Goal: Task Accomplishment & Management: Use online tool/utility

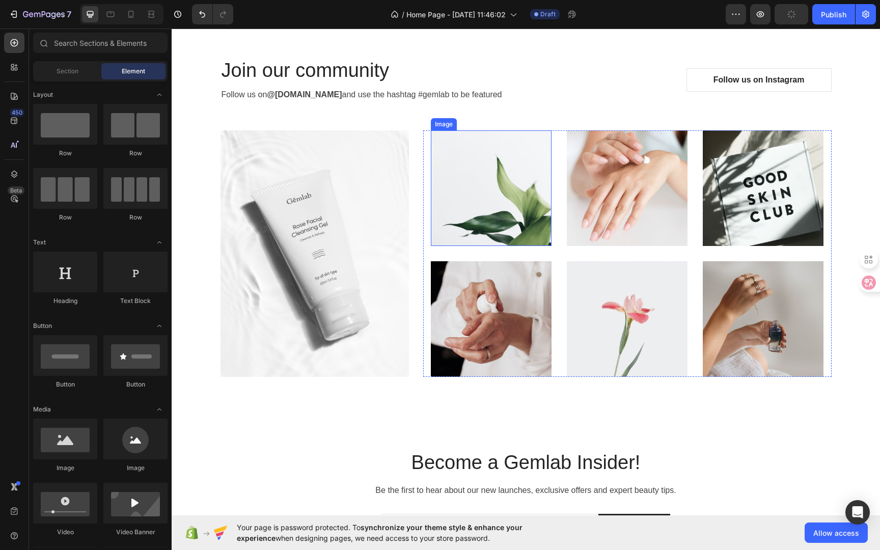
scroll to position [2793, 0]
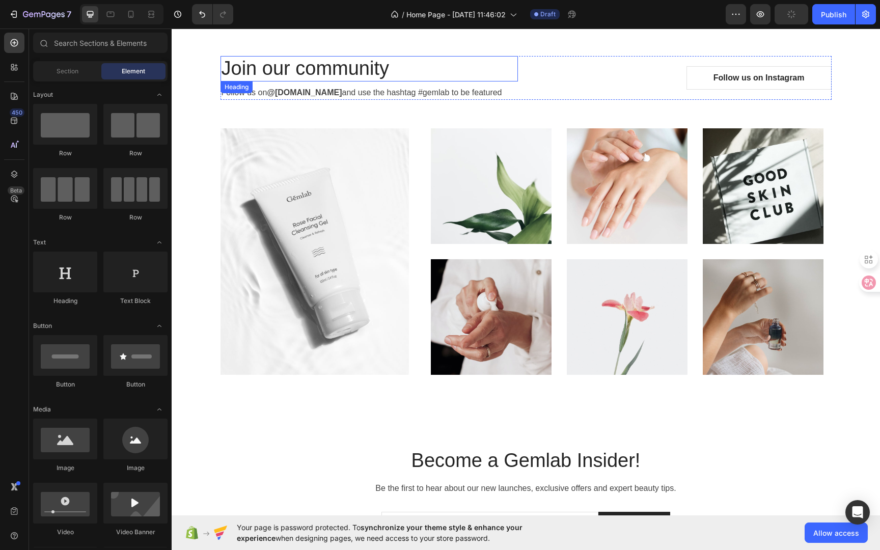
click at [454, 72] on p "Join our community" at bounding box center [369, 68] width 295 height 23
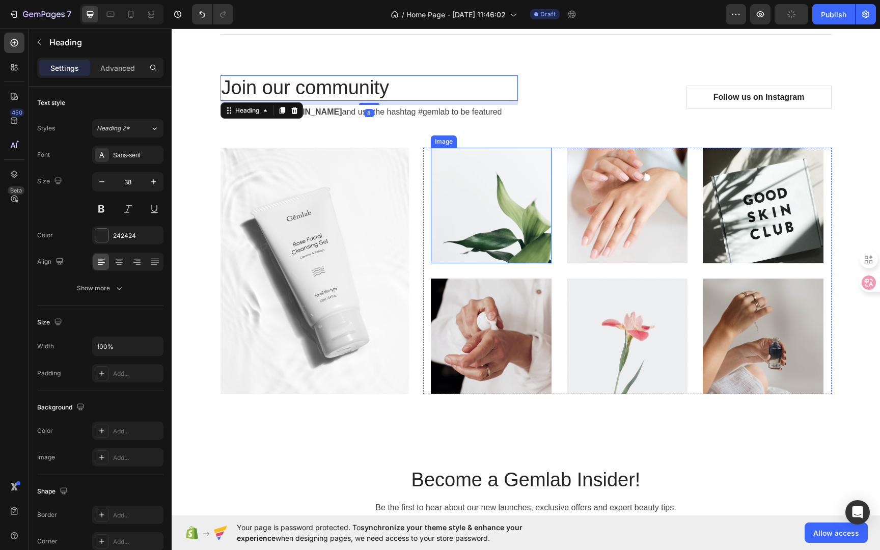
scroll to position [2768, 0]
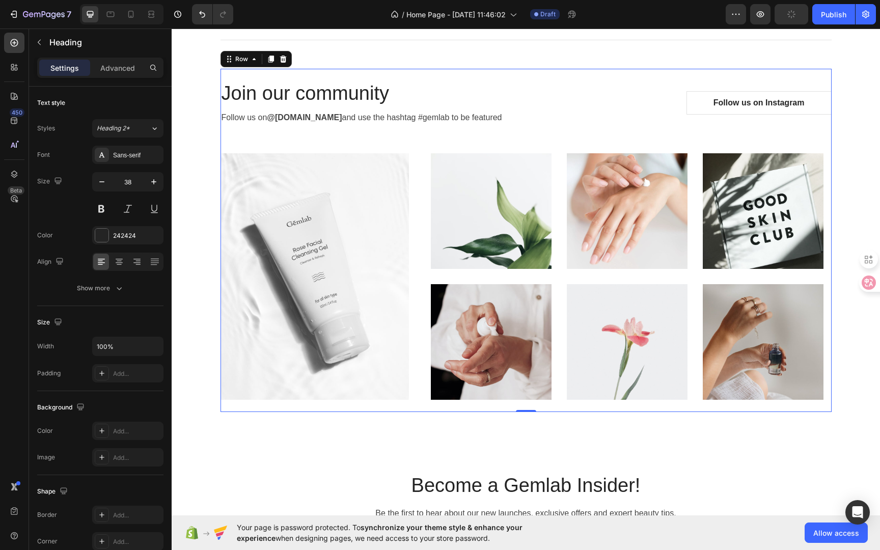
click at [598, 134] on div "Join our community Heading Follow us on @[DOMAIN_NAME] and use the hashtag #gem…" at bounding box center [526, 240] width 611 height 319
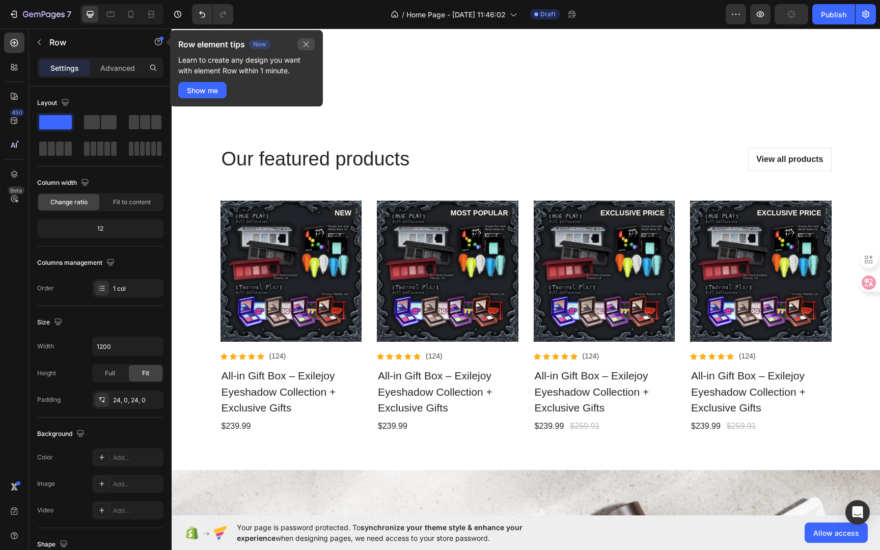
drag, startPoint x: 308, startPoint y: 46, endPoint x: 137, endPoint y: 17, distance: 174.0
click at [308, 46] on icon "button" at bounding box center [307, 45] width 6 height 6
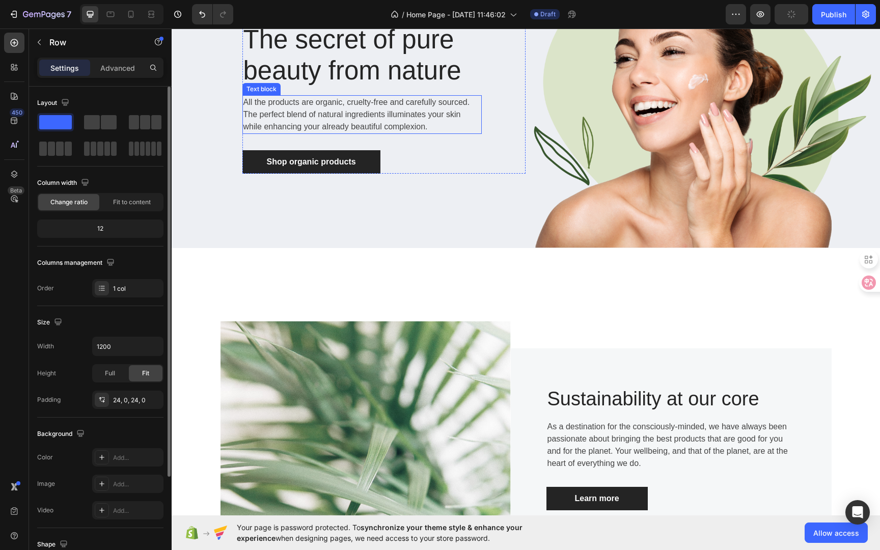
scroll to position [132, 0]
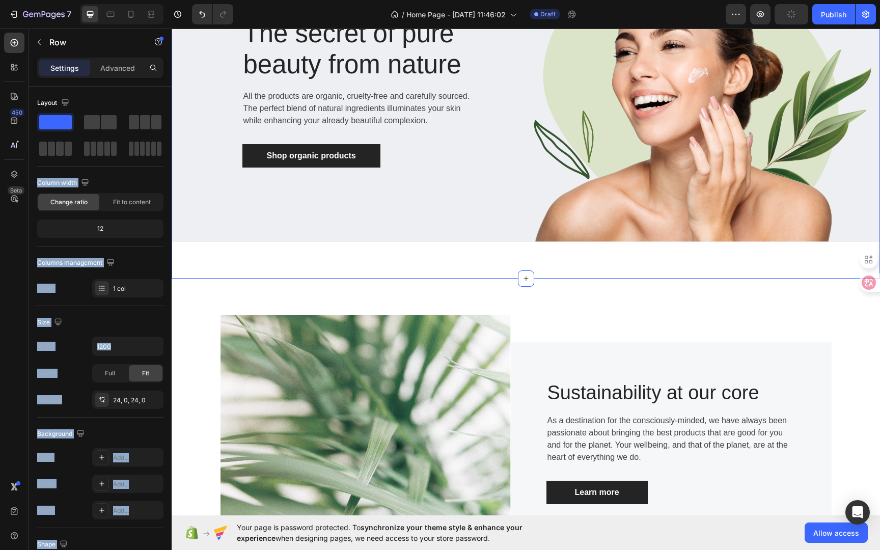
drag, startPoint x: 310, startPoint y: 149, endPoint x: 172, endPoint y: 175, distance: 140.0
click at [150, 123] on span at bounding box center [145, 122] width 10 height 14
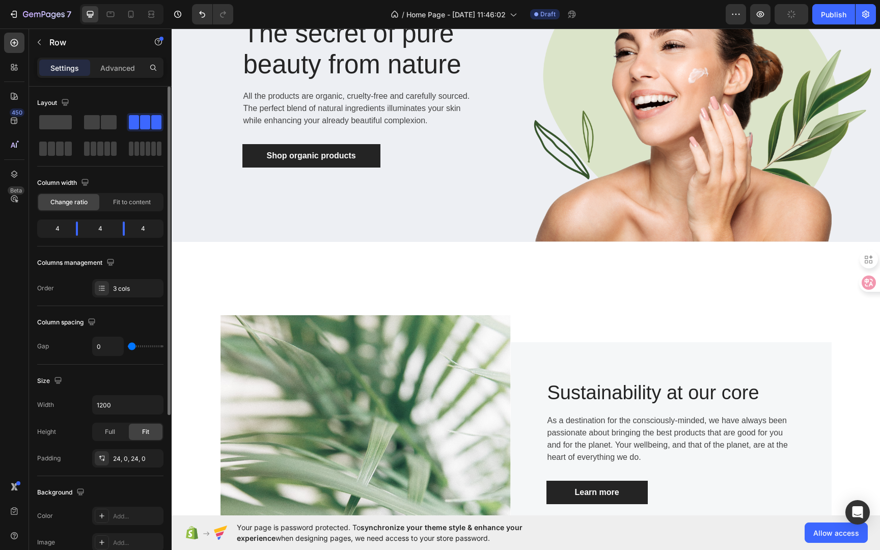
click at [145, 129] on span at bounding box center [145, 122] width 10 height 14
click at [139, 123] on div at bounding box center [145, 122] width 33 height 14
click at [522, 275] on icon at bounding box center [526, 279] width 8 height 8
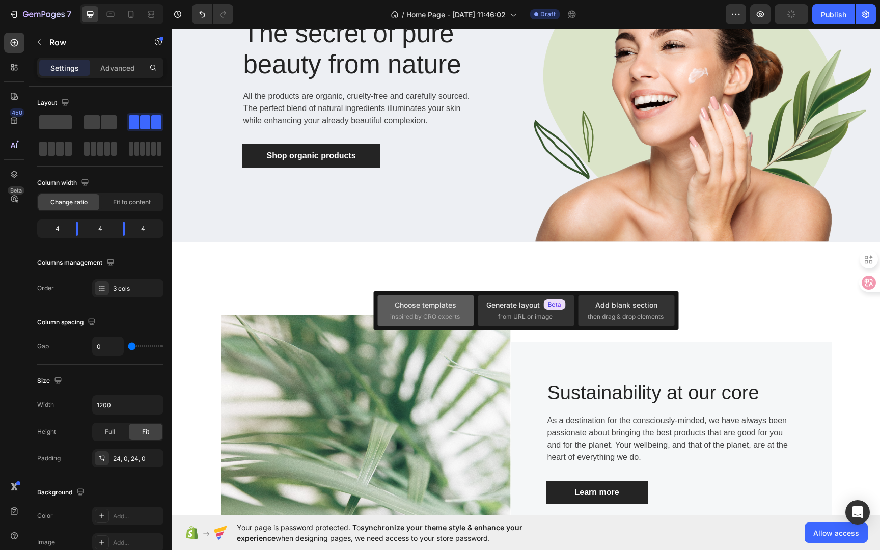
click at [437, 309] on div "Choose templates" at bounding box center [426, 305] width 62 height 11
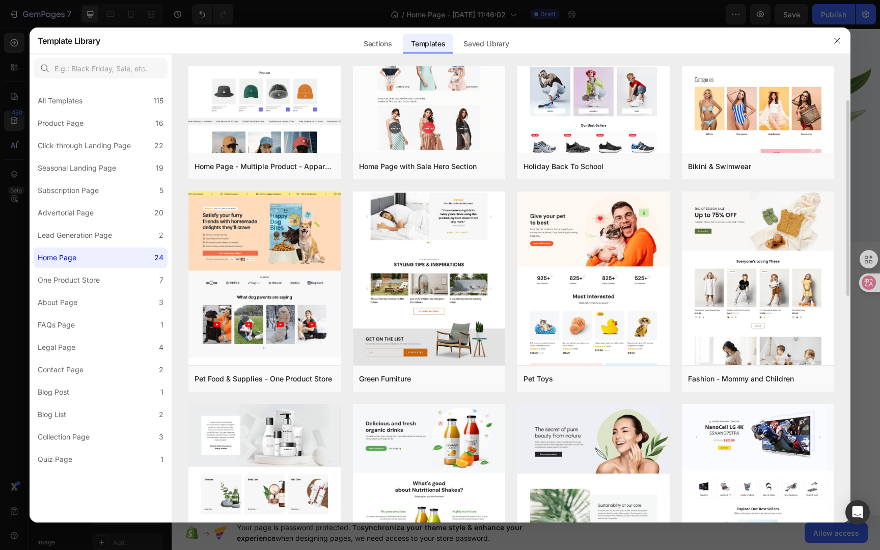
scroll to position [37, 0]
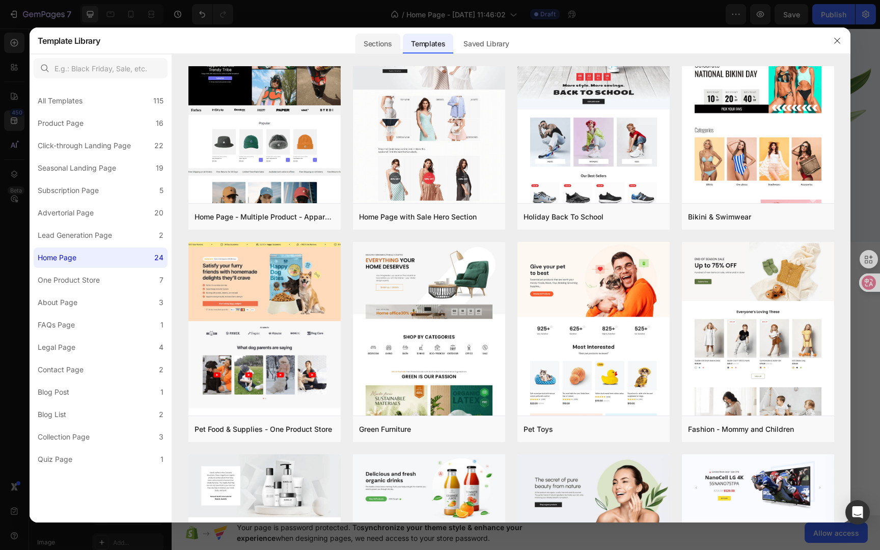
click at [379, 43] on div "Sections" at bounding box center [378, 44] width 44 height 20
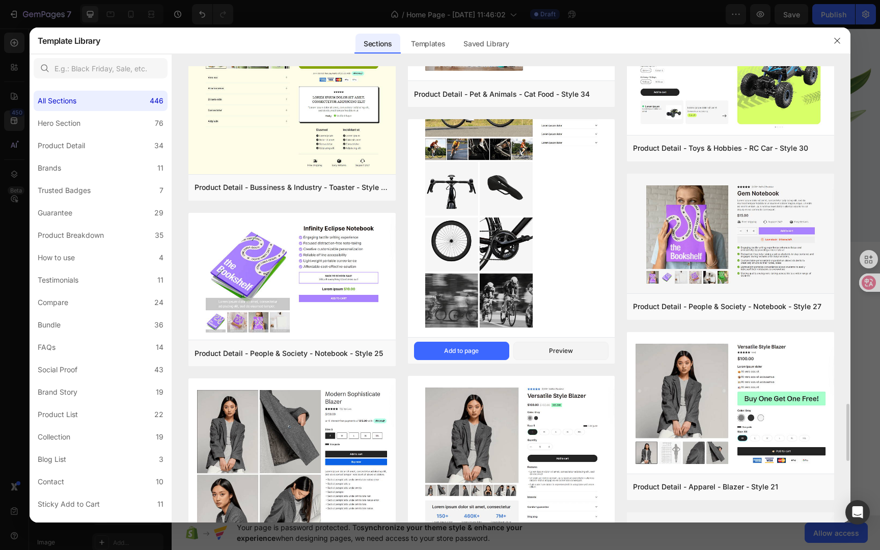
scroll to position [2652, 0]
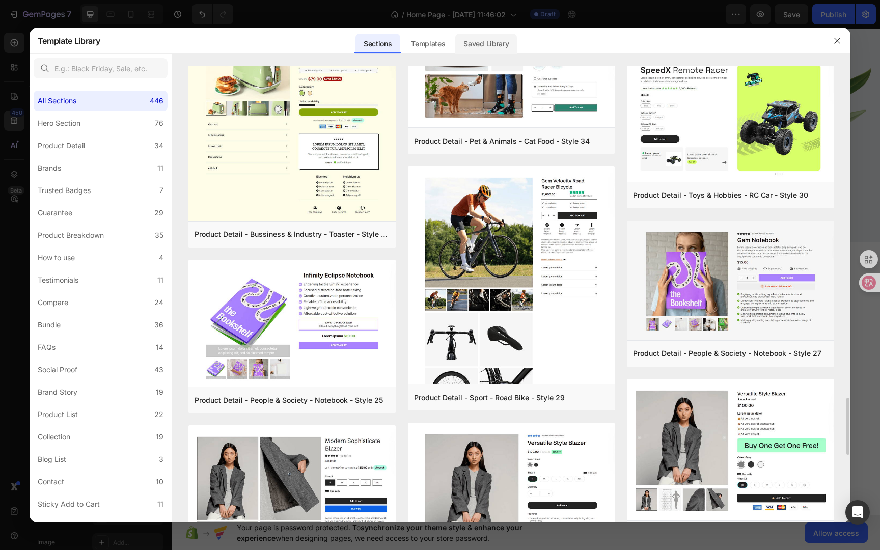
click at [467, 40] on div "Saved Library" at bounding box center [486, 44] width 62 height 20
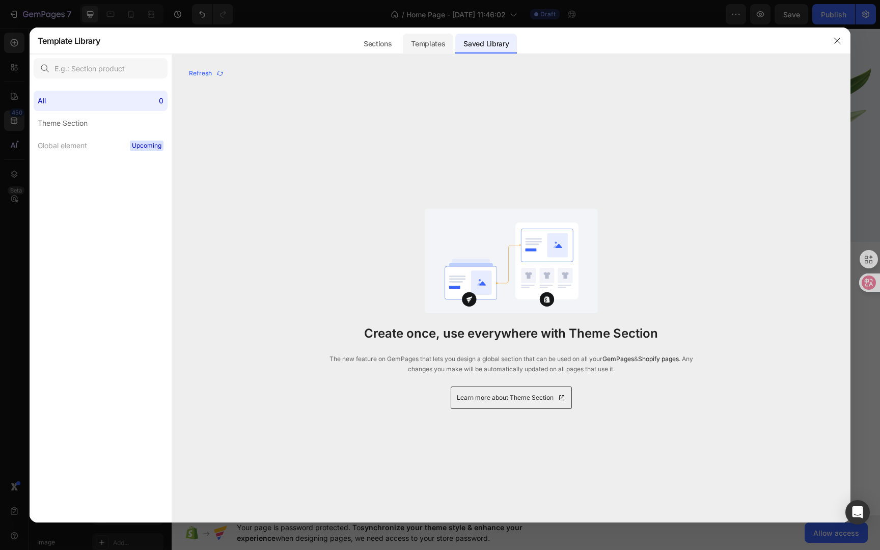
click at [431, 44] on div "Templates" at bounding box center [428, 44] width 50 height 20
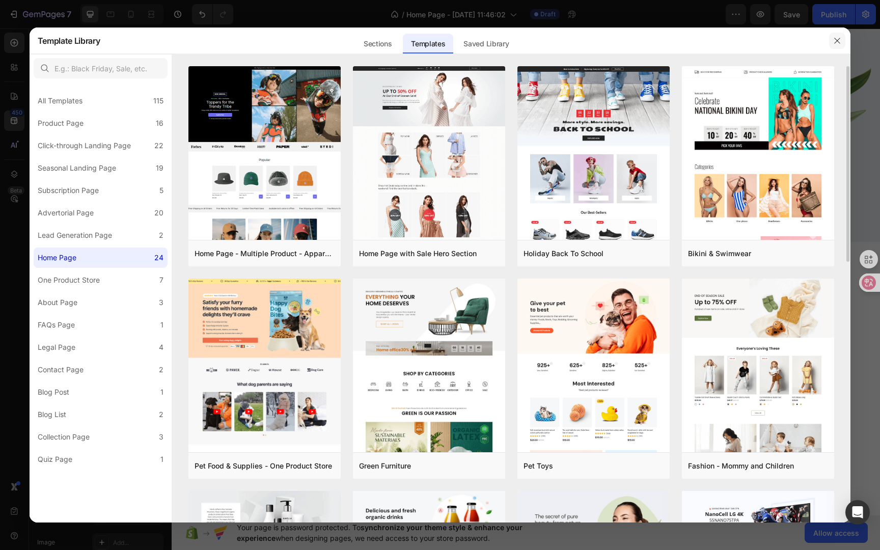
click at [842, 39] on button "button" at bounding box center [837, 41] width 16 height 16
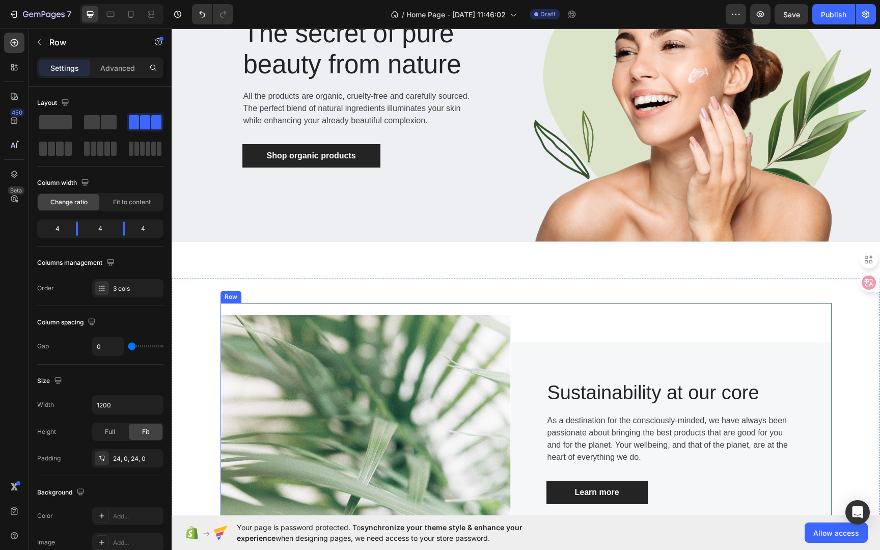
click at [411, 297] on div "Image Sustainability at our core Heading As a destination for the consciously-m…" at bounding box center [526, 443] width 709 height 328
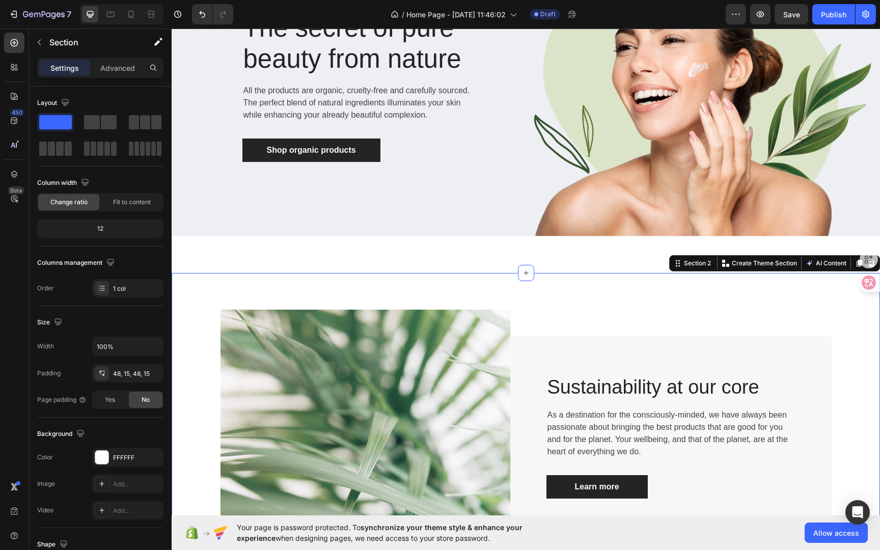
scroll to position [171, 0]
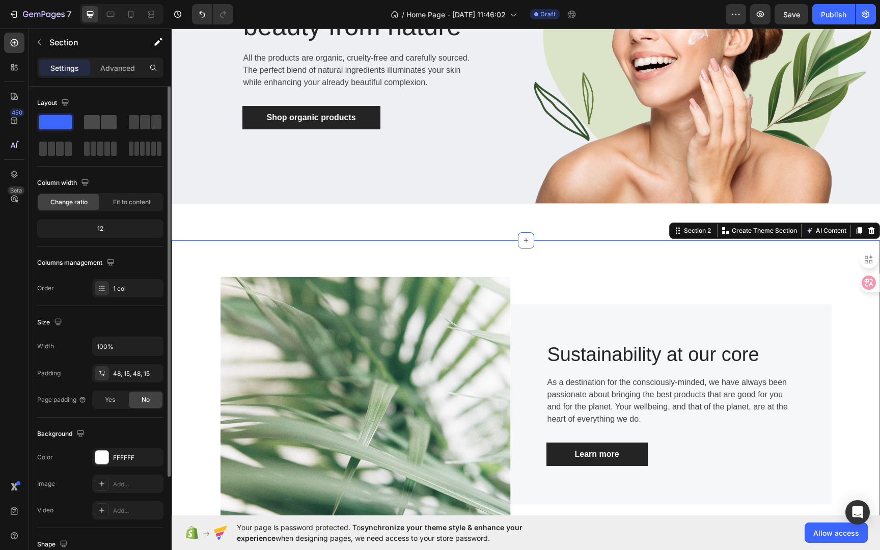
click at [94, 120] on span at bounding box center [92, 122] width 16 height 14
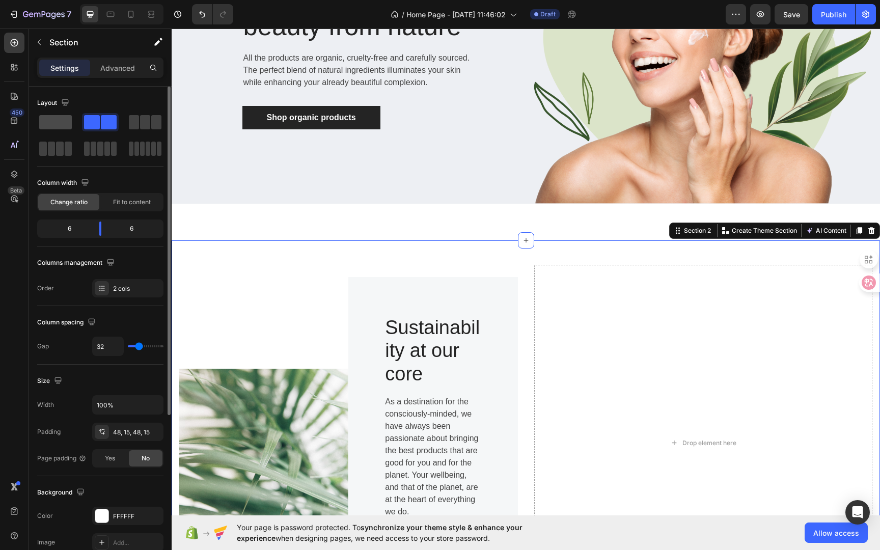
click at [50, 125] on span at bounding box center [55, 122] width 33 height 14
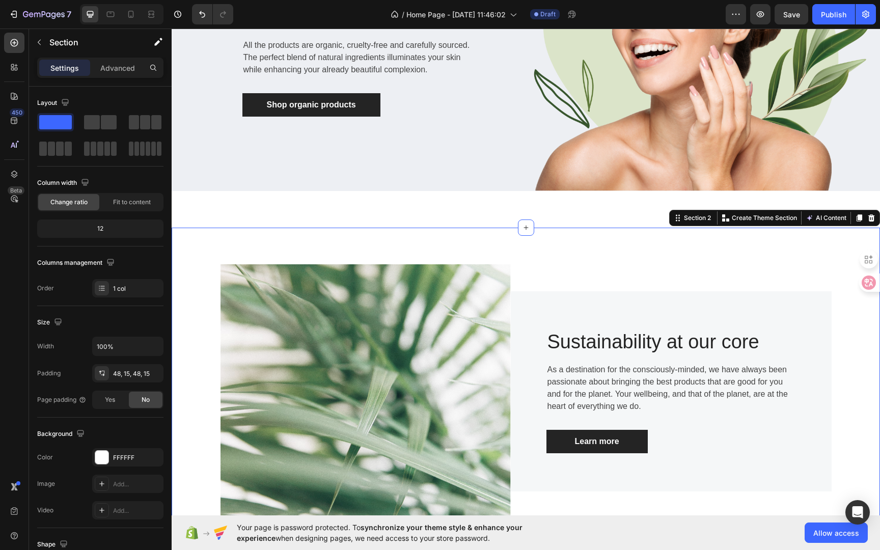
scroll to position [215, 0]
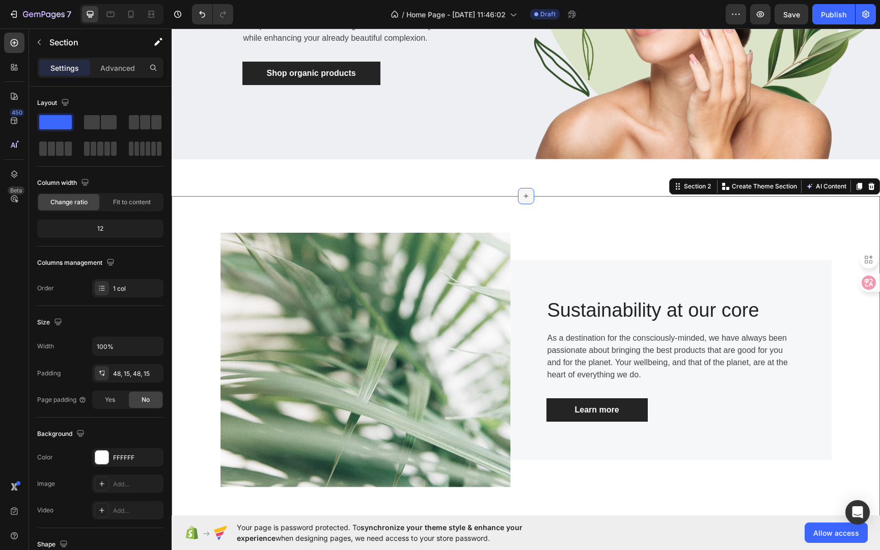
click at [525, 192] on icon at bounding box center [526, 196] width 8 height 8
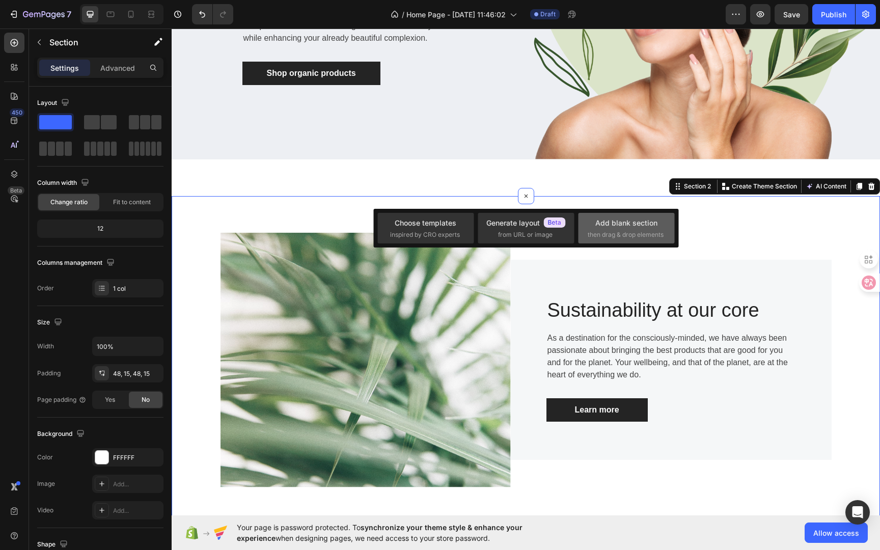
click at [616, 233] on span "then drag & drop elements" at bounding box center [626, 234] width 76 height 9
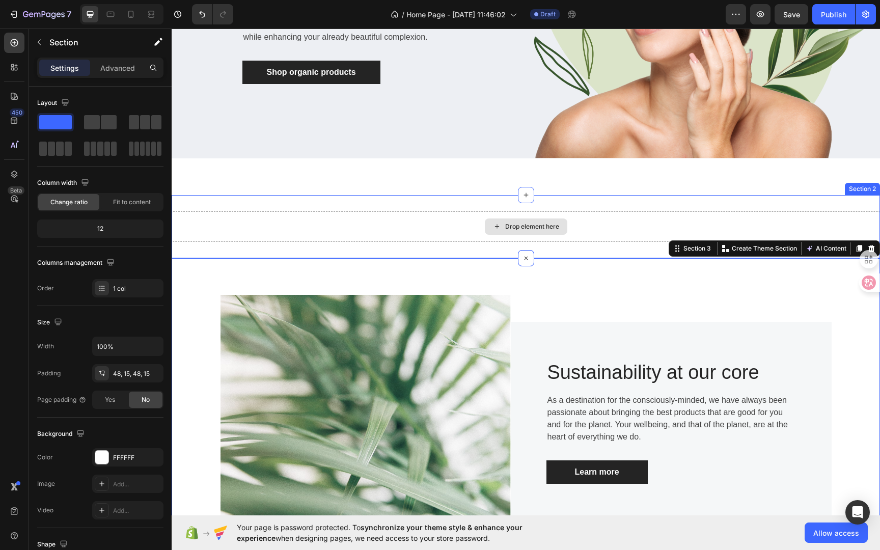
scroll to position [217, 0]
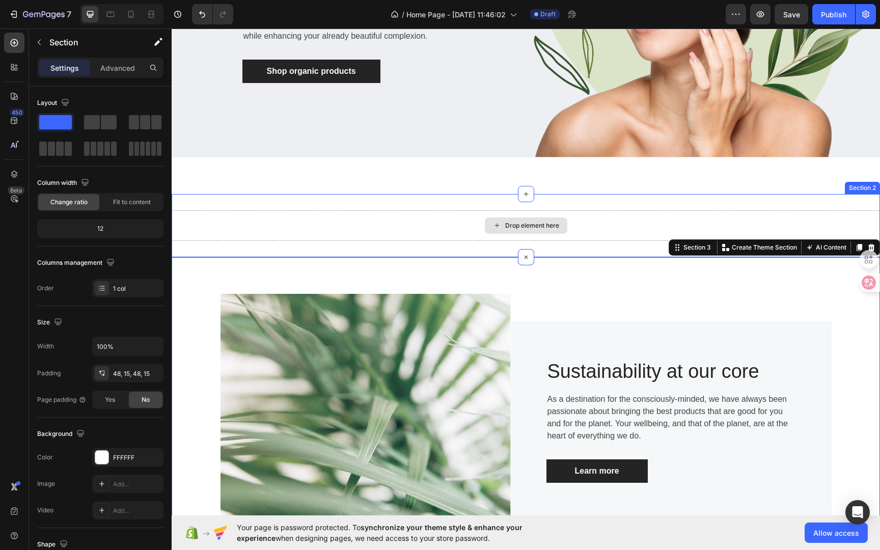
click at [523, 224] on div "Drop element here" at bounding box center [532, 226] width 54 height 8
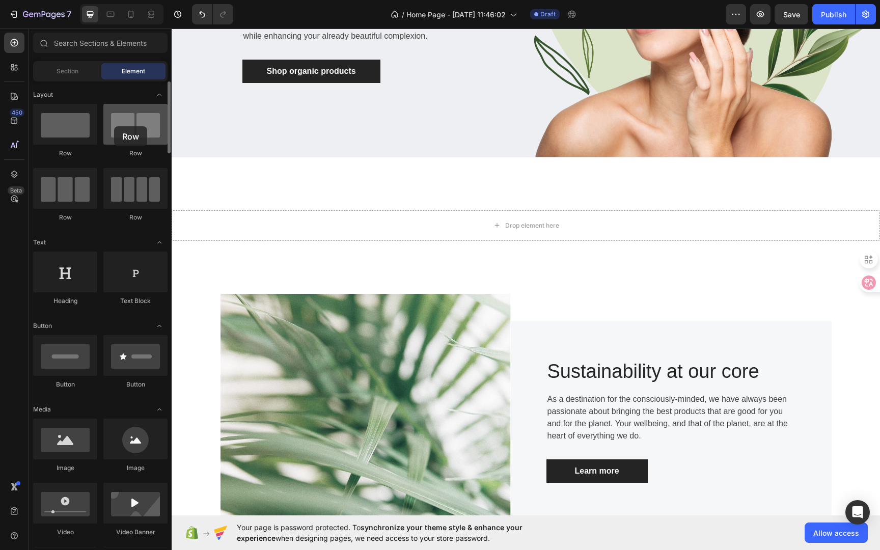
drag, startPoint x: 157, startPoint y: 138, endPoint x: 114, endPoint y: 126, distance: 44.2
click at [114, 126] on div at bounding box center [135, 124] width 64 height 41
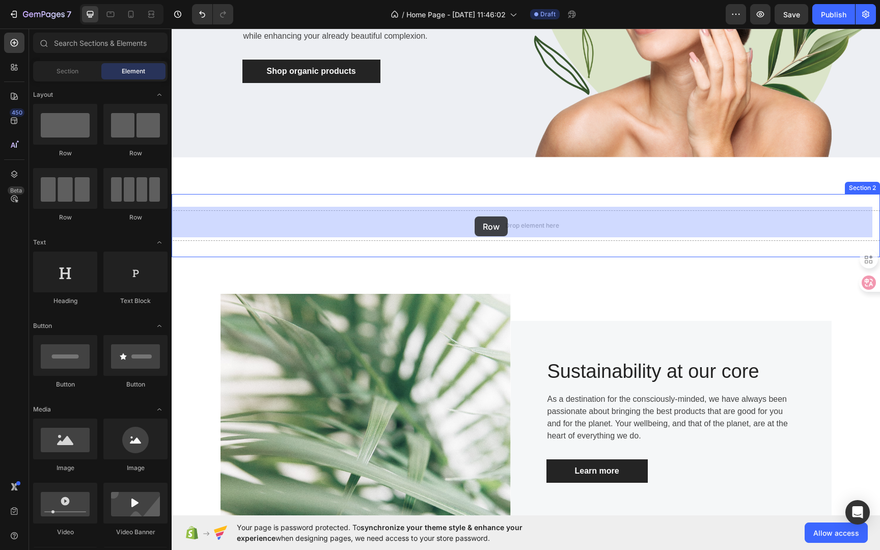
drag, startPoint x: 308, startPoint y: 217, endPoint x: 474, endPoint y: 218, distance: 166.1
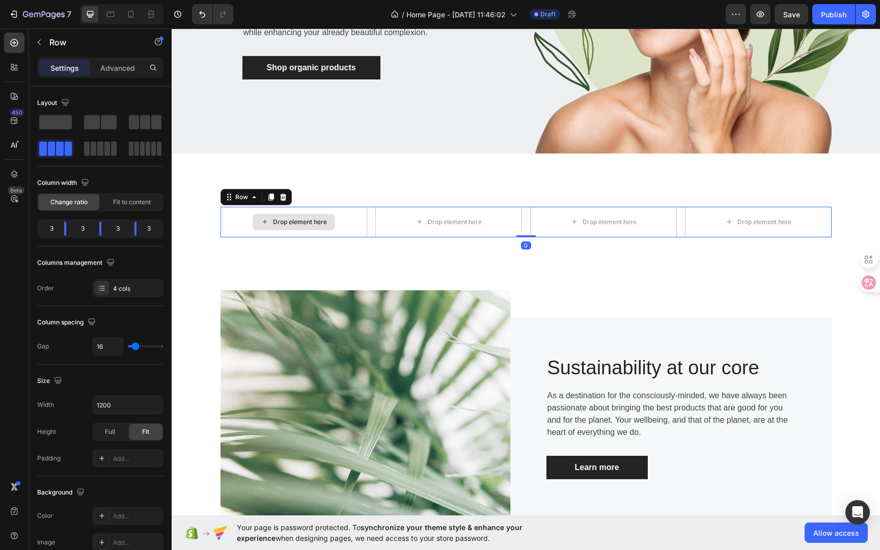
scroll to position [221, 0]
click at [309, 217] on div "Drop element here" at bounding box center [300, 221] width 54 height 8
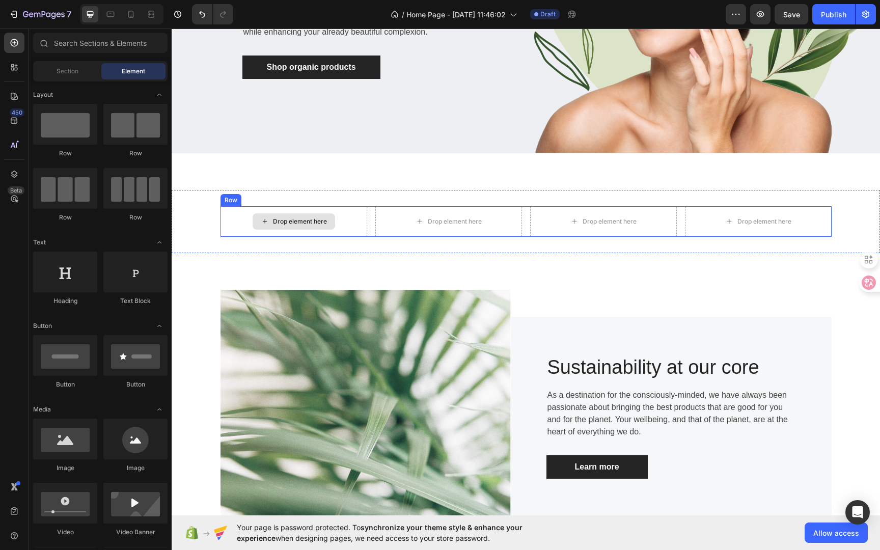
click at [285, 220] on div "Drop element here" at bounding box center [300, 221] width 54 height 8
click at [298, 219] on div "Drop element here" at bounding box center [300, 221] width 54 height 8
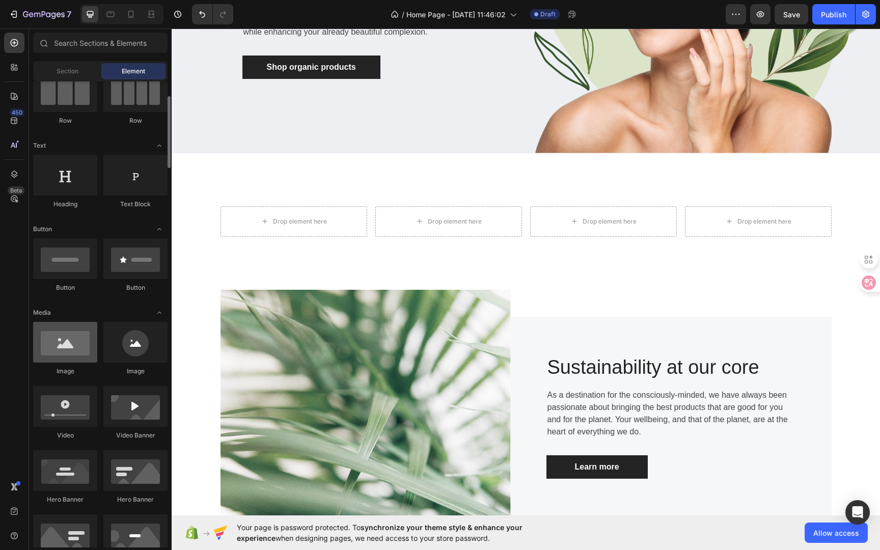
scroll to position [149, 0]
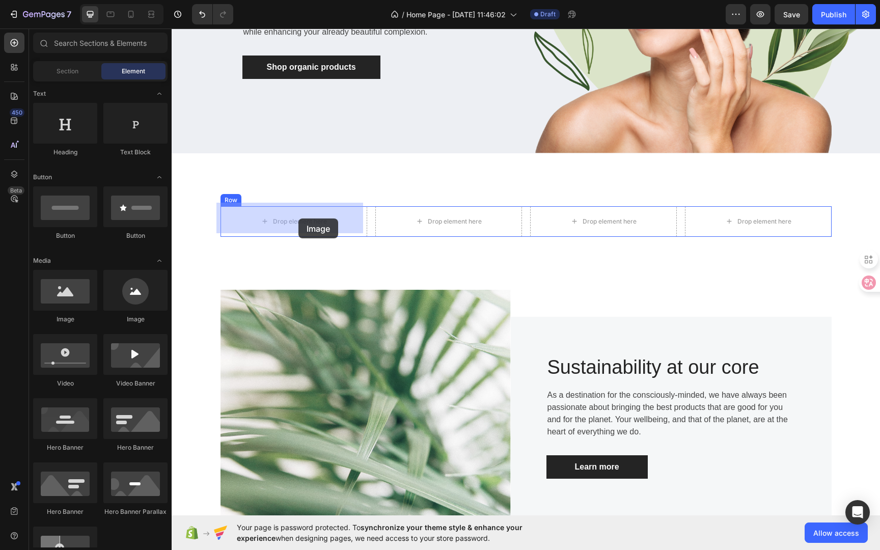
drag, startPoint x: 248, startPoint y: 325, endPoint x: 295, endPoint y: 219, distance: 116.7
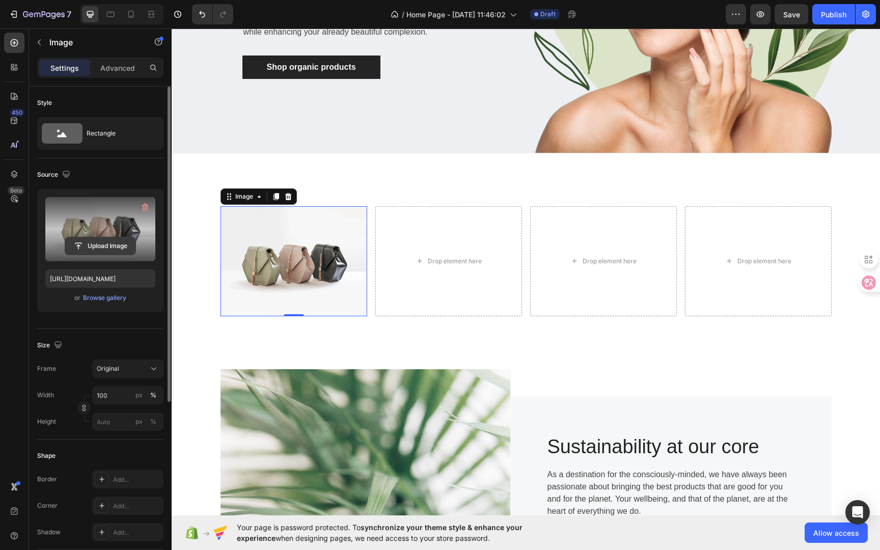
click at [105, 241] on input "file" at bounding box center [100, 245] width 70 height 17
click at [92, 244] on input "file" at bounding box center [100, 245] width 70 height 17
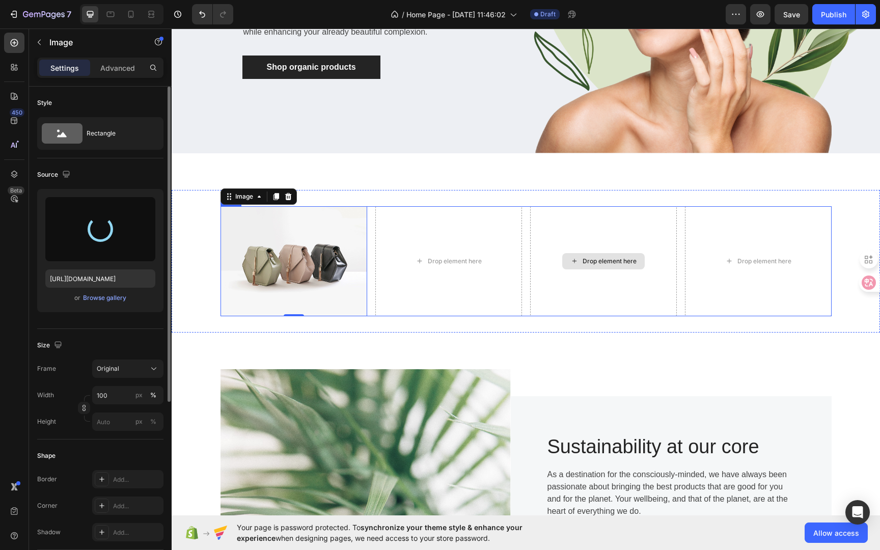
type input "[URL][DOMAIN_NAME]"
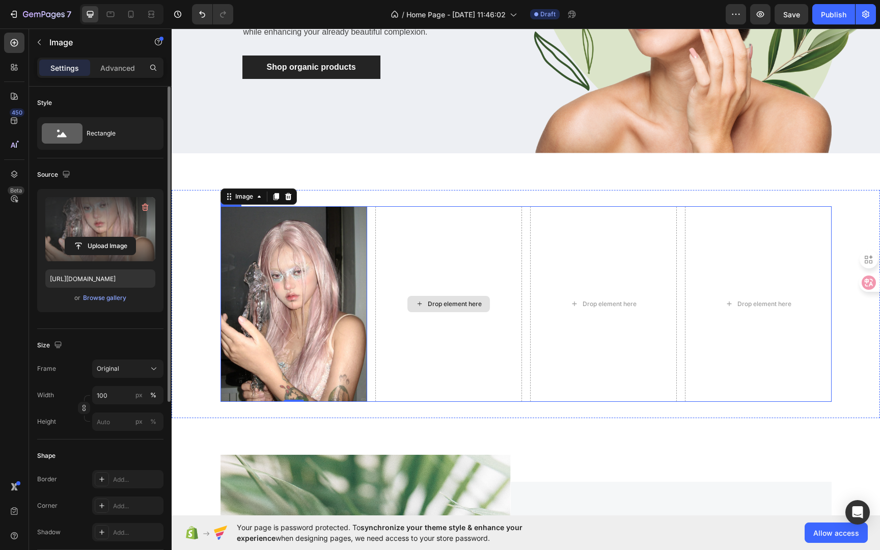
click at [423, 269] on div "Drop element here" at bounding box center [448, 304] width 147 height 196
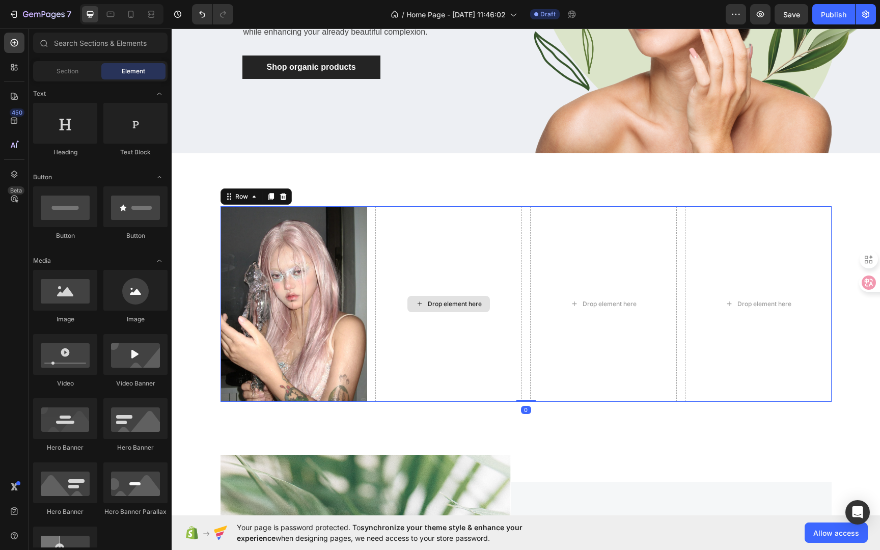
click at [436, 308] on div "Drop element here" at bounding box center [448, 304] width 83 height 16
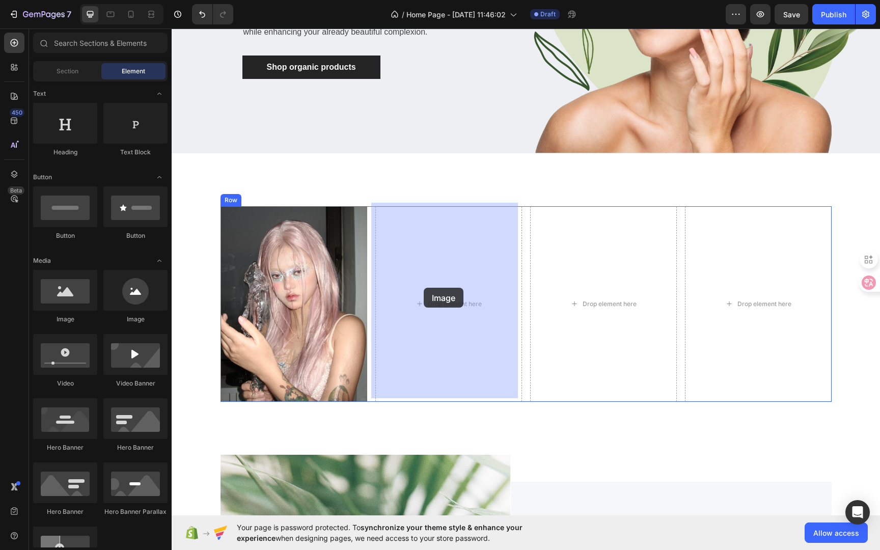
drag, startPoint x: 333, startPoint y: 319, endPoint x: 424, endPoint y: 288, distance: 96.5
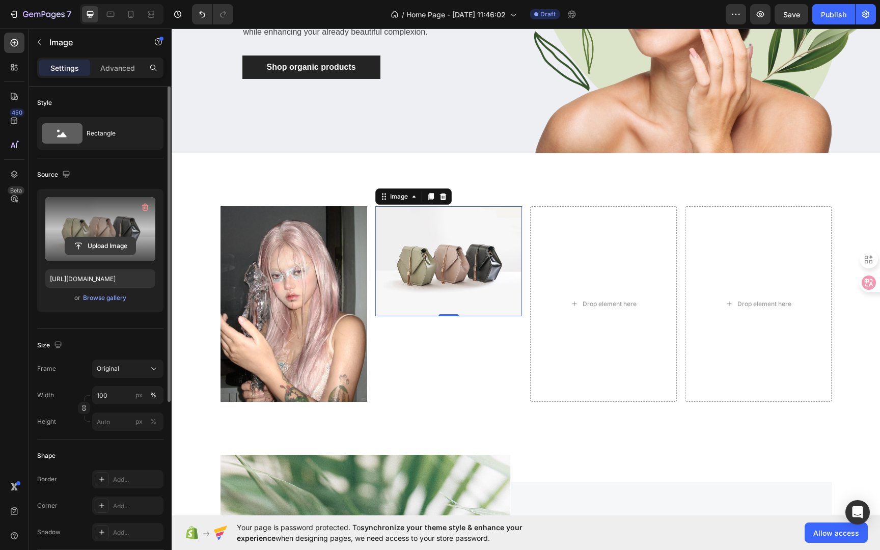
click at [120, 246] on input "file" at bounding box center [100, 245] width 70 height 17
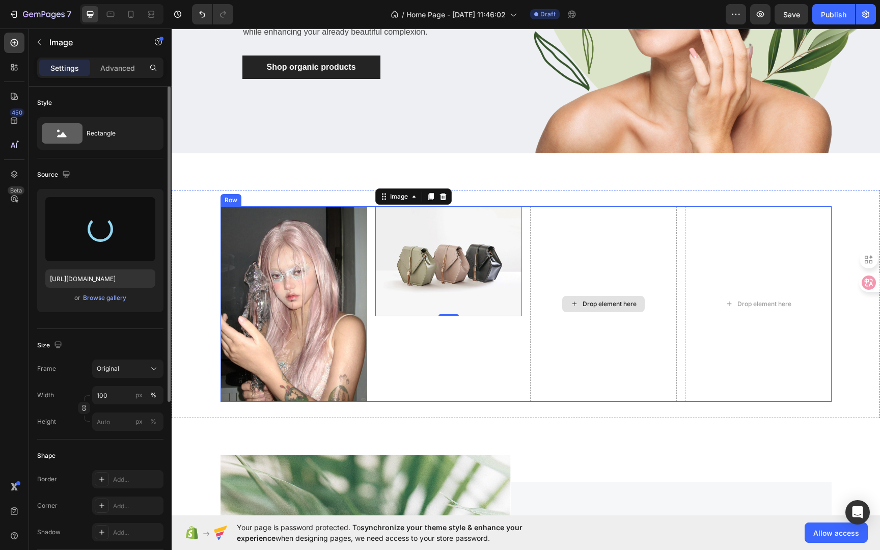
type input "[URL][DOMAIN_NAME]"
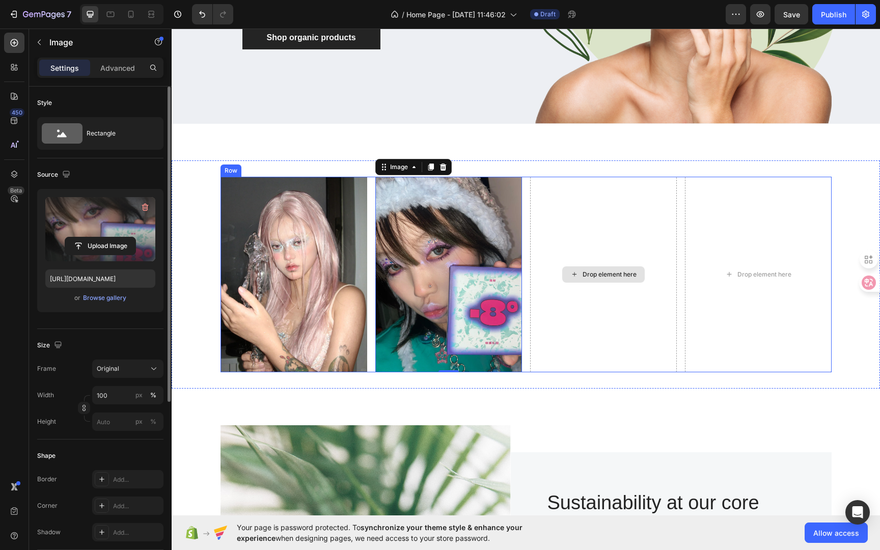
scroll to position [257, 0]
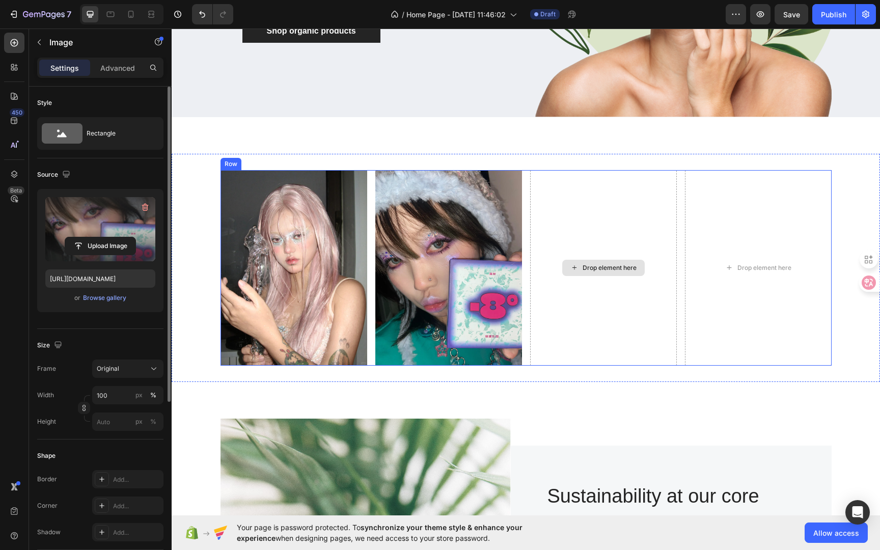
click at [590, 264] on div "Drop element here" at bounding box center [610, 268] width 54 height 8
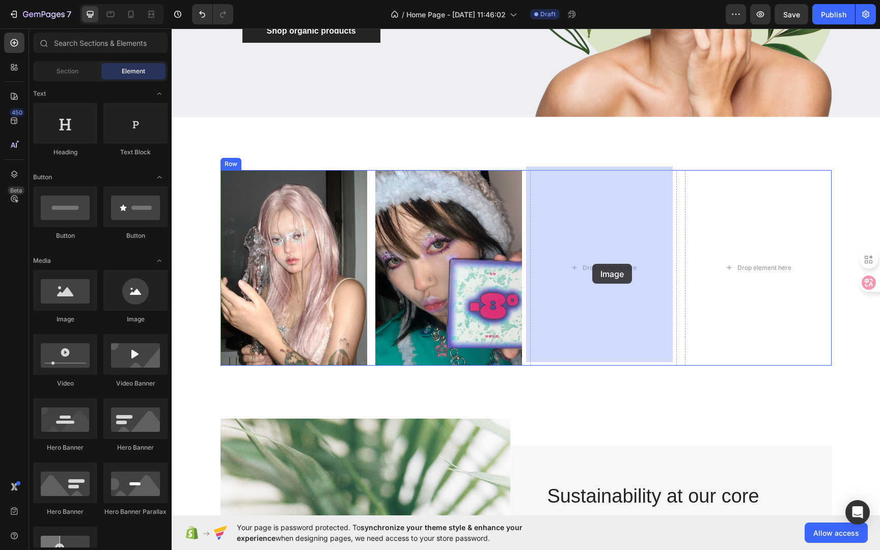
drag, startPoint x: 248, startPoint y: 326, endPoint x: 592, endPoint y: 264, distance: 349.9
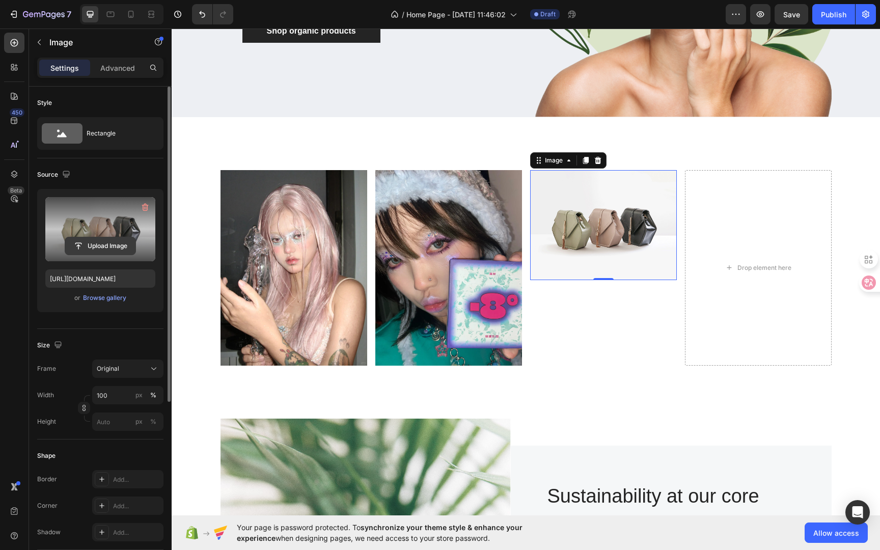
click at [121, 248] on input "file" at bounding box center [100, 245] width 70 height 17
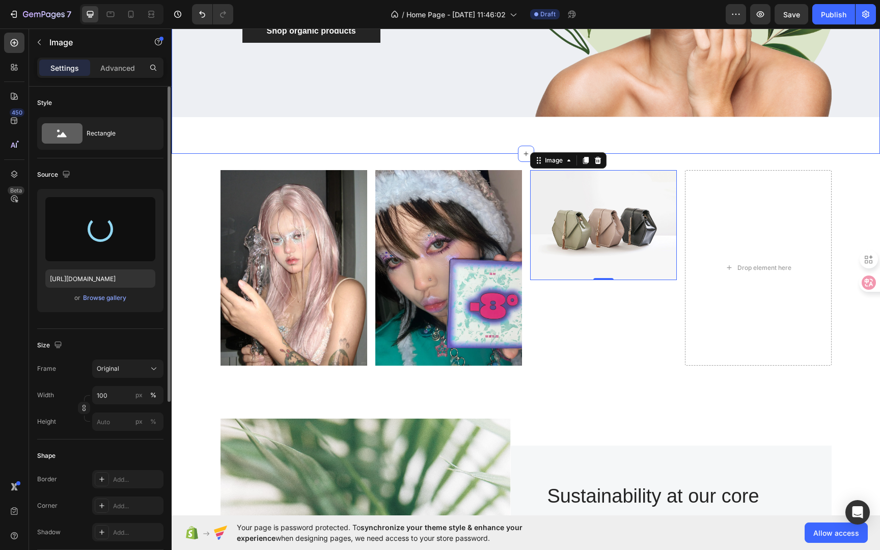
type input "[URL][DOMAIN_NAME]"
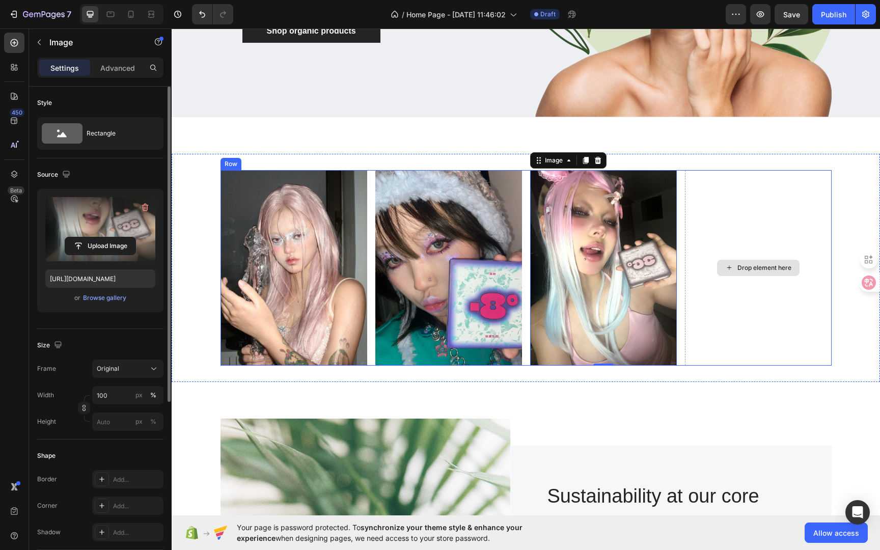
click at [738, 264] on div "Drop element here" at bounding box center [765, 268] width 54 height 8
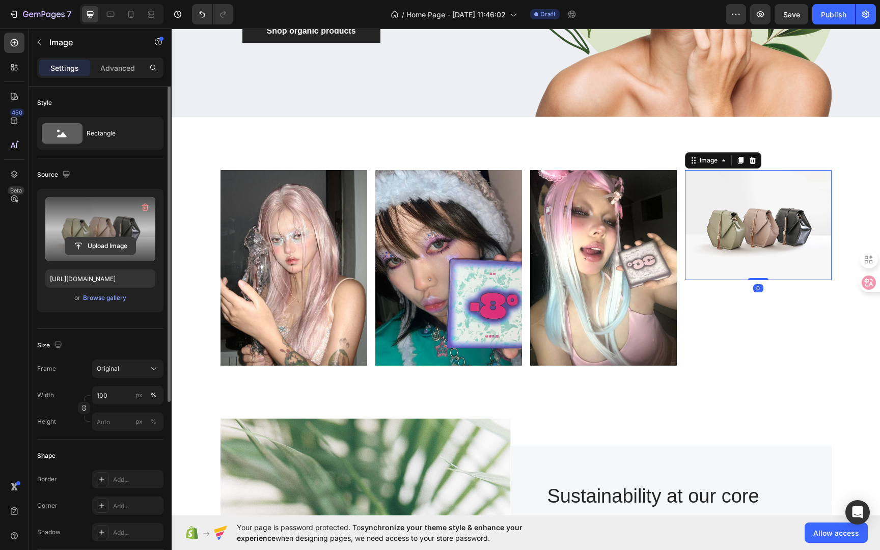
click at [121, 247] on input "file" at bounding box center [100, 245] width 70 height 17
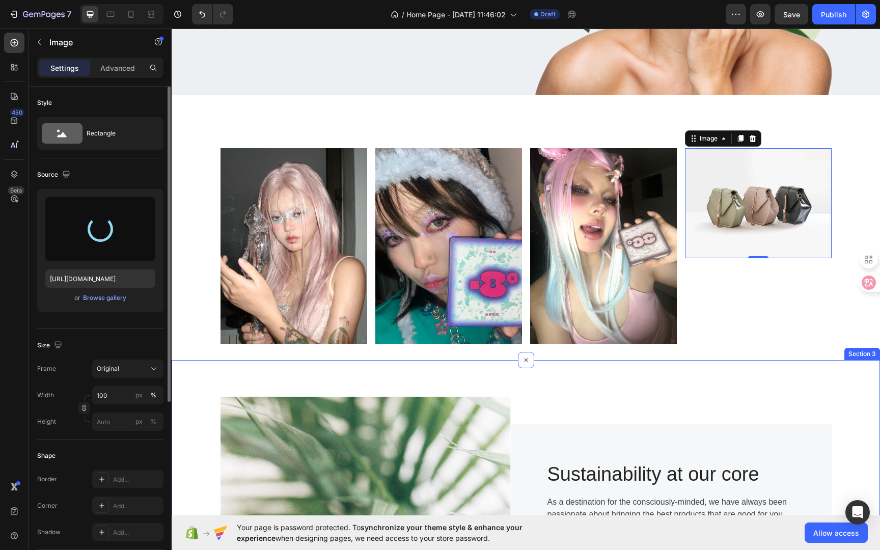
scroll to position [289, 0]
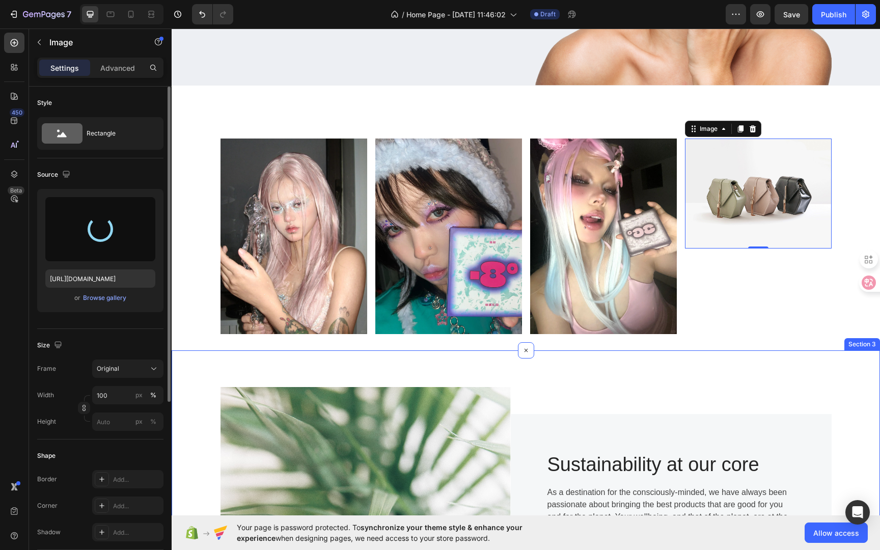
type input "[URL][DOMAIN_NAME]"
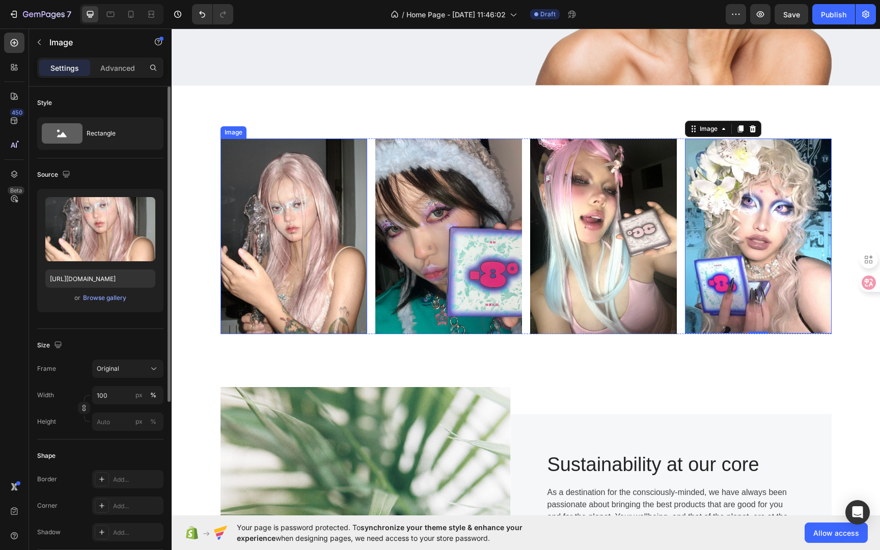
click at [256, 223] on img at bounding box center [294, 237] width 147 height 196
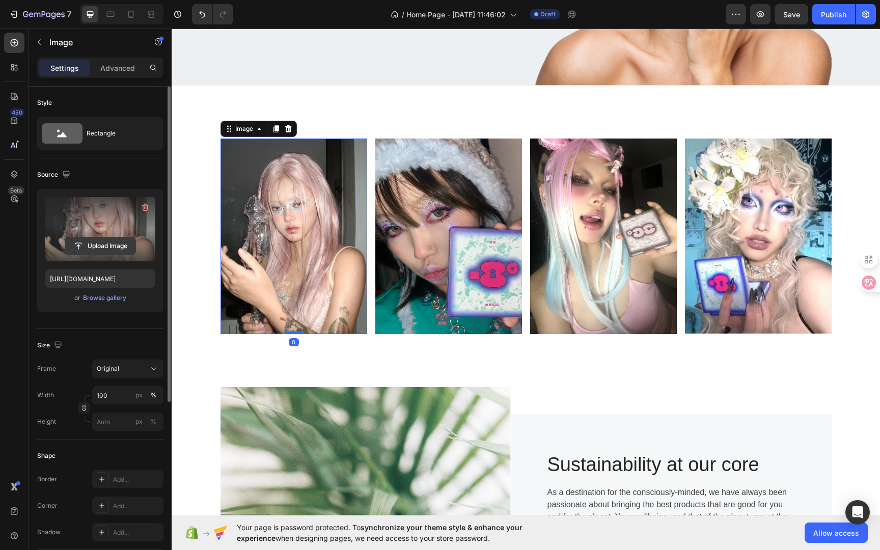
click at [115, 247] on input "file" at bounding box center [100, 245] width 70 height 17
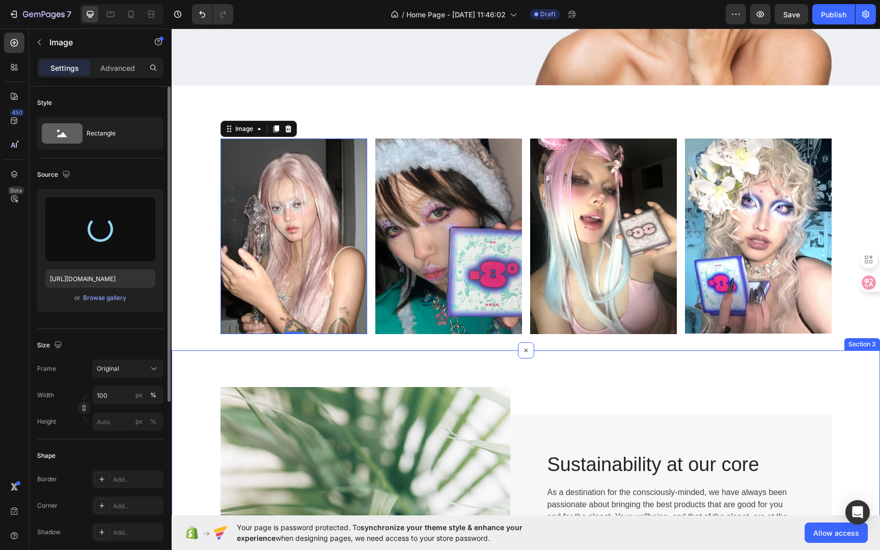
type input "[URL][DOMAIN_NAME]"
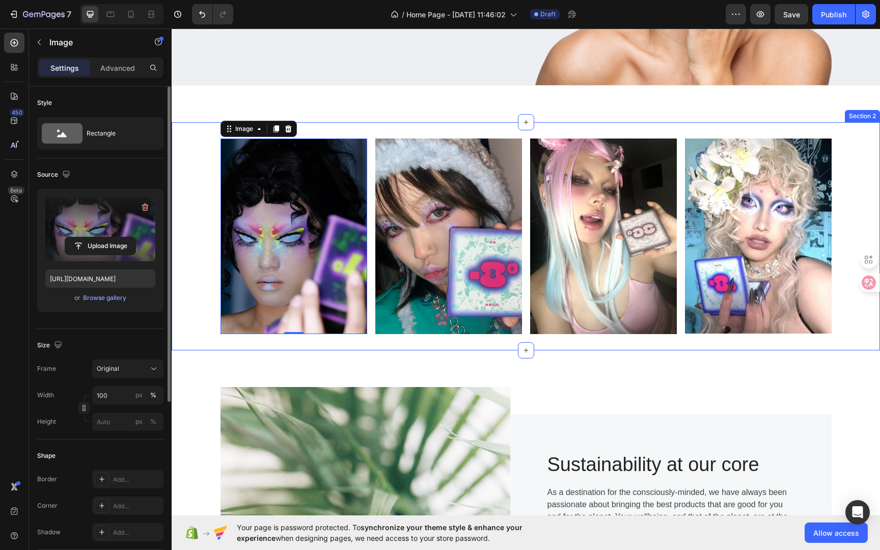
click at [849, 202] on div "Image 0 Image Image Image Row" at bounding box center [526, 237] width 709 height 196
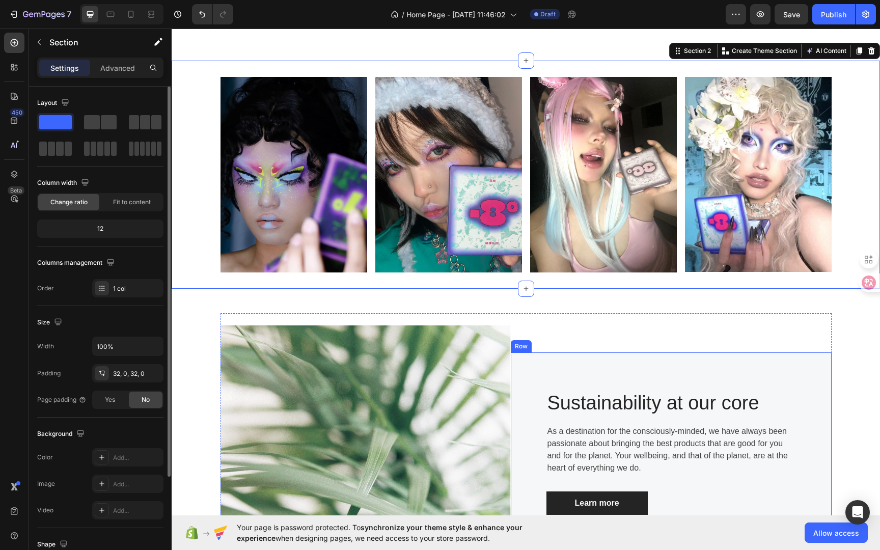
scroll to position [337, 0]
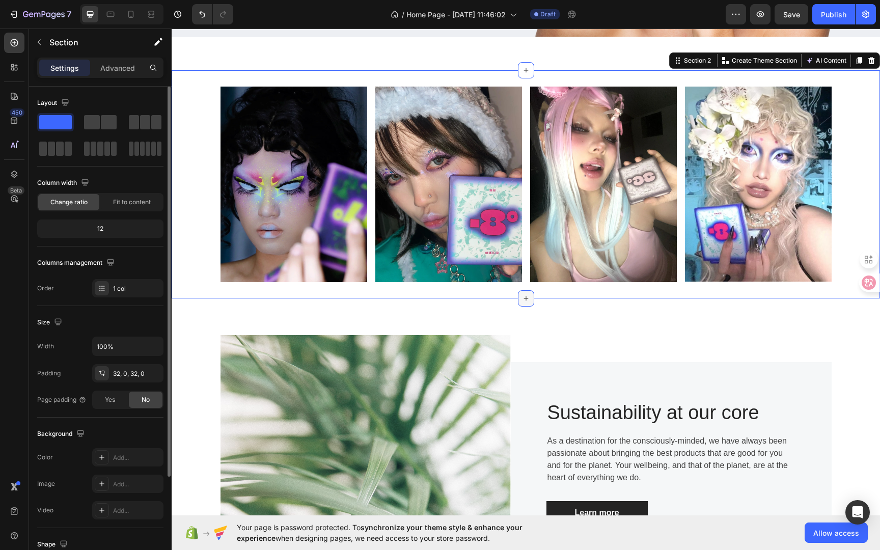
click at [526, 296] on div at bounding box center [526, 298] width 16 height 16
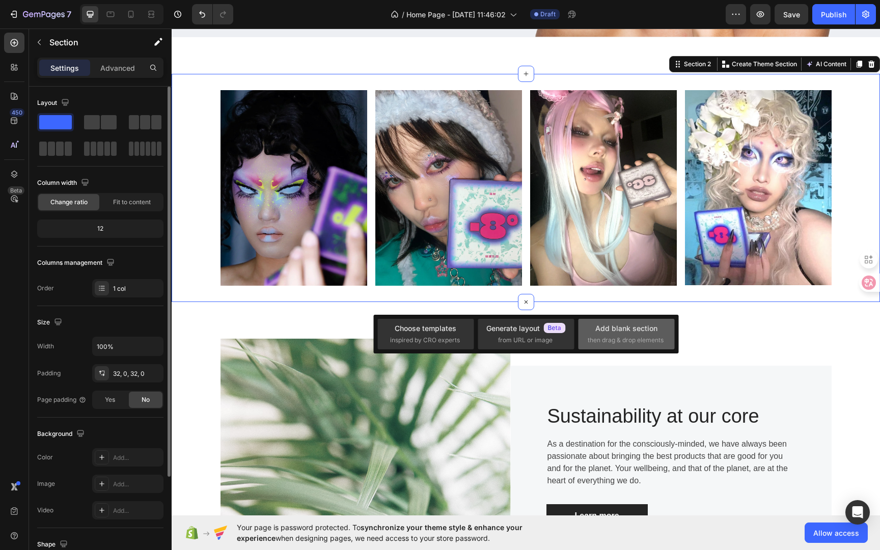
click at [619, 334] on div "Add blank section then drag & drop elements" at bounding box center [626, 334] width 77 height 22
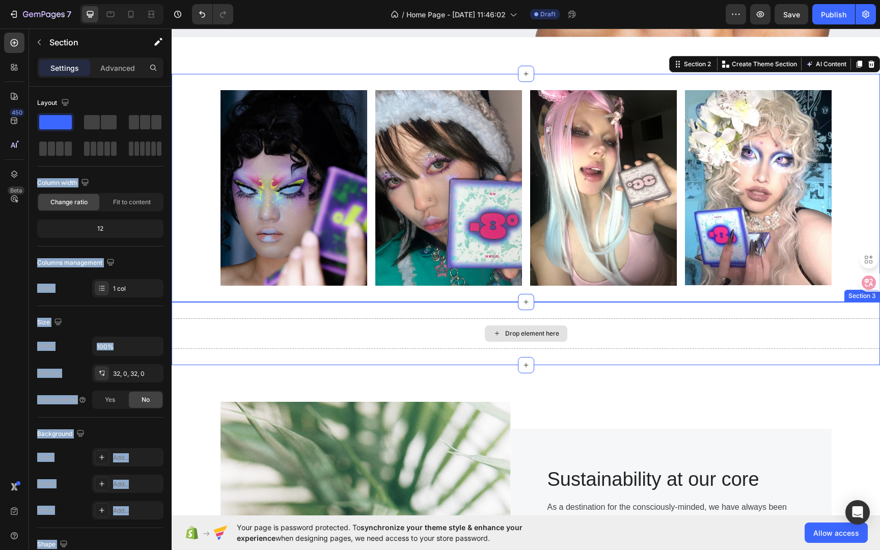
drag, startPoint x: 280, startPoint y: 149, endPoint x: 521, endPoint y: 328, distance: 300.7
click at [507, 325] on div "Drop element here" at bounding box center [526, 333] width 83 height 16
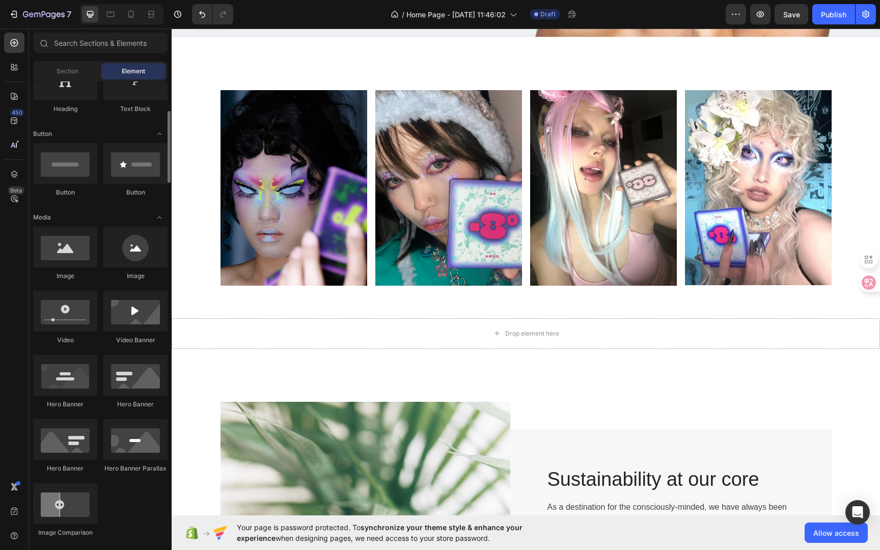
scroll to position [161, 0]
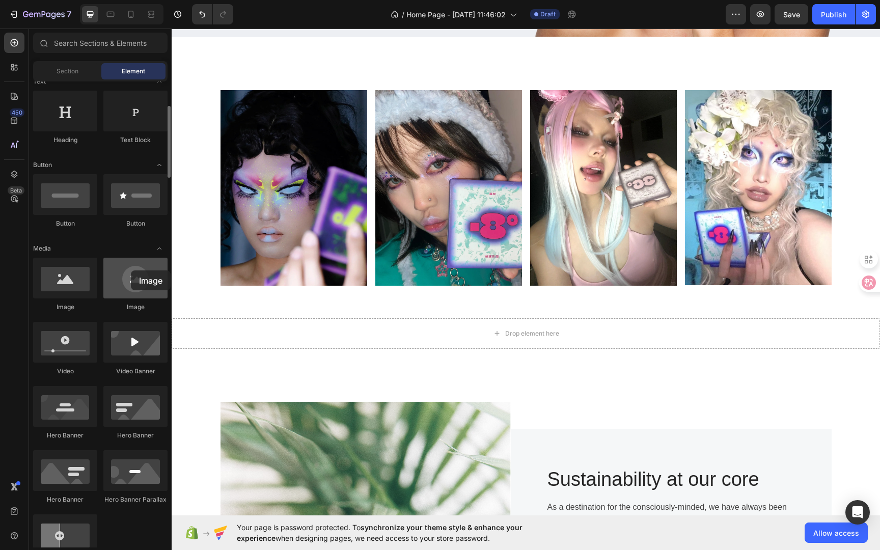
drag, startPoint x: 163, startPoint y: 293, endPoint x: 131, endPoint y: 270, distance: 39.4
click at [131, 270] on div at bounding box center [135, 278] width 64 height 41
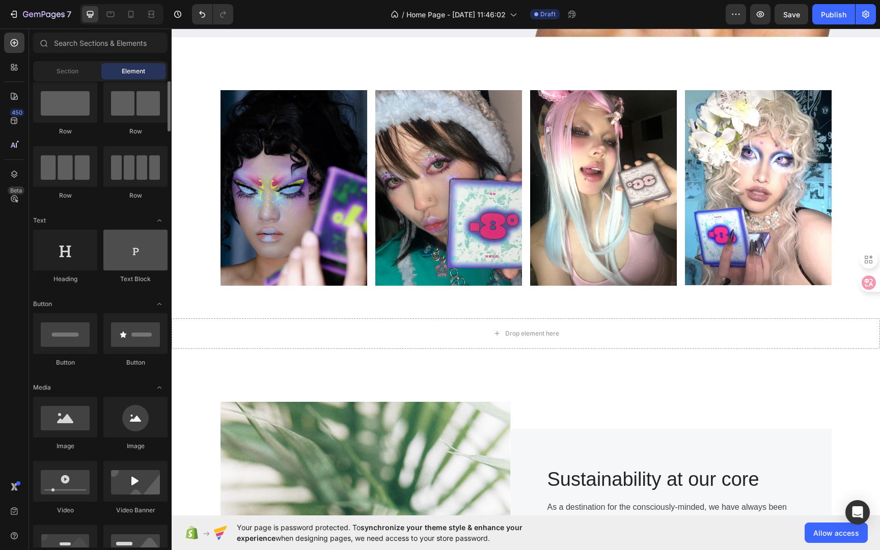
scroll to position [0, 0]
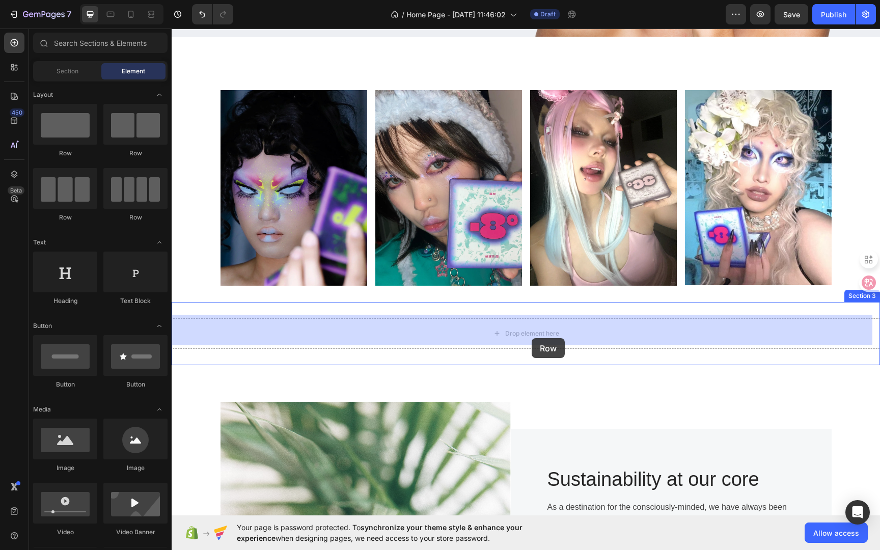
drag, startPoint x: 314, startPoint y: 219, endPoint x: 531, endPoint y: 337, distance: 247.1
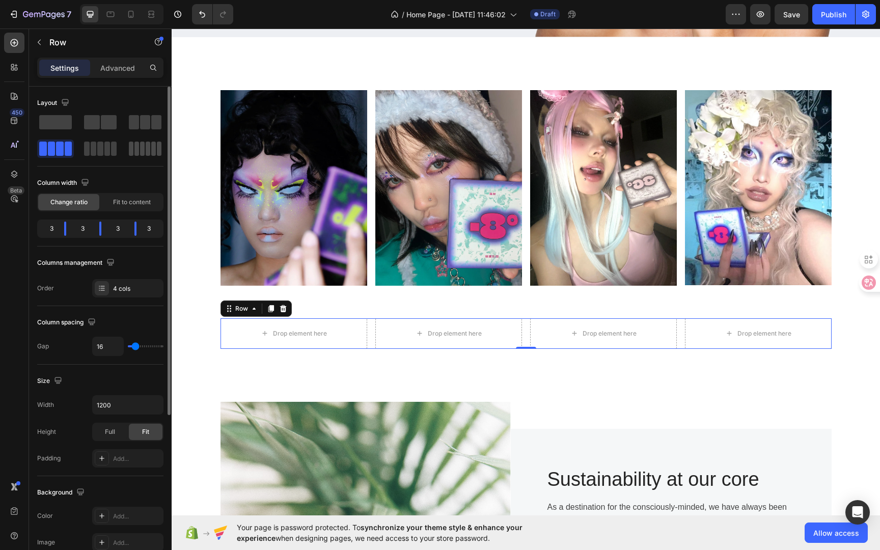
click at [139, 148] on span at bounding box center [136, 149] width 5 height 14
click at [98, 124] on span at bounding box center [92, 122] width 16 height 14
click at [139, 123] on span at bounding box center [134, 122] width 10 height 14
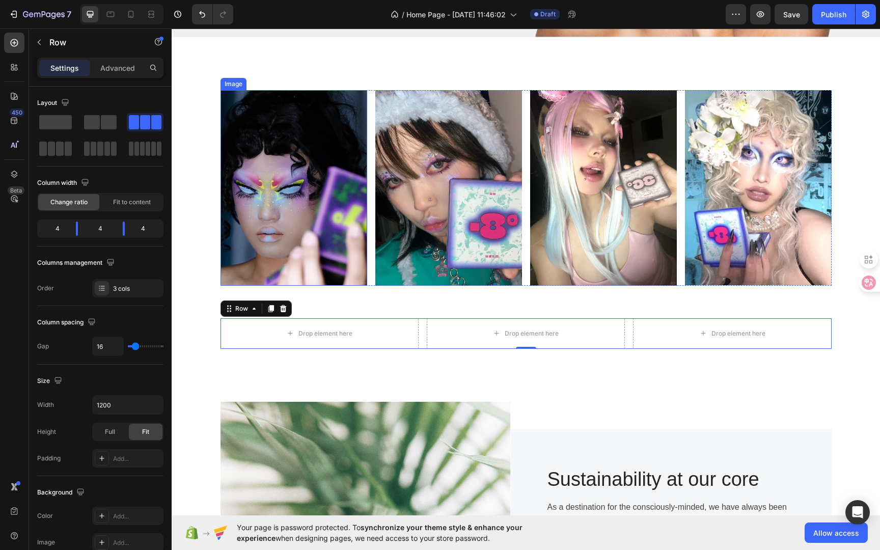
click at [349, 151] on img at bounding box center [294, 188] width 147 height 196
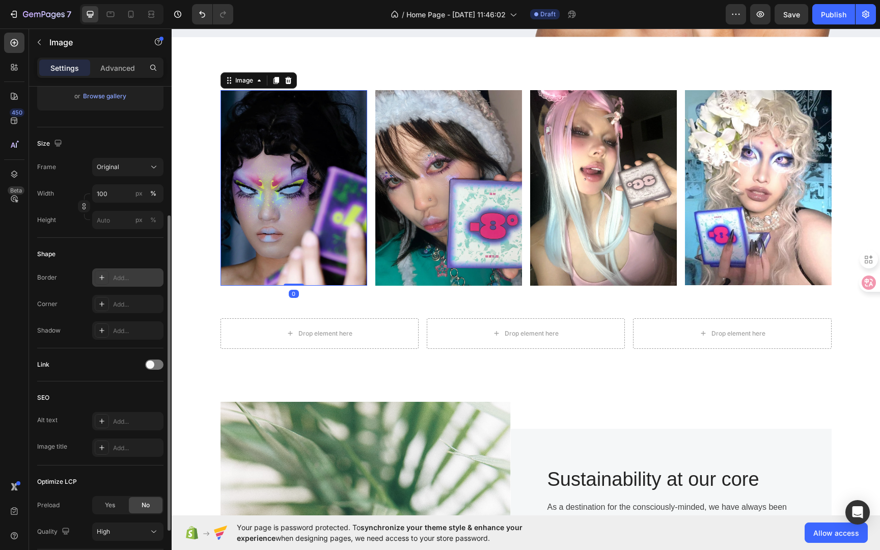
scroll to position [161, 0]
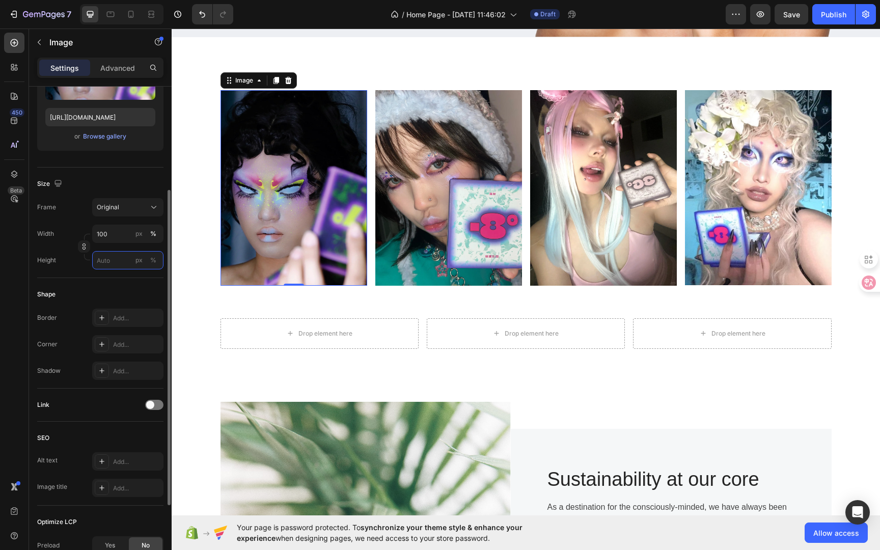
click at [109, 263] on input "px %" at bounding box center [127, 260] width 71 height 18
click at [120, 283] on p "Full 100%" at bounding box center [125, 284] width 59 height 9
type input "100"
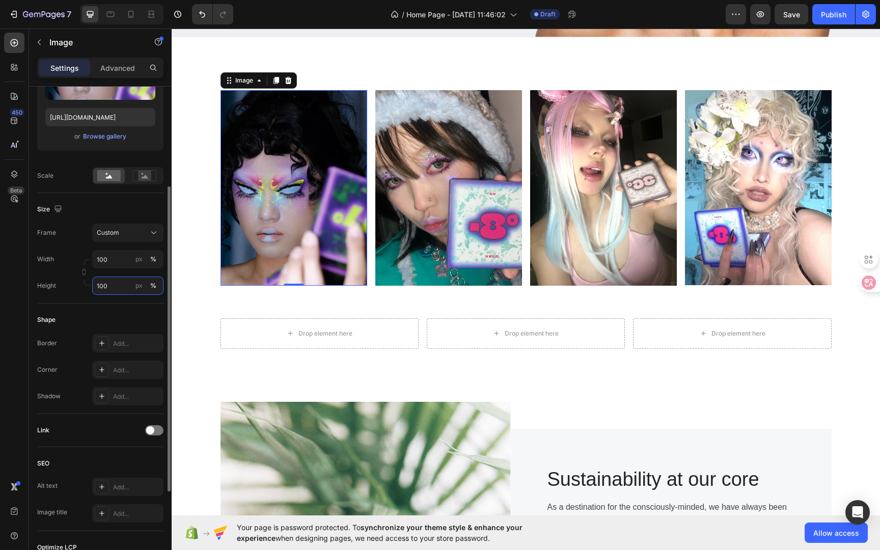
click at [116, 284] on input "100" at bounding box center [127, 286] width 71 height 18
click at [110, 307] on p "Full 100%" at bounding box center [125, 310] width 59 height 9
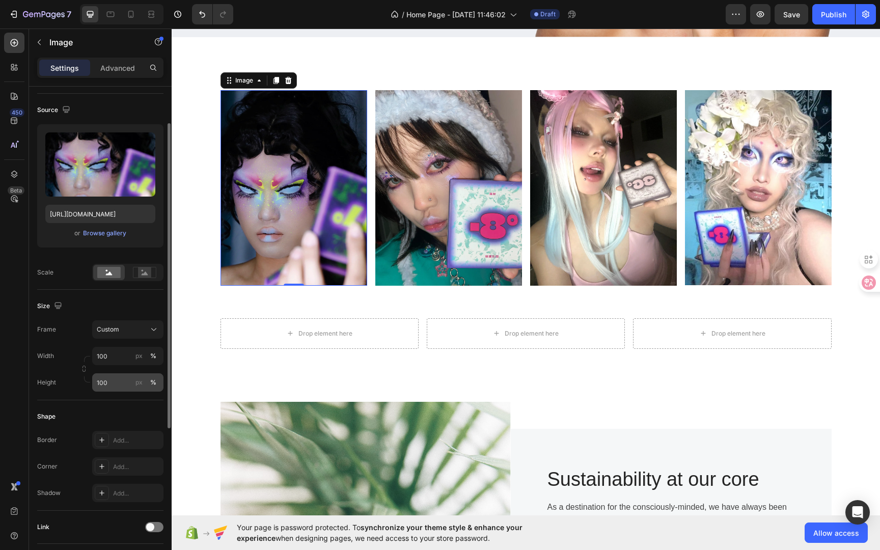
scroll to position [0, 0]
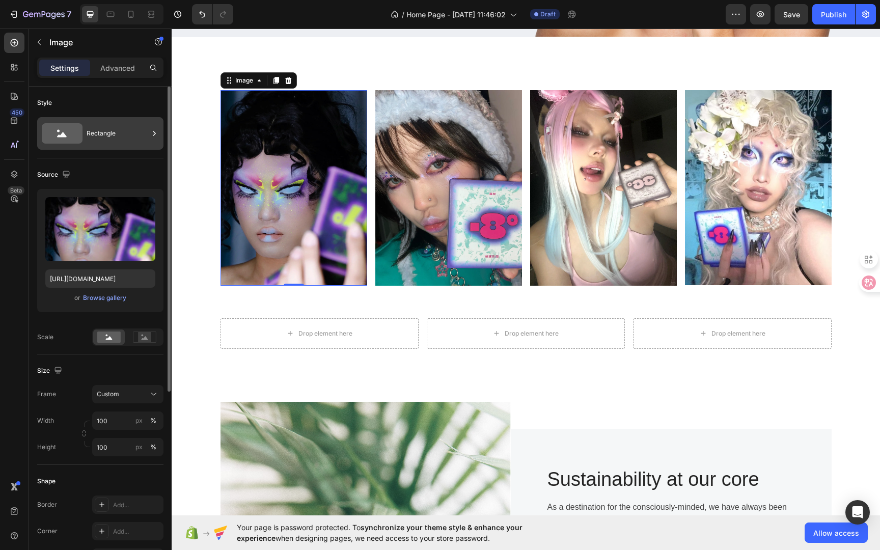
click at [118, 141] on div "Rectangle" at bounding box center [118, 133] width 62 height 23
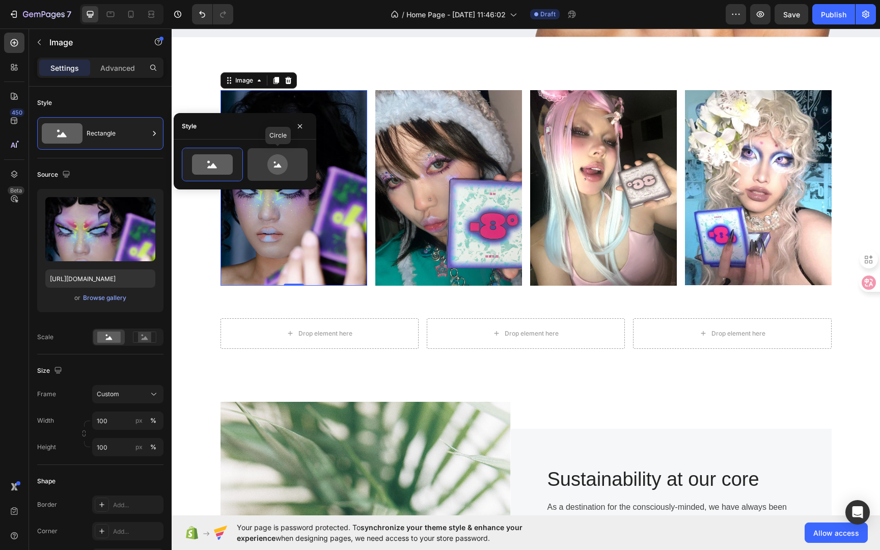
click at [264, 162] on icon at bounding box center [278, 164] width 48 height 20
type input "80"
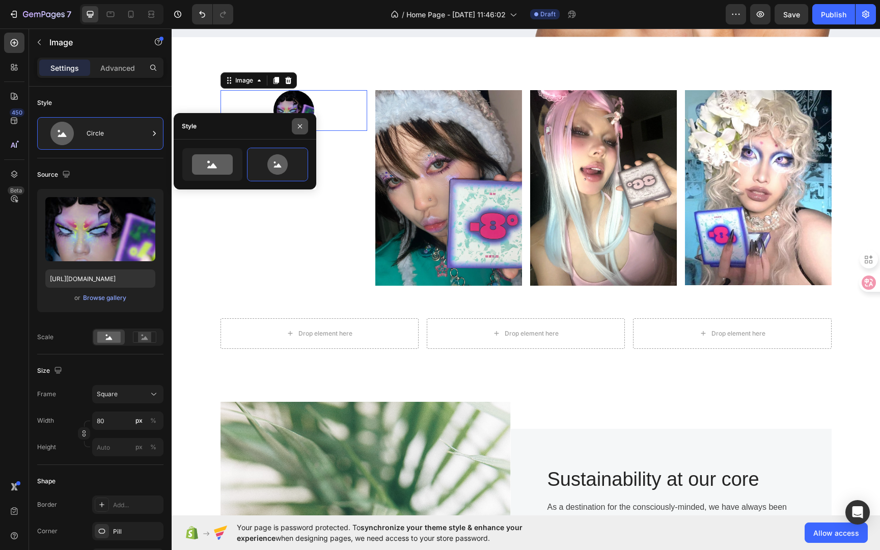
click at [303, 129] on icon "button" at bounding box center [300, 126] width 8 height 8
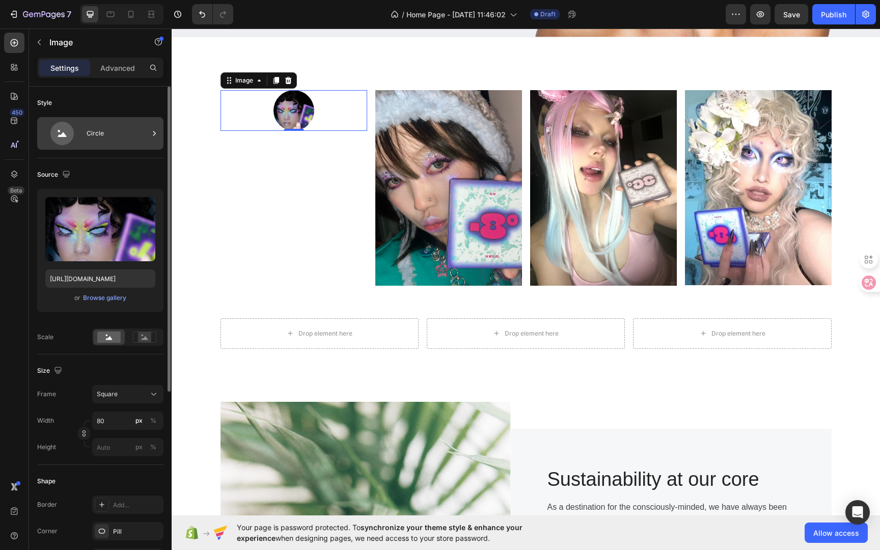
click at [122, 134] on div "Circle" at bounding box center [118, 133] width 62 height 23
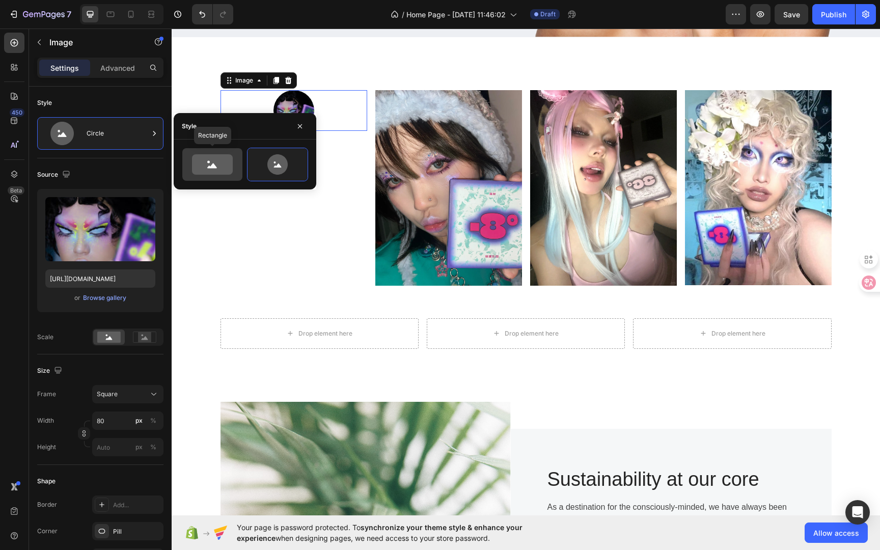
click at [224, 168] on icon at bounding box center [212, 164] width 41 height 20
type input "100"
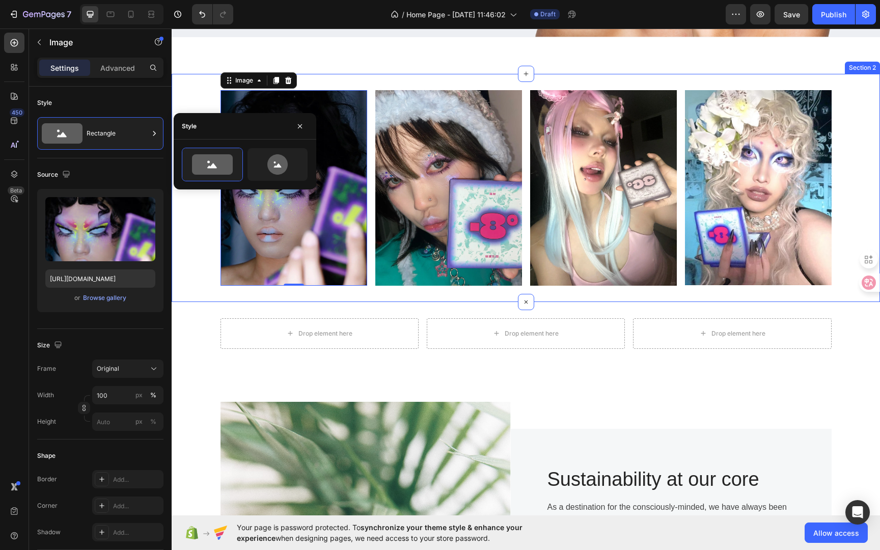
click at [220, 291] on div "Image 0 Image Image Image Row Section 2" at bounding box center [526, 188] width 709 height 228
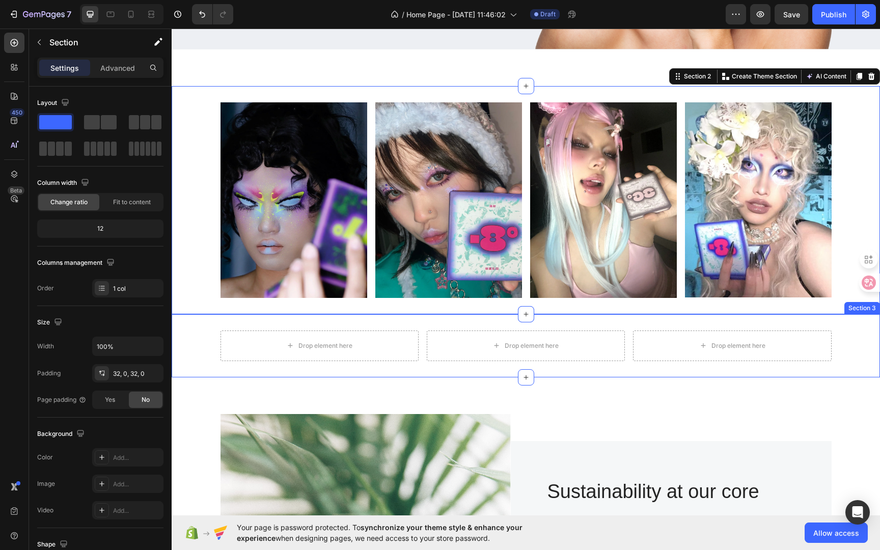
scroll to position [298, 0]
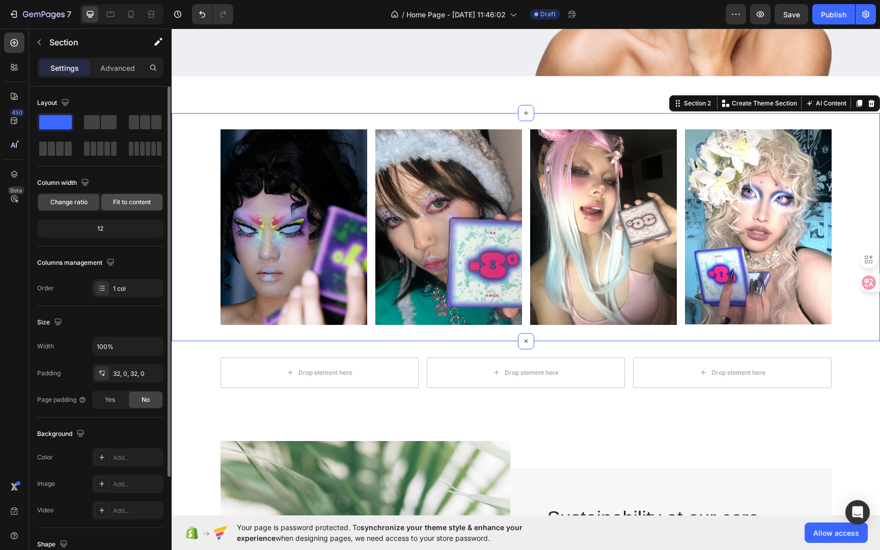
click at [121, 203] on span "Fit to content" at bounding box center [132, 202] width 38 height 9
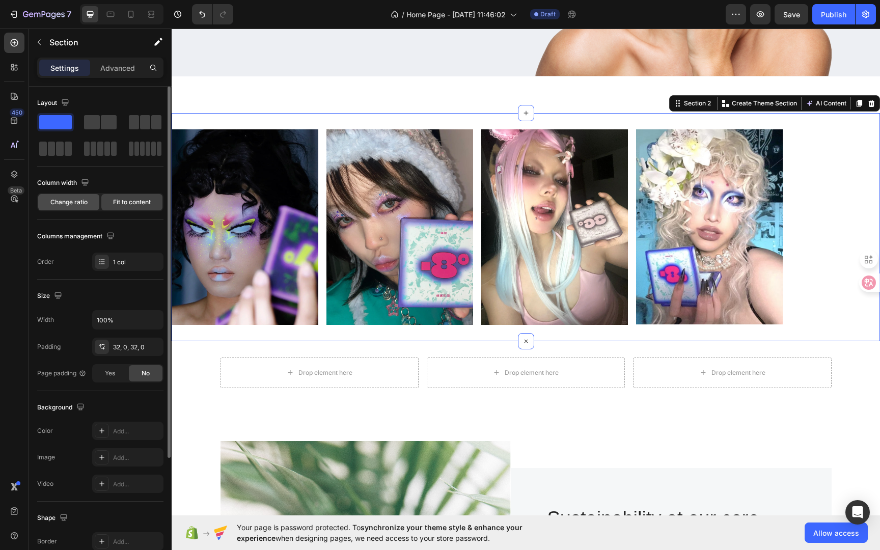
click at [65, 207] on div "Change ratio" at bounding box center [68, 202] width 61 height 16
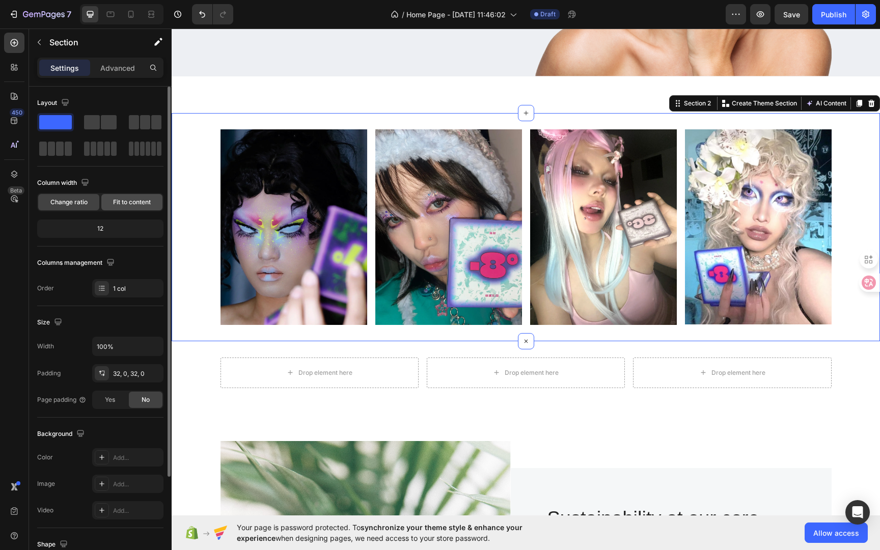
click at [121, 207] on div "Fit to content" at bounding box center [131, 202] width 61 height 16
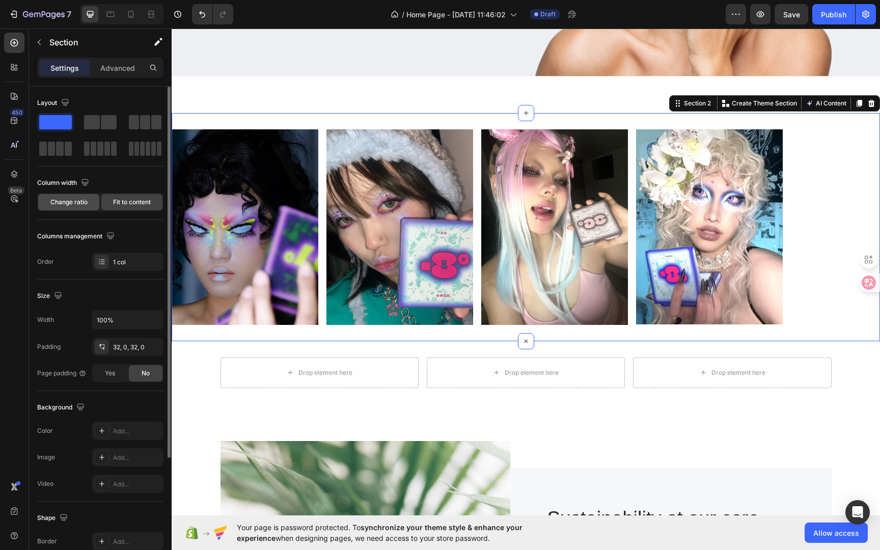
click at [72, 207] on div "Change ratio" at bounding box center [68, 202] width 61 height 16
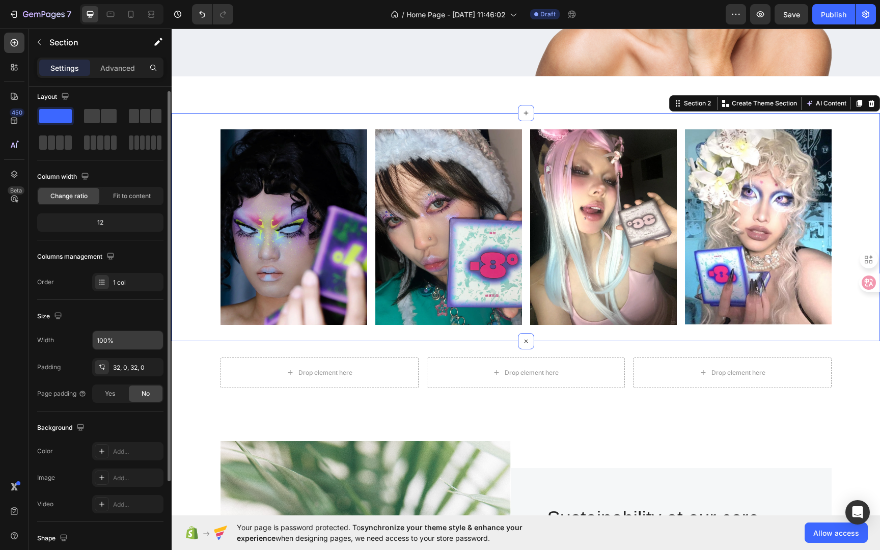
scroll to position [47, 0]
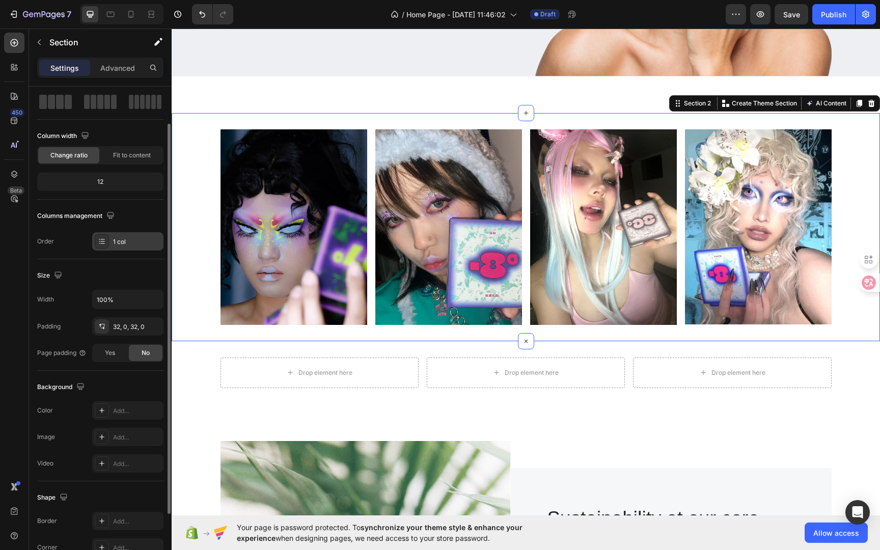
click at [116, 243] on div "1 col" at bounding box center [137, 241] width 48 height 9
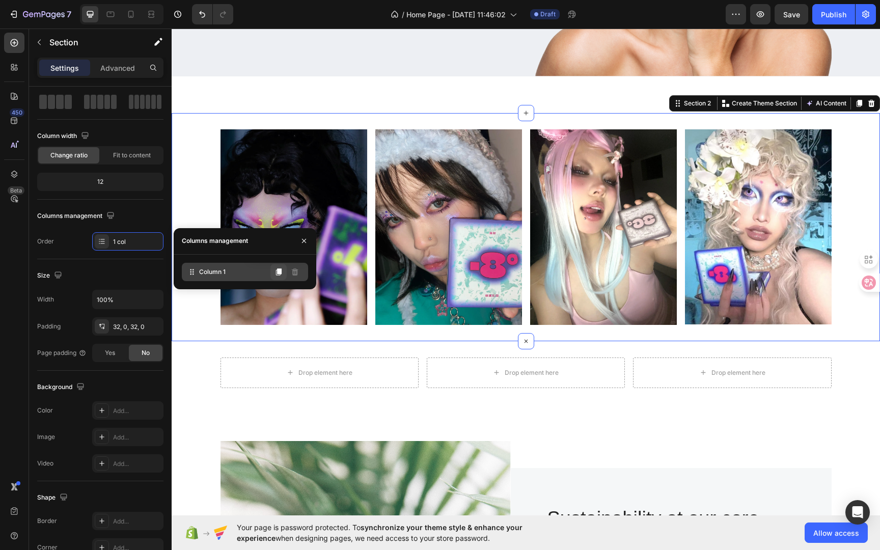
click at [276, 274] on icon at bounding box center [279, 272] width 8 height 8
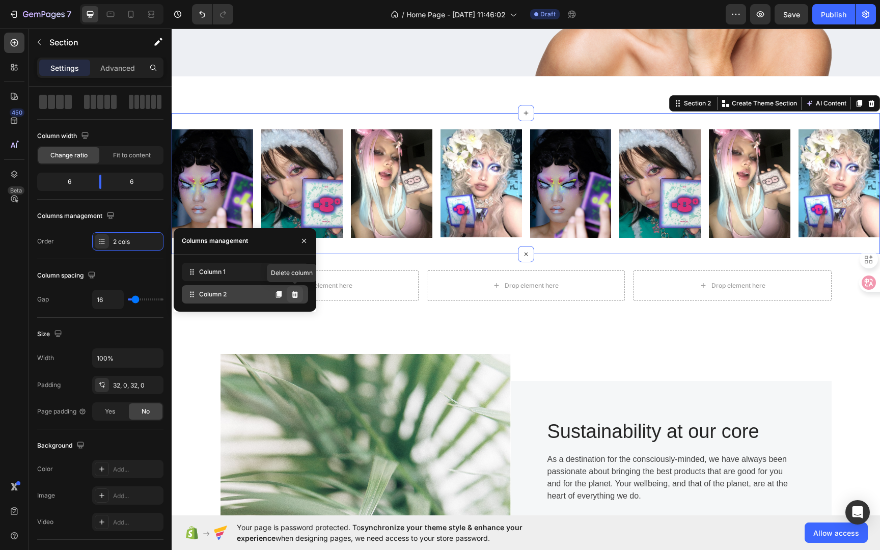
click at [297, 294] on icon at bounding box center [295, 293] width 7 height 7
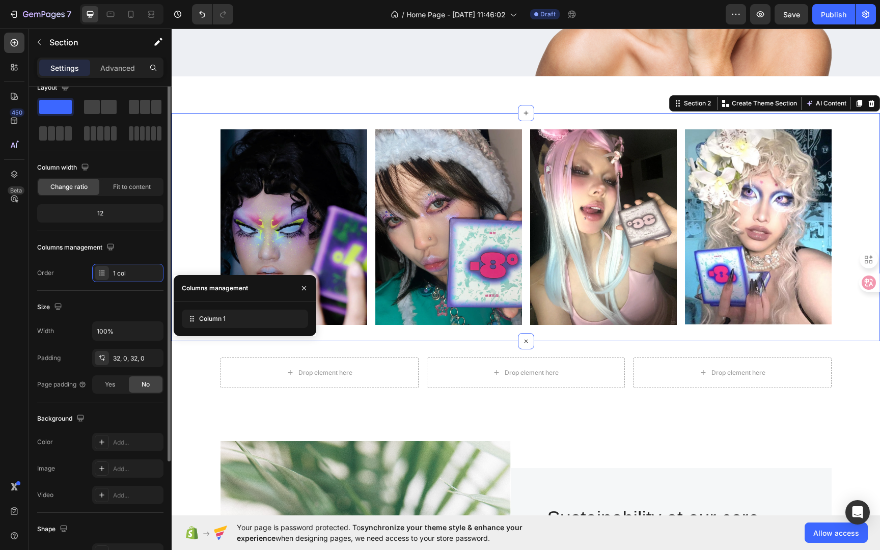
scroll to position [0, 0]
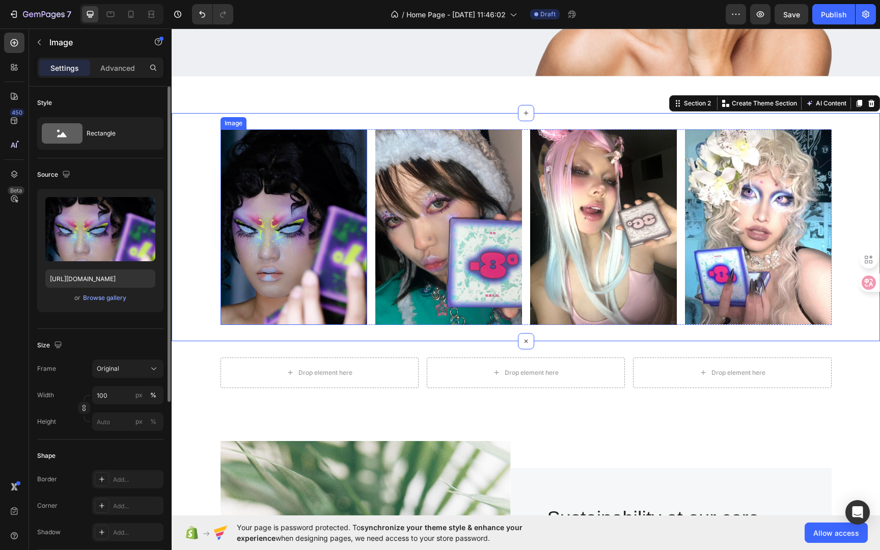
click at [268, 159] on img at bounding box center [294, 227] width 147 height 196
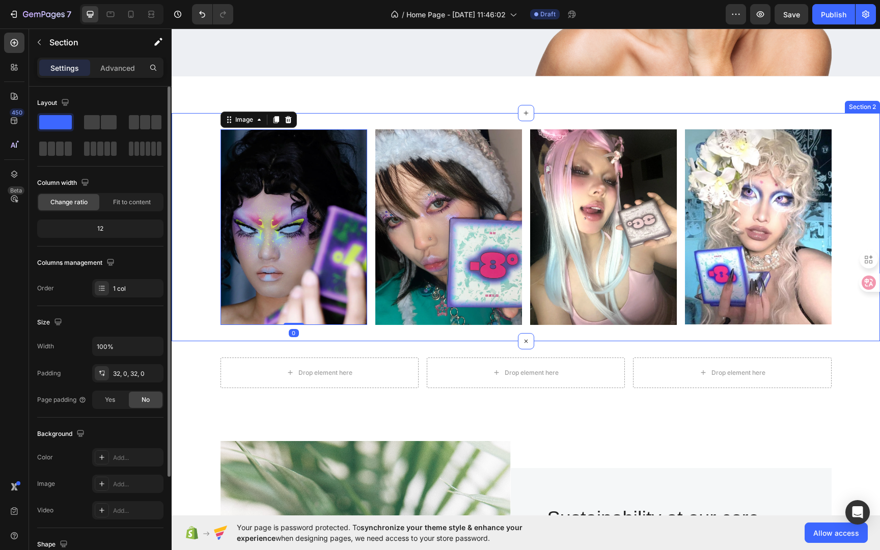
click at [321, 119] on div "Image 0 Image Image Image Row Section 2" at bounding box center [526, 227] width 709 height 228
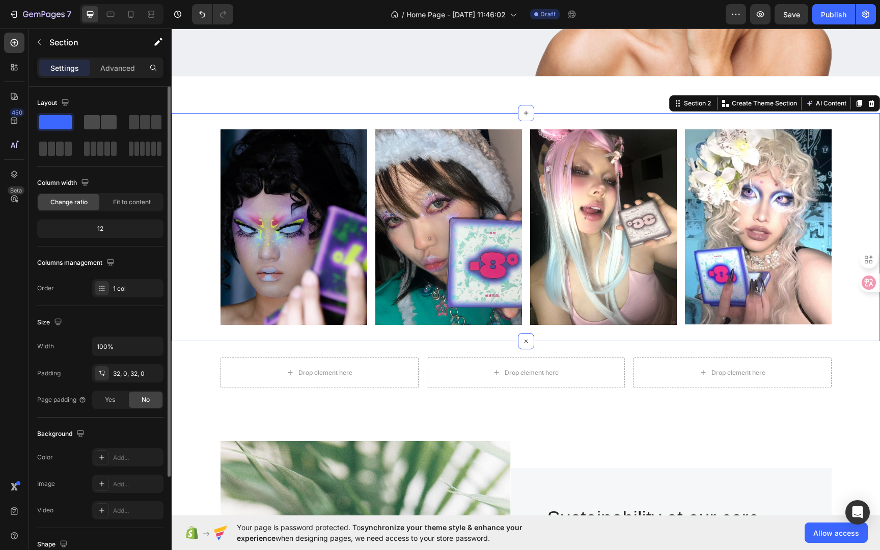
click at [109, 121] on span at bounding box center [109, 122] width 16 height 14
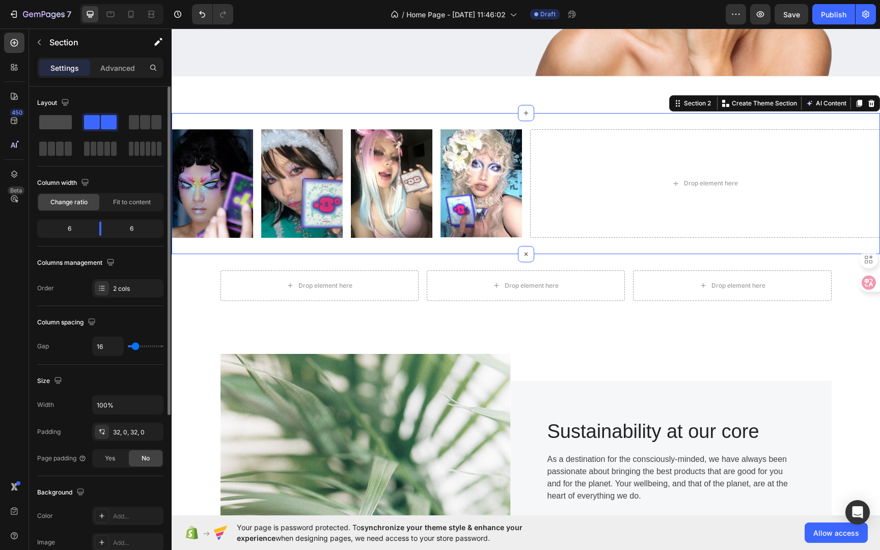
click at [55, 124] on span at bounding box center [55, 122] width 33 height 14
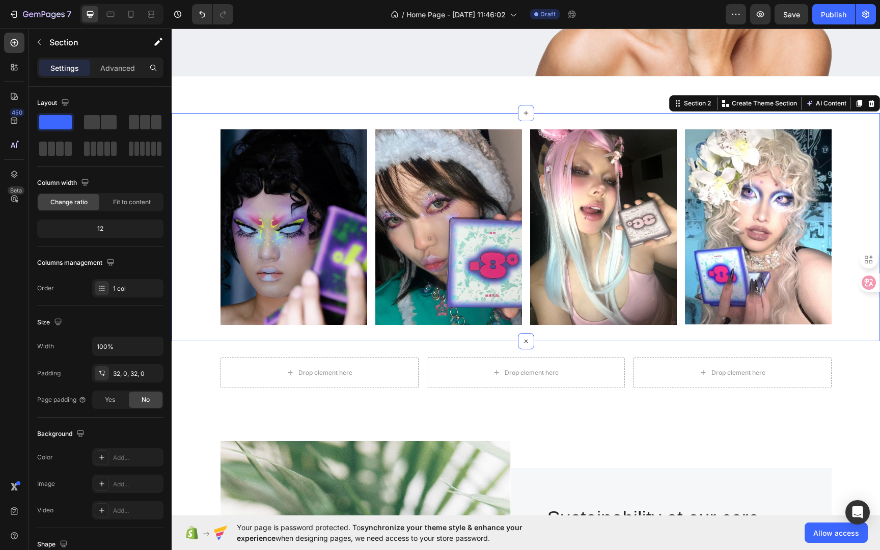
click at [599, 113] on div "Image Image Image Image Row Section 2 You can create reusable sections Create T…" at bounding box center [526, 227] width 709 height 228
click at [566, 113] on div "Image Image Image Image Row Section 2 You can create reusable sections Create T…" at bounding box center [526, 227] width 709 height 228
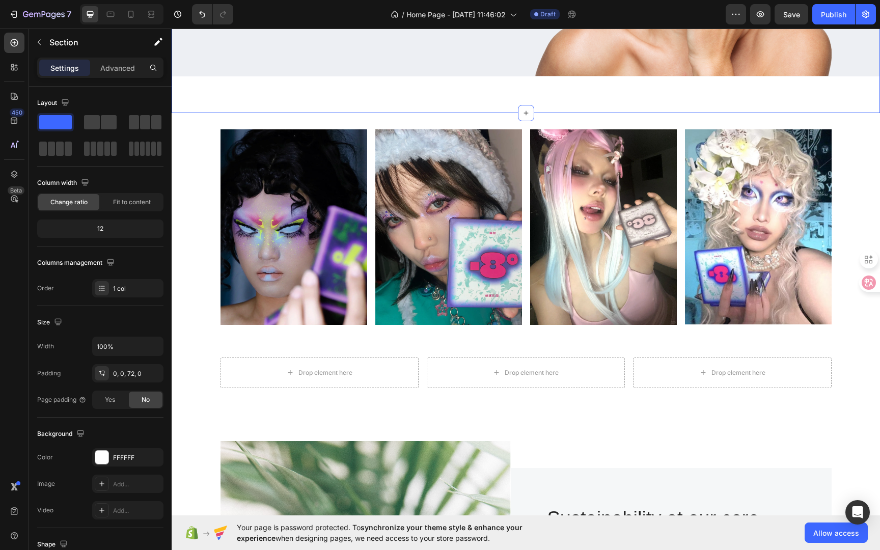
click at [856, 114] on div "Image Image Image Image Row Section 2" at bounding box center [526, 227] width 709 height 228
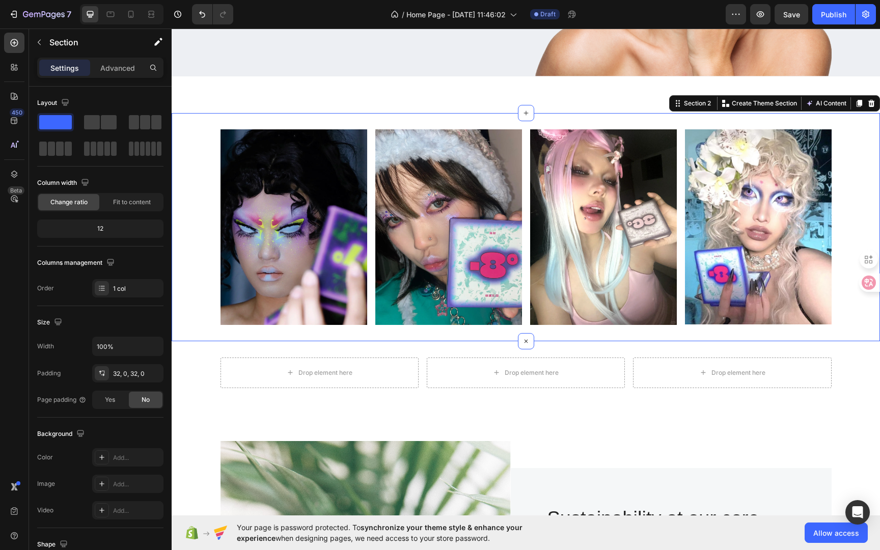
click at [860, 119] on div "Image Image Image Image Row Section 2 You can create reusable sections Create T…" at bounding box center [526, 227] width 709 height 228
click at [125, 73] on div "Advanced" at bounding box center [117, 68] width 51 height 16
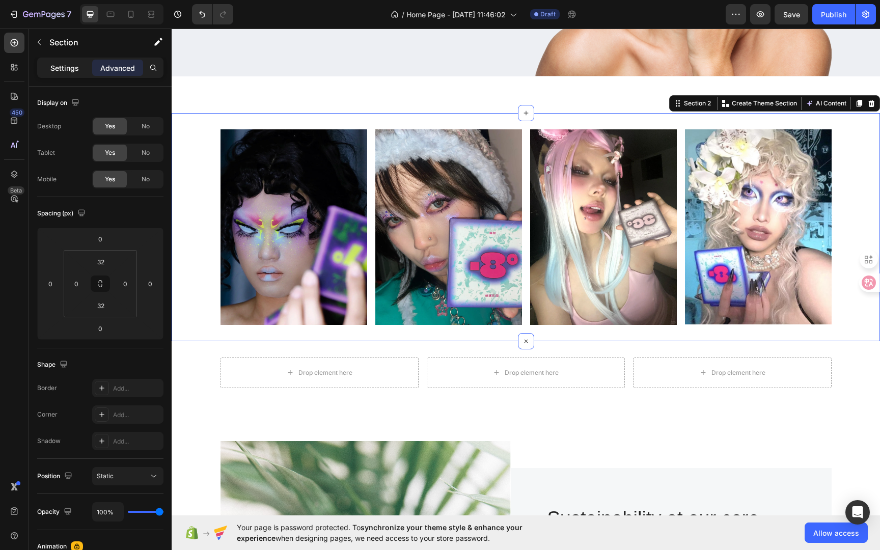
click at [71, 67] on p "Settings" at bounding box center [64, 68] width 29 height 11
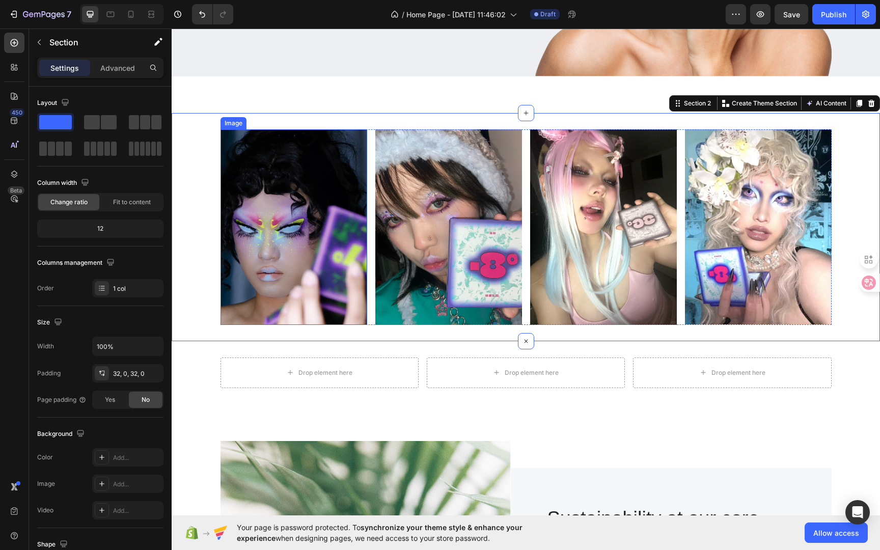
click at [284, 200] on img at bounding box center [294, 227] width 147 height 196
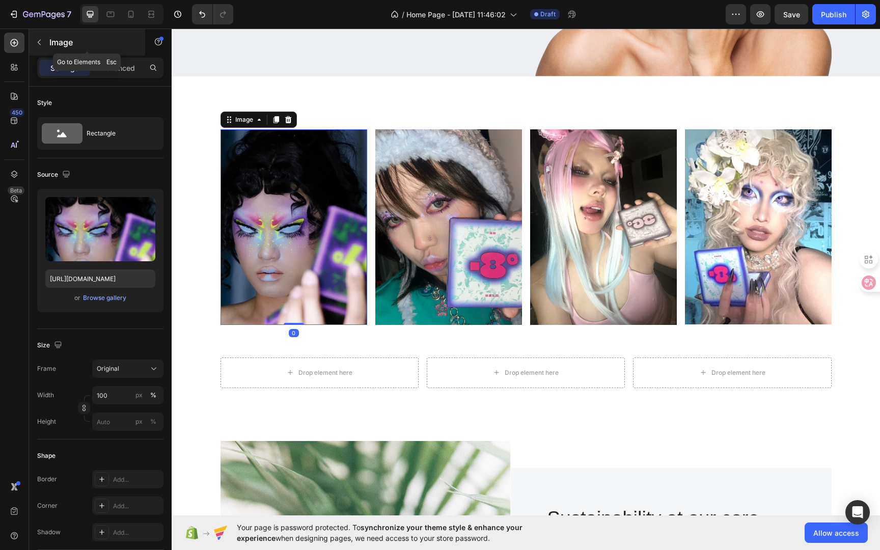
click at [40, 38] on icon "button" at bounding box center [39, 42] width 8 height 8
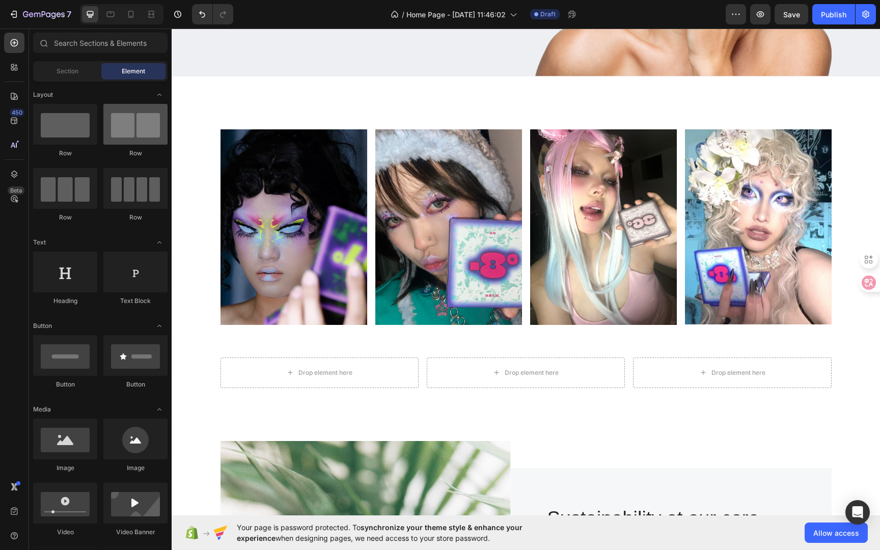
click at [146, 129] on div at bounding box center [135, 124] width 64 height 41
click at [130, 137] on div at bounding box center [135, 124] width 64 height 41
click at [310, 122] on div "Image Image Image Image Row Section 2" at bounding box center [526, 227] width 709 height 228
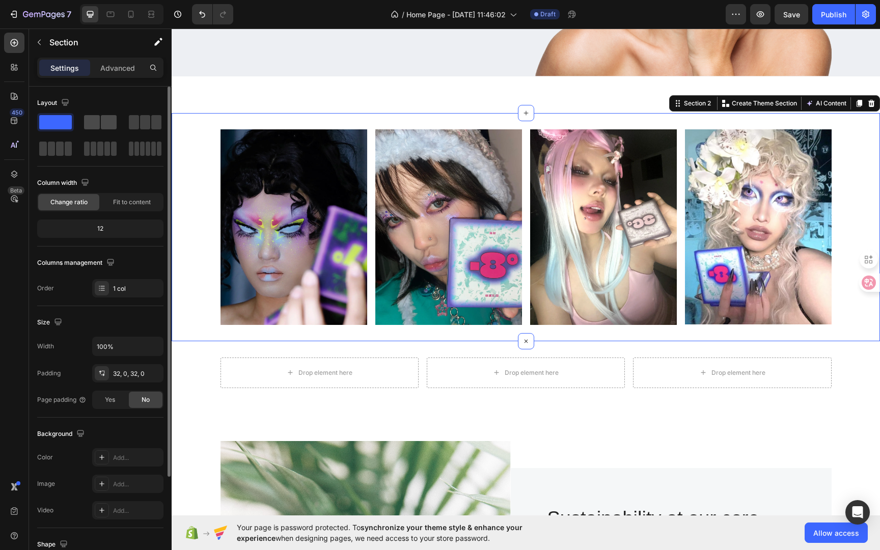
click at [94, 121] on span at bounding box center [92, 122] width 16 height 14
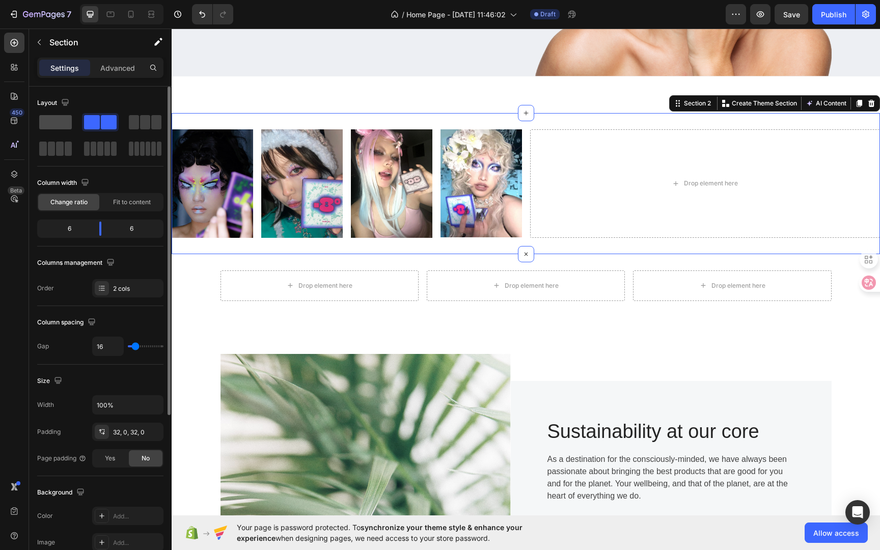
click at [66, 123] on span at bounding box center [55, 122] width 33 height 14
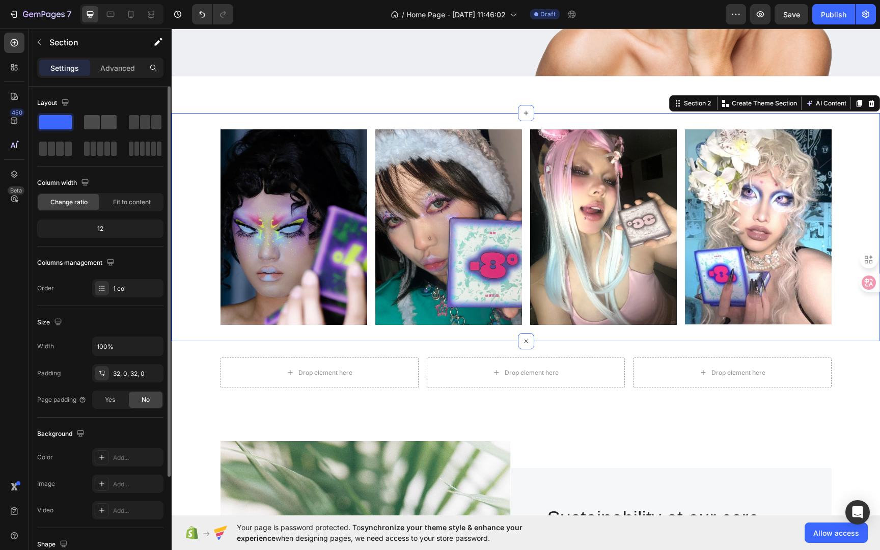
click at [99, 125] on span at bounding box center [92, 122] width 16 height 14
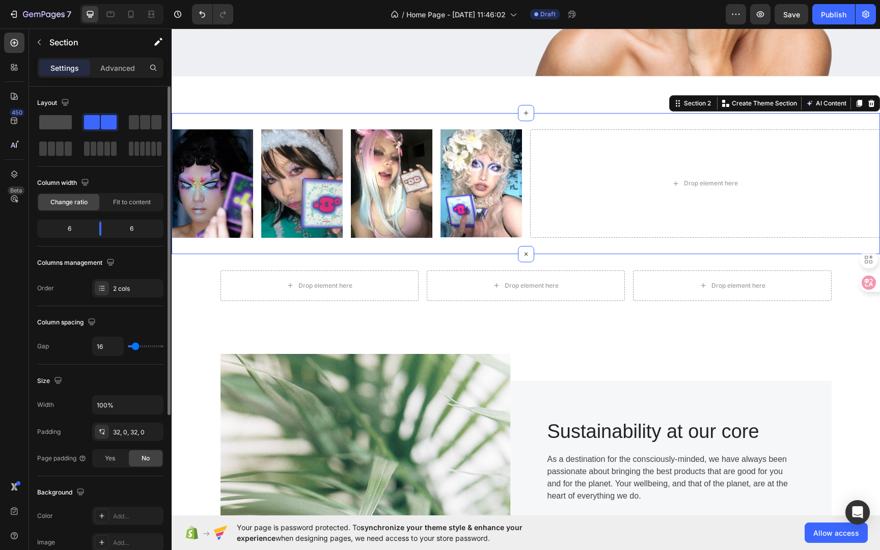
click at [62, 120] on span at bounding box center [55, 122] width 33 height 14
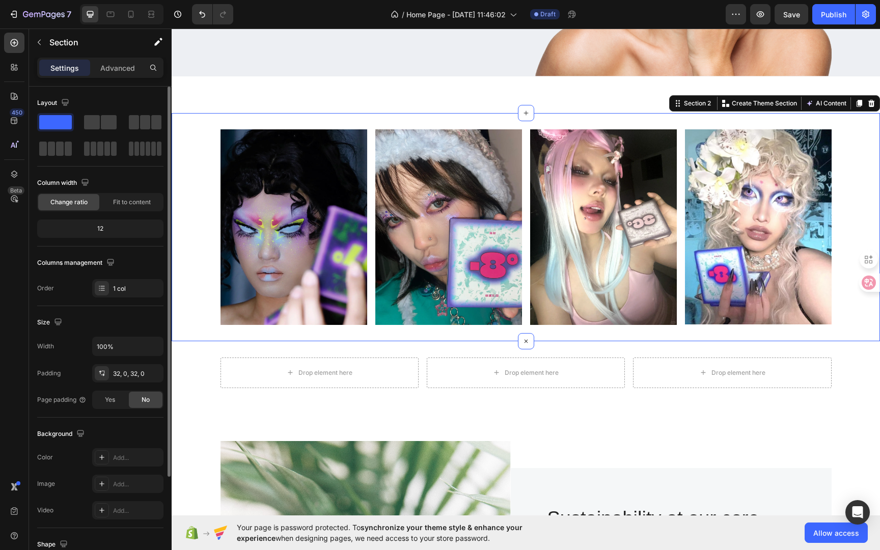
click at [63, 123] on span at bounding box center [55, 122] width 33 height 14
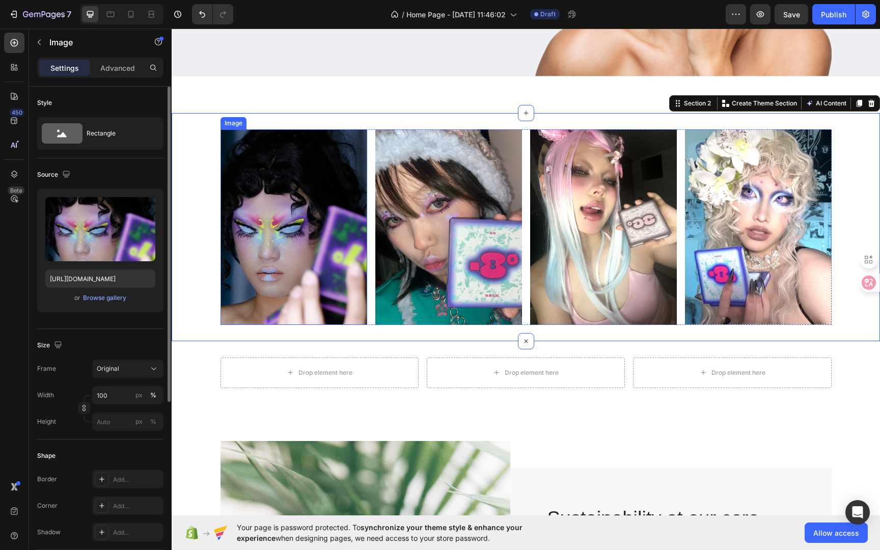
click at [348, 192] on img at bounding box center [294, 227] width 147 height 196
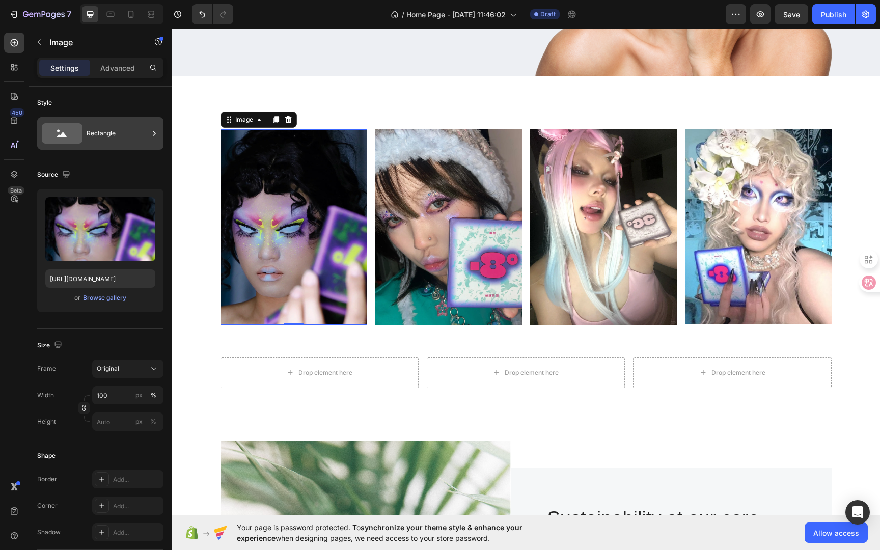
click at [110, 133] on div "Rectangle" at bounding box center [118, 133] width 62 height 23
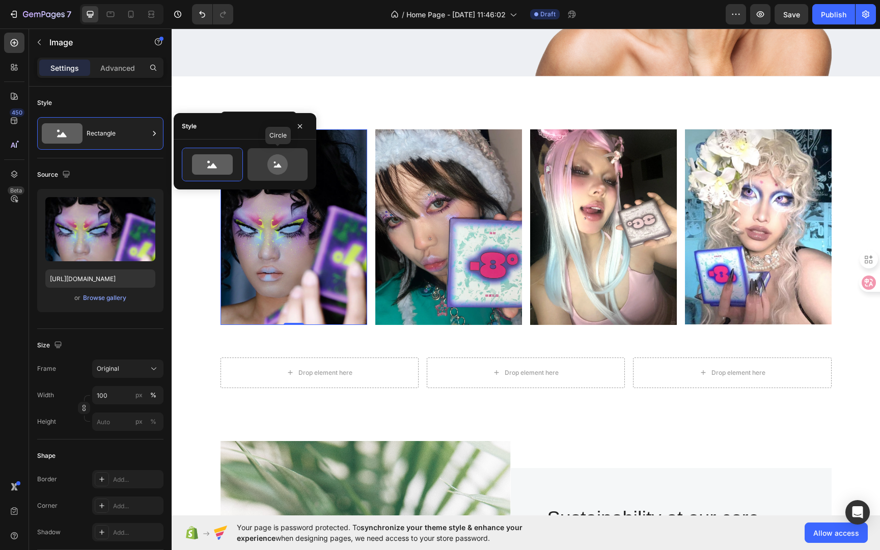
click at [268, 160] on icon at bounding box center [278, 164] width 48 height 20
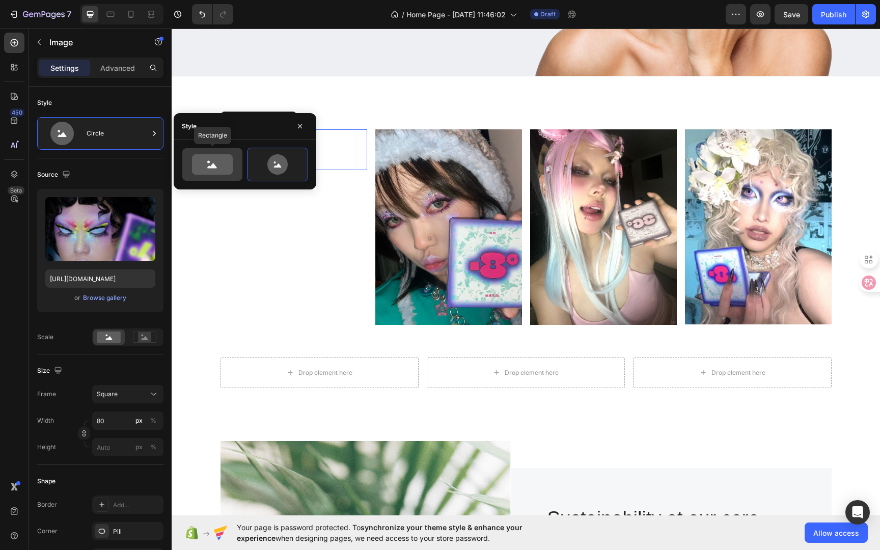
click at [220, 157] on icon at bounding box center [212, 164] width 41 height 20
type input "100"
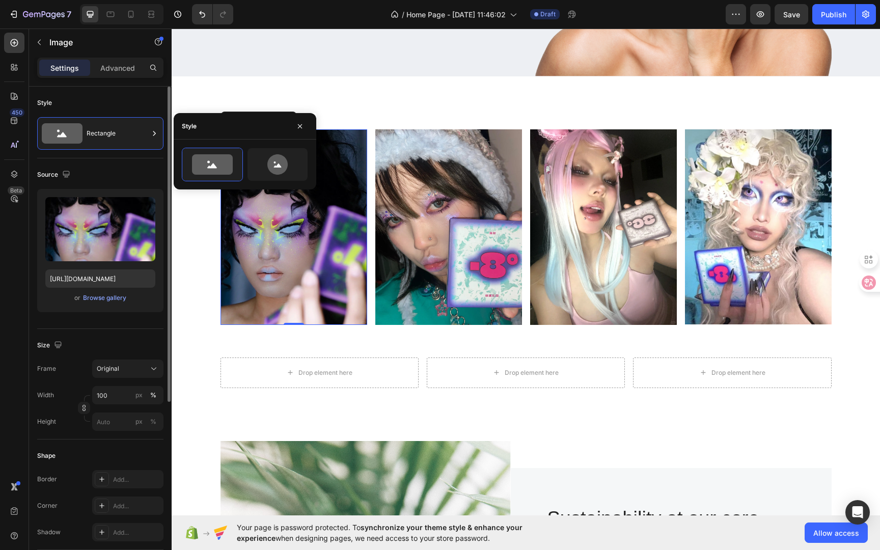
click at [81, 93] on div "Style Rectangle" at bounding box center [100, 123] width 126 height 72
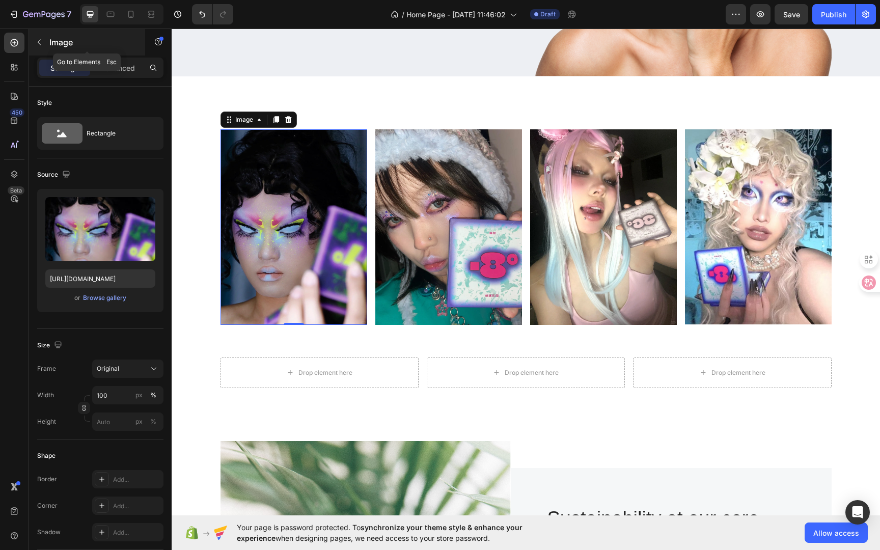
click at [41, 39] on icon "button" at bounding box center [39, 42] width 8 height 8
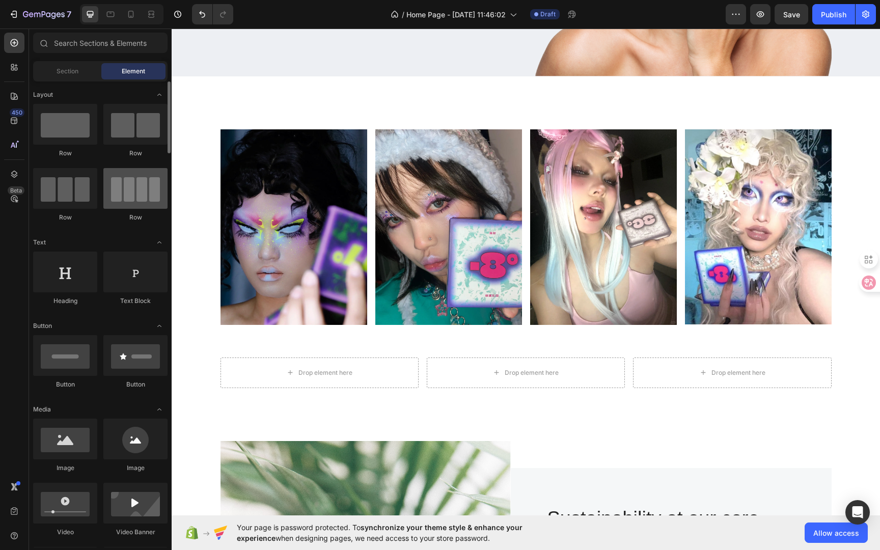
click at [135, 192] on div at bounding box center [135, 188] width 64 height 41
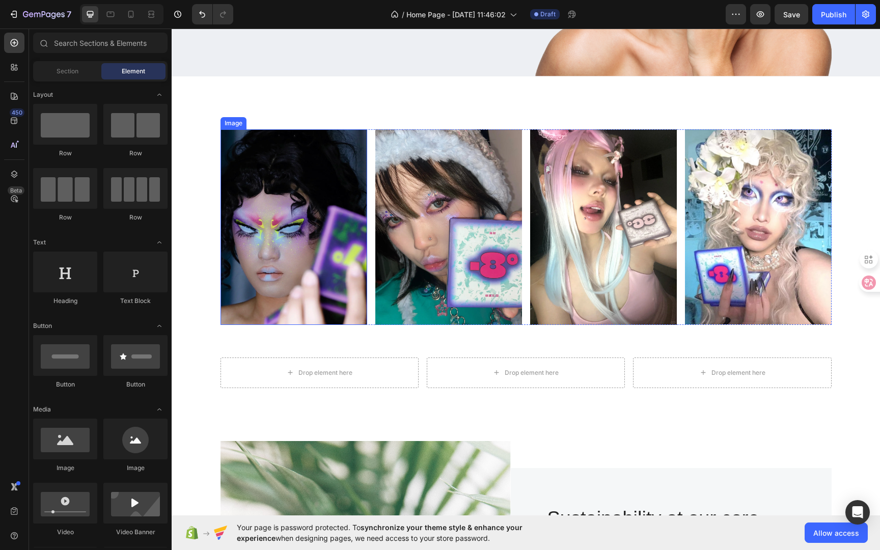
click at [285, 155] on img at bounding box center [294, 227] width 147 height 196
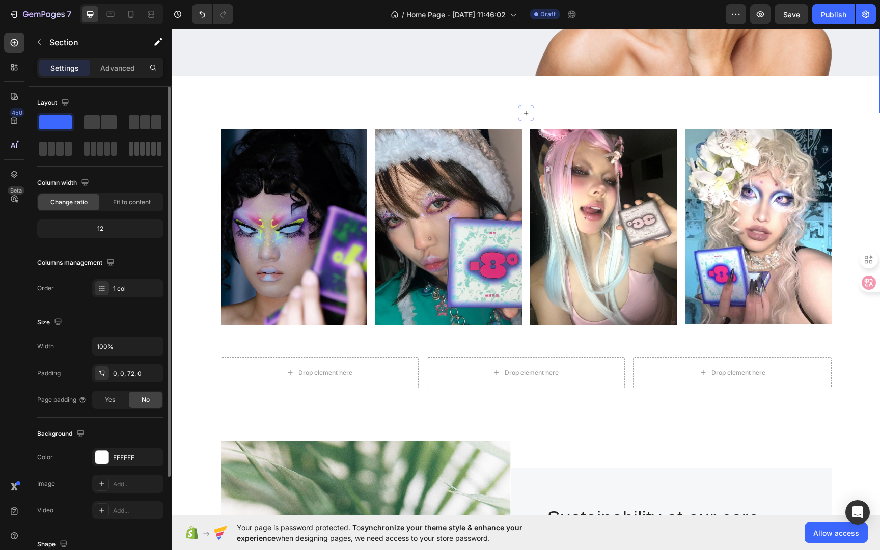
click at [144, 147] on span at bounding box center [142, 149] width 5 height 14
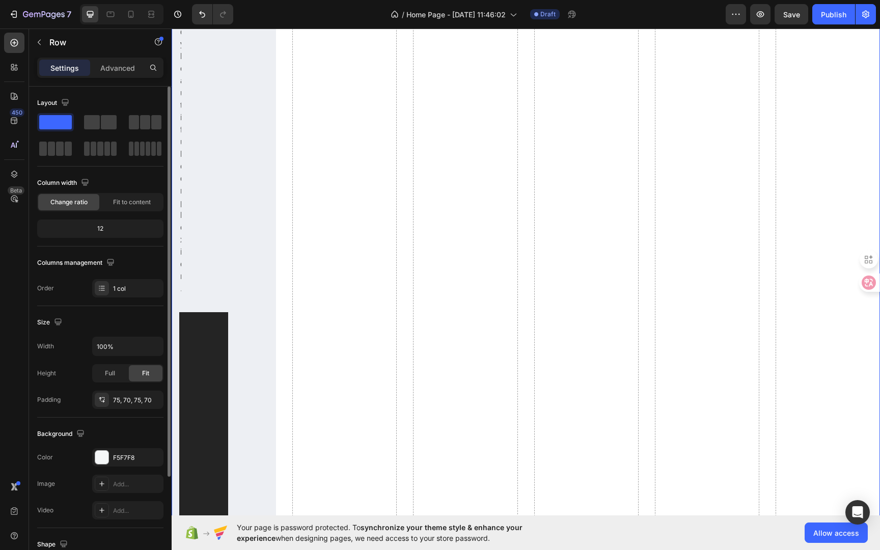
scroll to position [2888, 0]
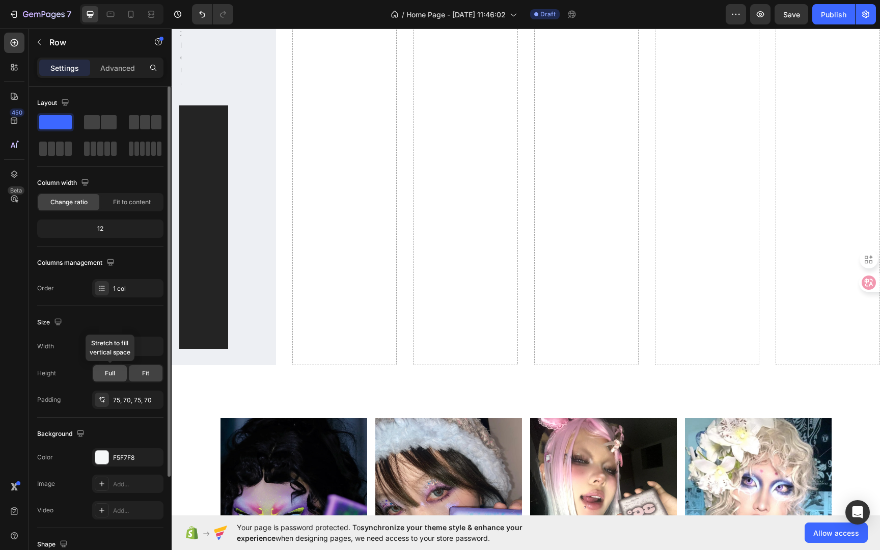
click at [113, 374] on span "Full" at bounding box center [110, 373] width 10 height 9
click at [150, 376] on div "Fit" at bounding box center [146, 373] width 34 height 16
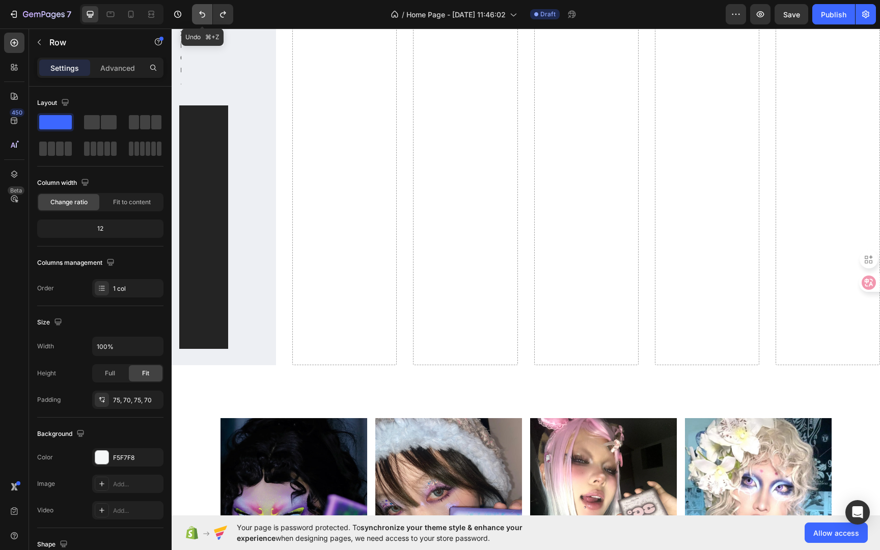
click at [205, 18] on icon "Undo/Redo" at bounding box center [202, 14] width 10 height 10
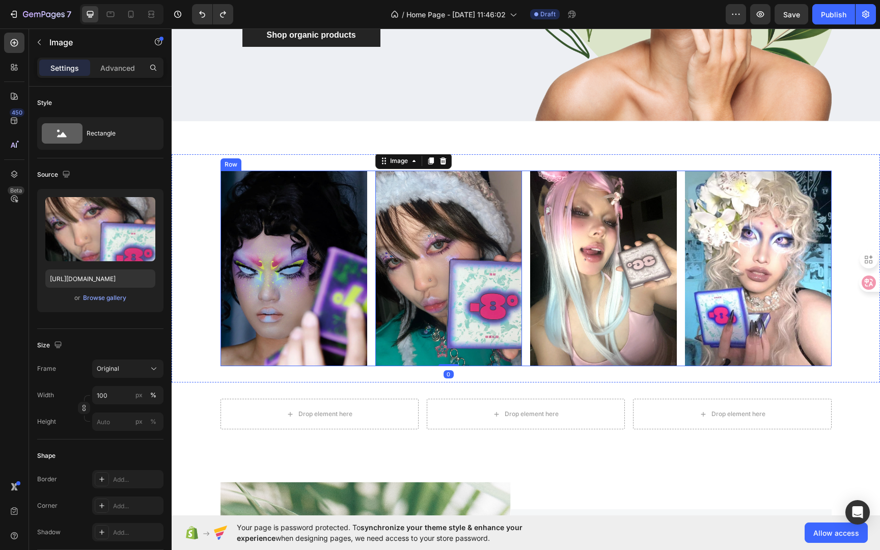
scroll to position [255, 0]
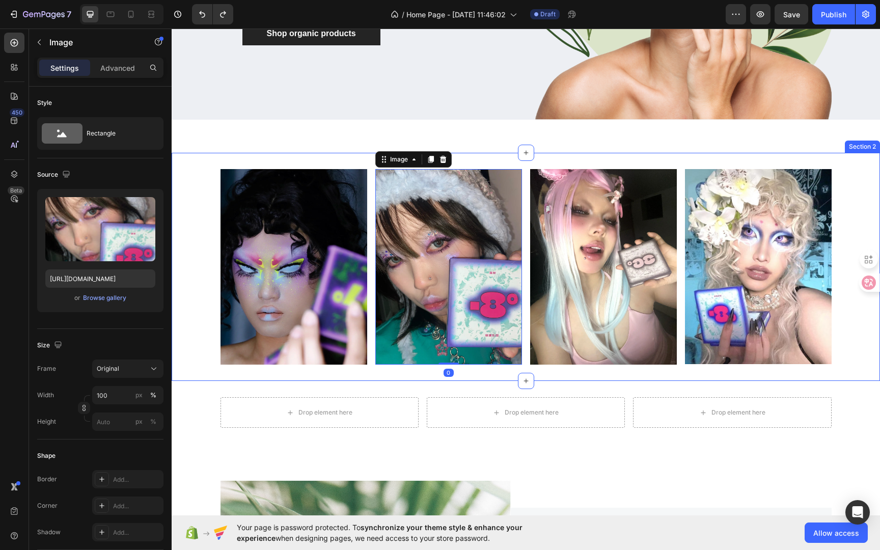
click at [278, 159] on div "Image Image 0 Image Image Row Section 2" at bounding box center [526, 267] width 709 height 228
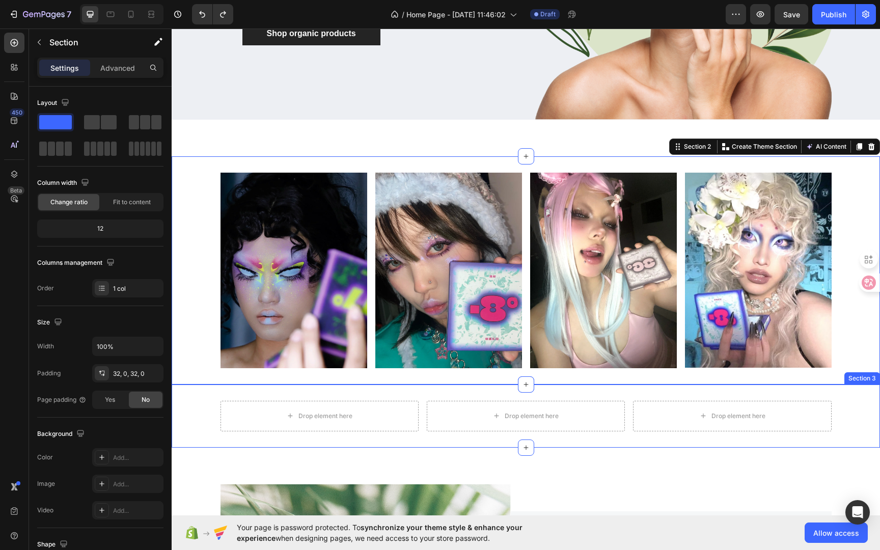
click at [489, 387] on div "Drop element here Drop element here Drop element here Row Section 3" at bounding box center [526, 416] width 709 height 63
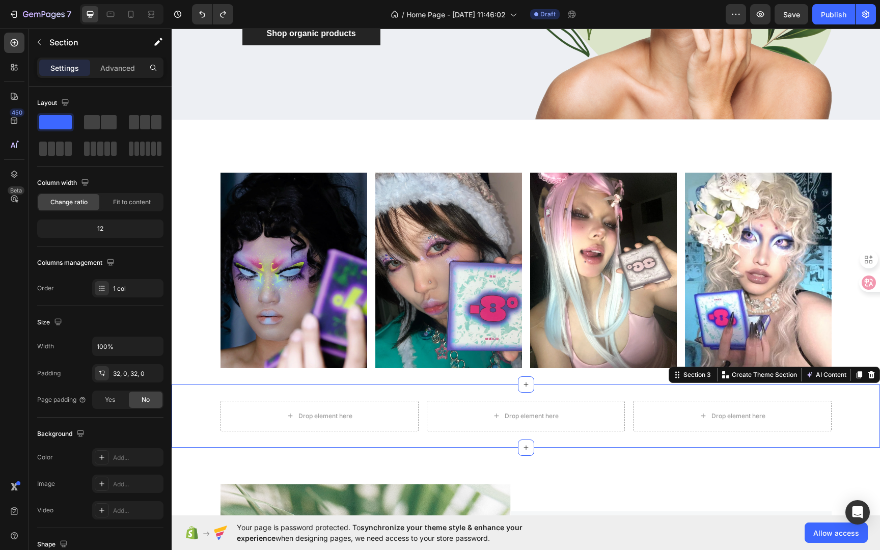
click at [229, 389] on div "Drop element here Drop element here Drop element here Row Section 3 You can cre…" at bounding box center [526, 416] width 709 height 63
click at [230, 401] on div "Drop element here" at bounding box center [320, 416] width 198 height 31
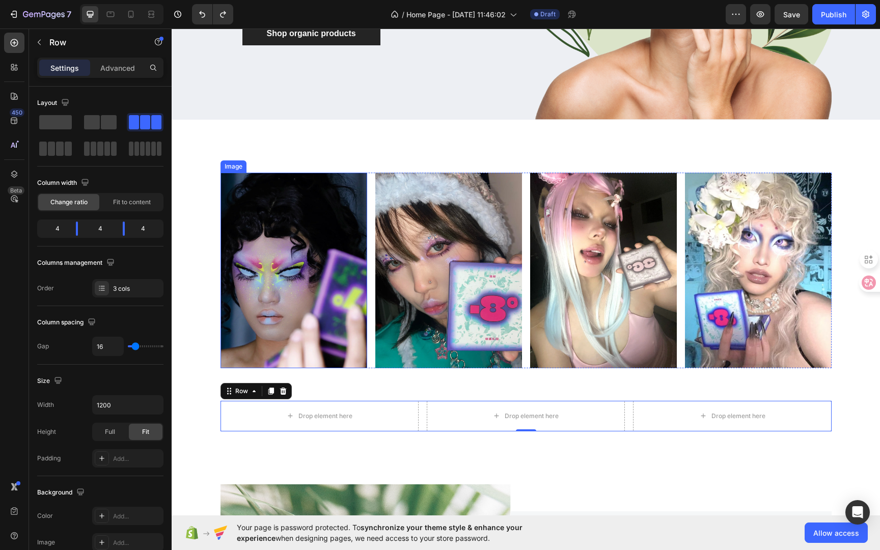
click at [233, 165] on div "Image" at bounding box center [234, 166] width 26 height 12
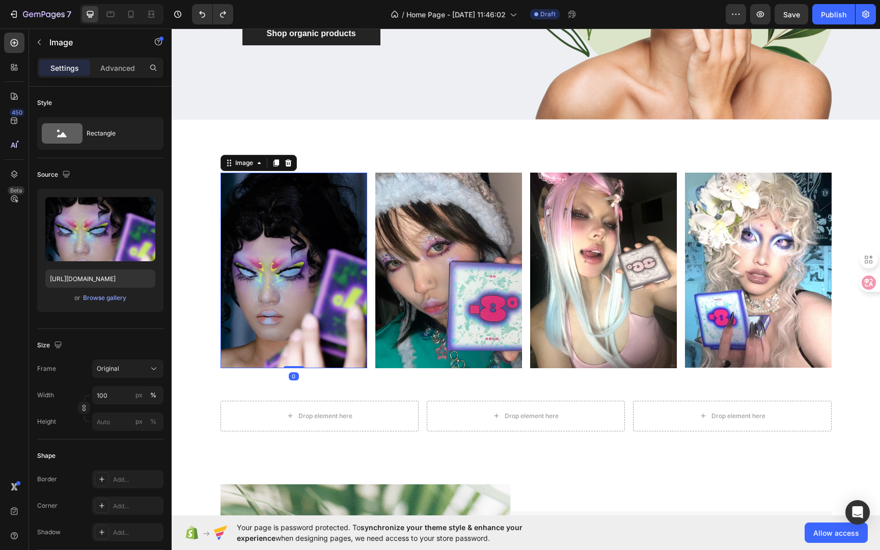
click at [360, 167] on div "Image 0 Image Image Image Row Section 2" at bounding box center [526, 270] width 709 height 228
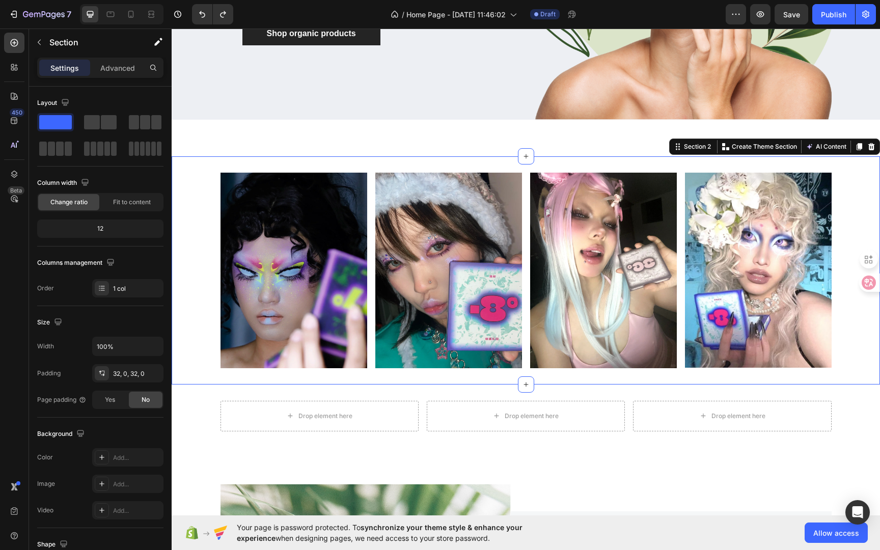
click at [204, 200] on div "Image Image Image Image Row" at bounding box center [526, 271] width 709 height 196
click at [232, 165] on div "Image" at bounding box center [234, 166] width 22 height 9
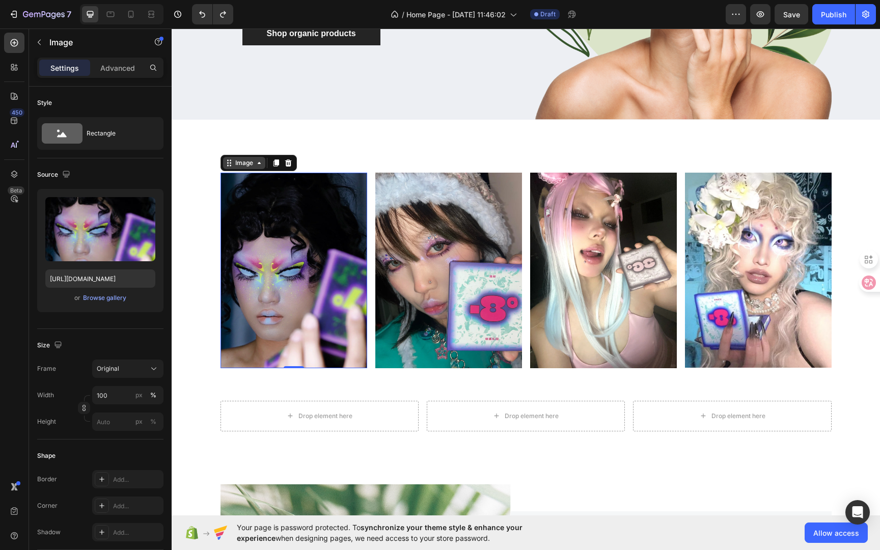
click at [255, 159] on icon at bounding box center [259, 163] width 8 height 8
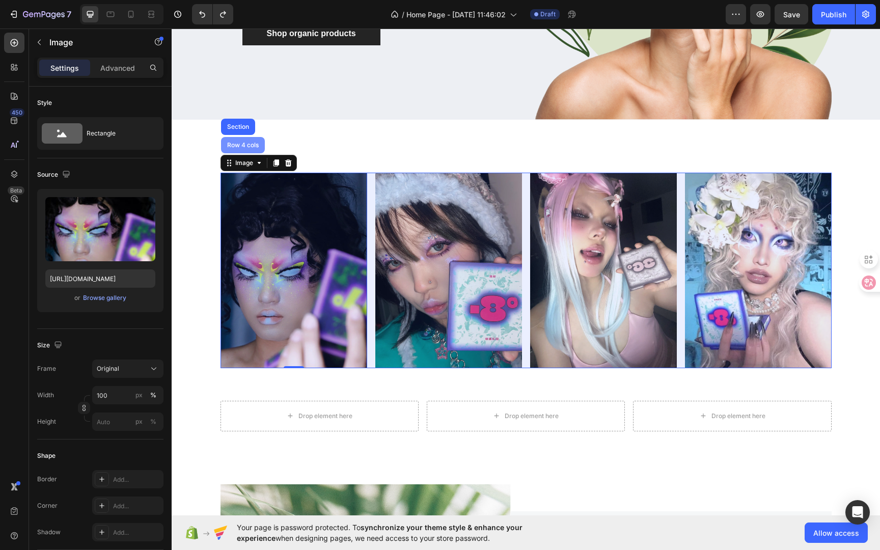
click at [242, 142] on div "Row 4 cols" at bounding box center [243, 145] width 36 height 6
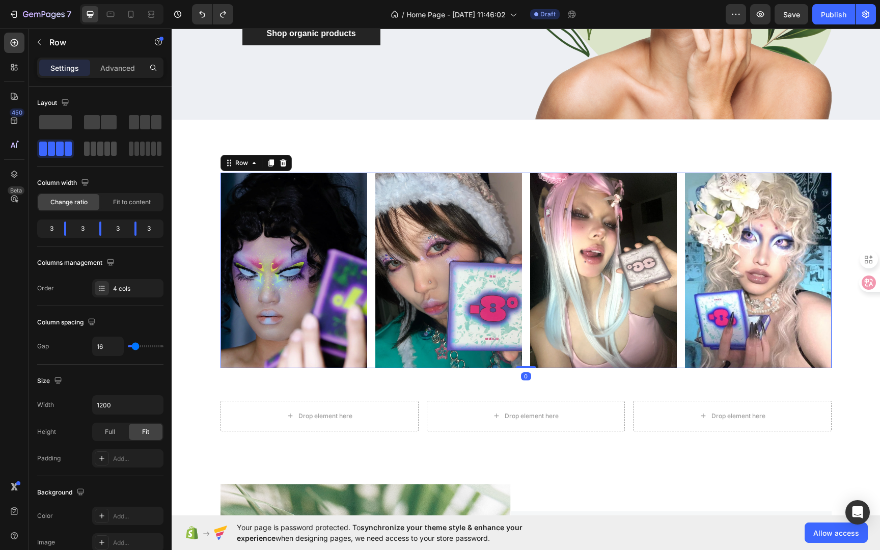
click at [97, 152] on span at bounding box center [100, 149] width 6 height 14
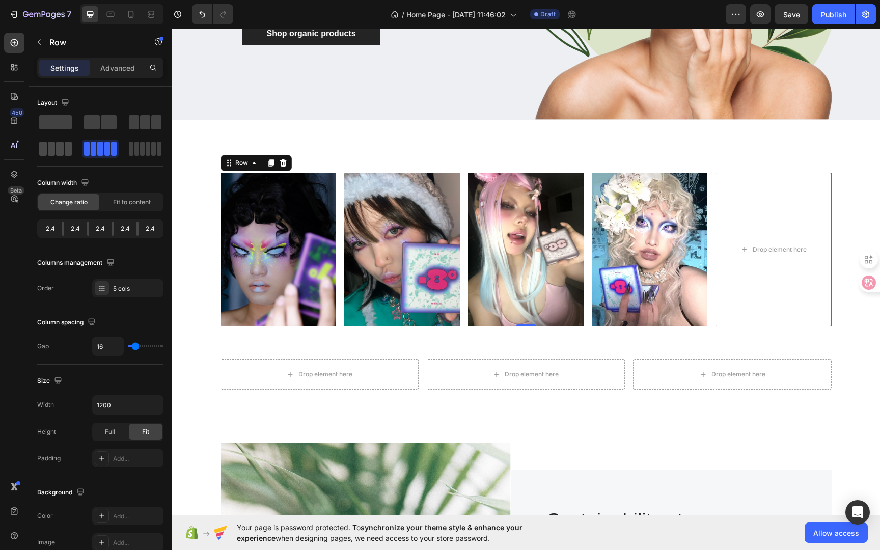
click at [61, 149] on span at bounding box center [60, 149] width 8 height 14
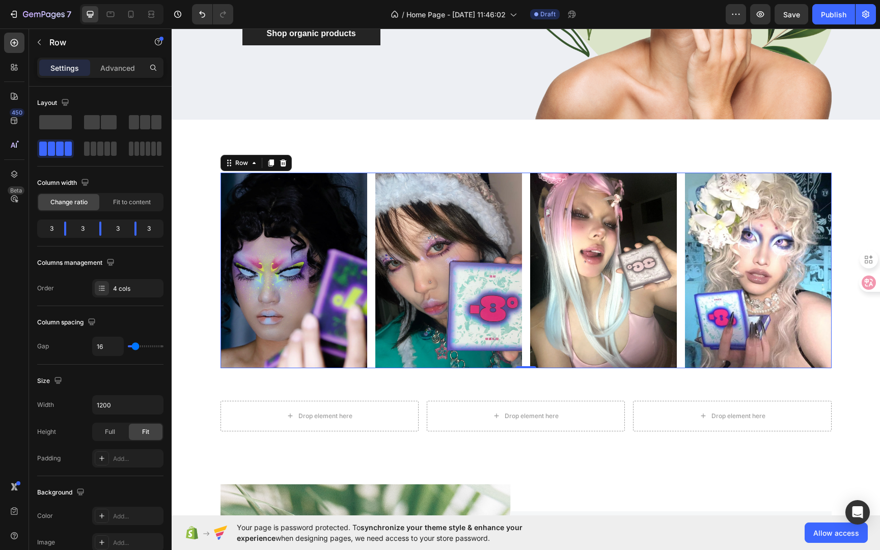
click at [142, 152] on span at bounding box center [142, 149] width 5 height 14
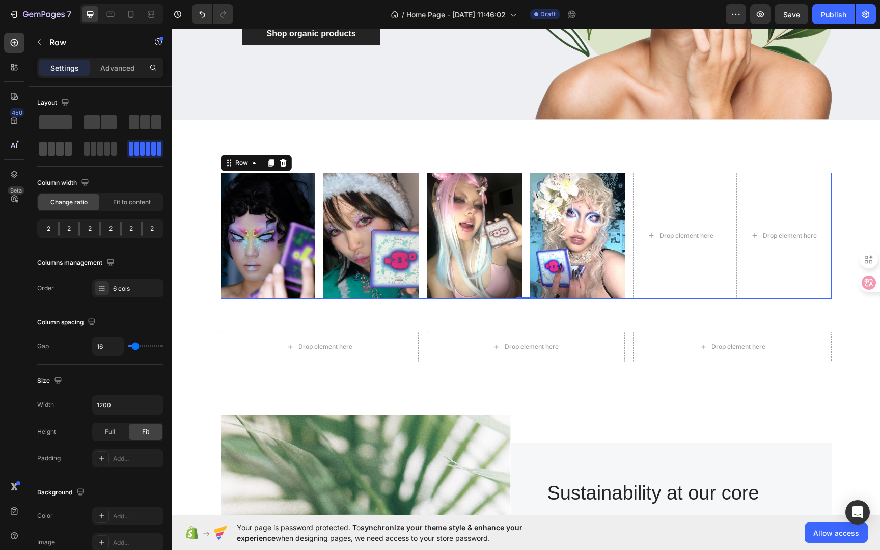
click at [61, 151] on span at bounding box center [60, 149] width 8 height 14
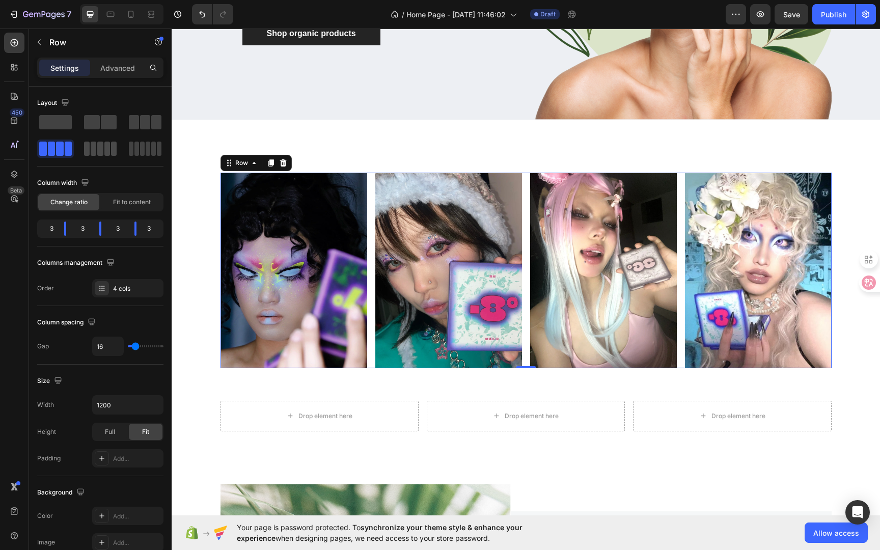
click at [87, 153] on span at bounding box center [87, 149] width 6 height 14
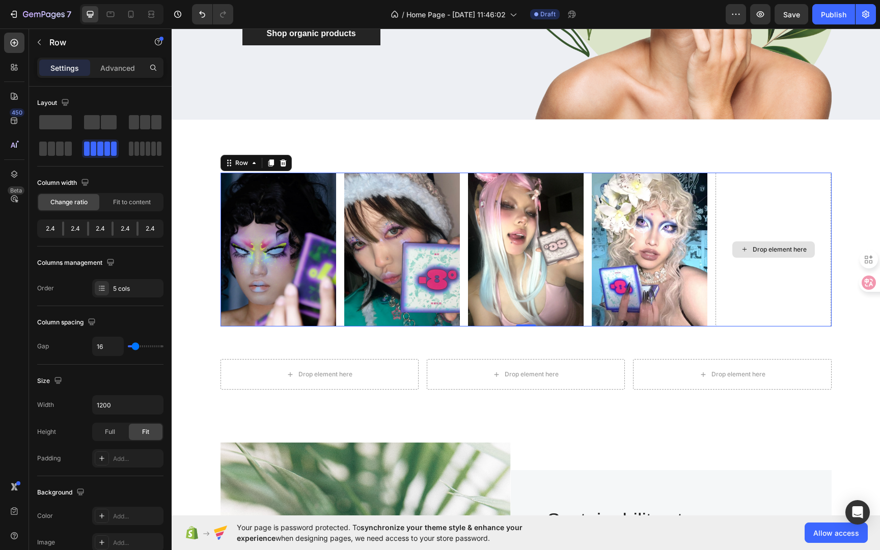
click at [753, 221] on div "Drop element here" at bounding box center [774, 250] width 116 height 154
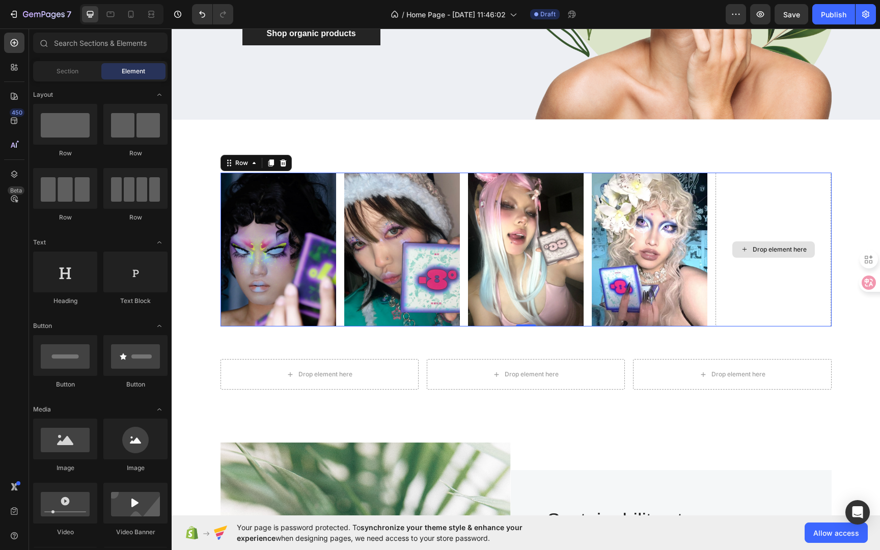
click at [764, 249] on div "Drop element here" at bounding box center [780, 250] width 54 height 8
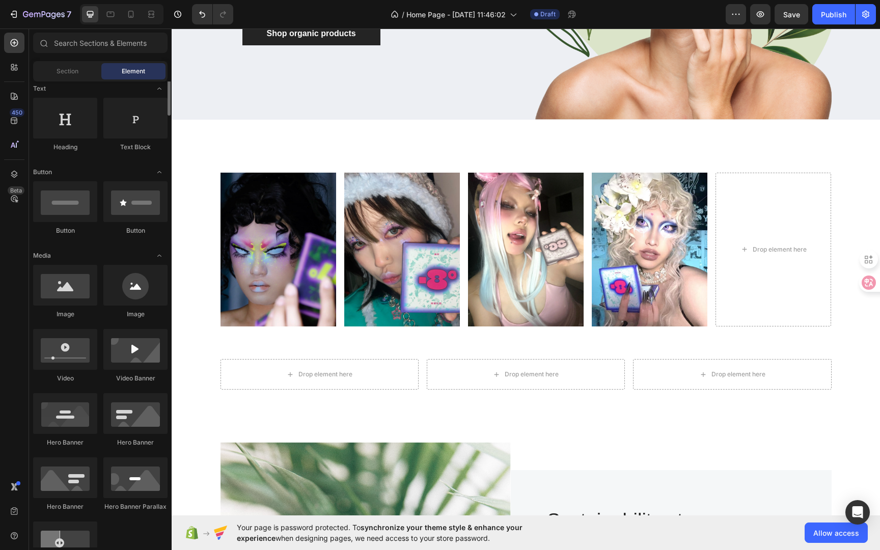
scroll to position [326, 0]
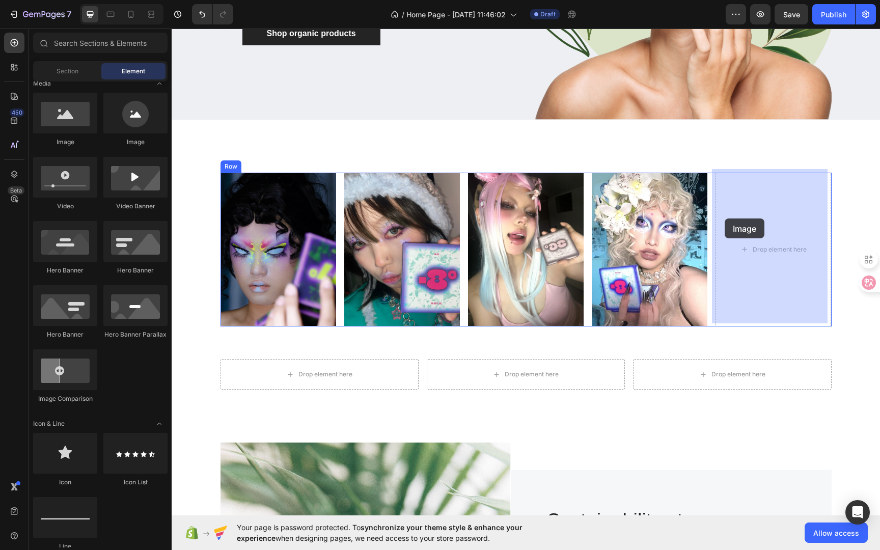
drag, startPoint x: 315, startPoint y: 156, endPoint x: 740, endPoint y: 210, distance: 428.2
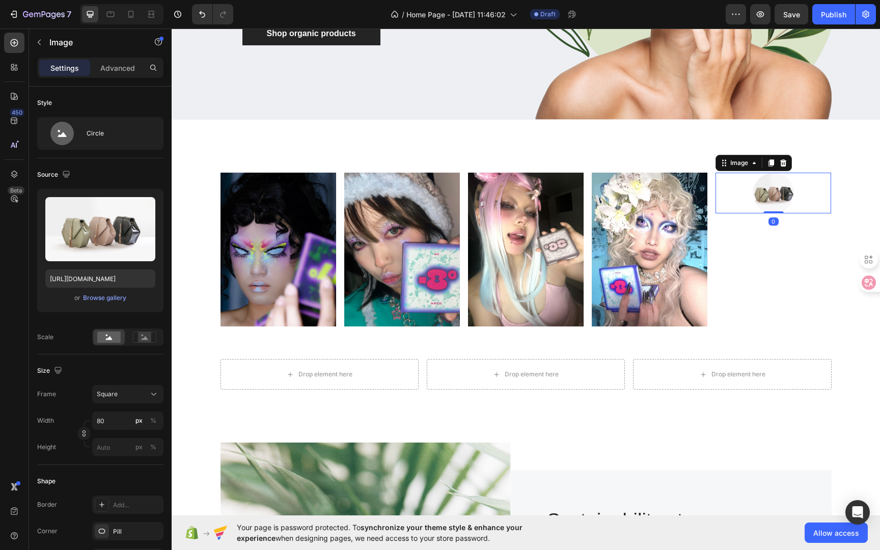
click at [770, 217] on div "0" at bounding box center [774, 221] width 10 height 8
drag, startPoint x: 772, startPoint y: 209, endPoint x: 770, endPoint y: 259, distance: 50.5
click at [770, 261] on div at bounding box center [774, 262] width 20 height 3
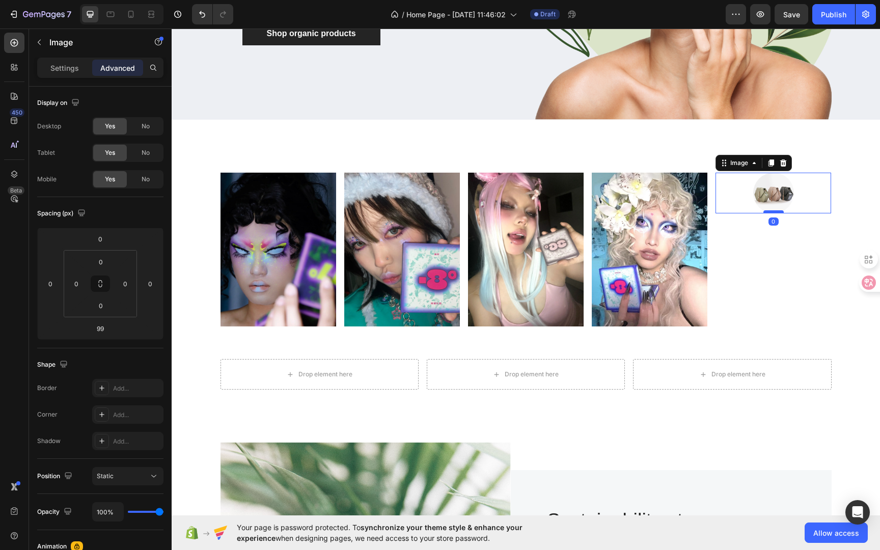
drag, startPoint x: 774, startPoint y: 258, endPoint x: 777, endPoint y: 207, distance: 51.0
click at [777, 210] on div at bounding box center [774, 211] width 20 height 3
type input "0"
click at [805, 203] on div at bounding box center [774, 193] width 116 height 41
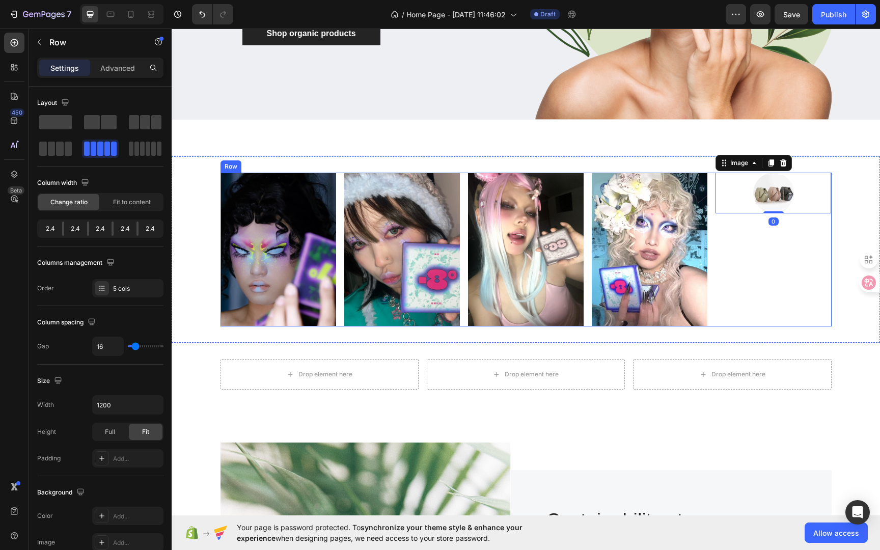
click at [789, 249] on div "Image 0" at bounding box center [774, 250] width 116 height 154
click at [759, 188] on img at bounding box center [773, 193] width 41 height 41
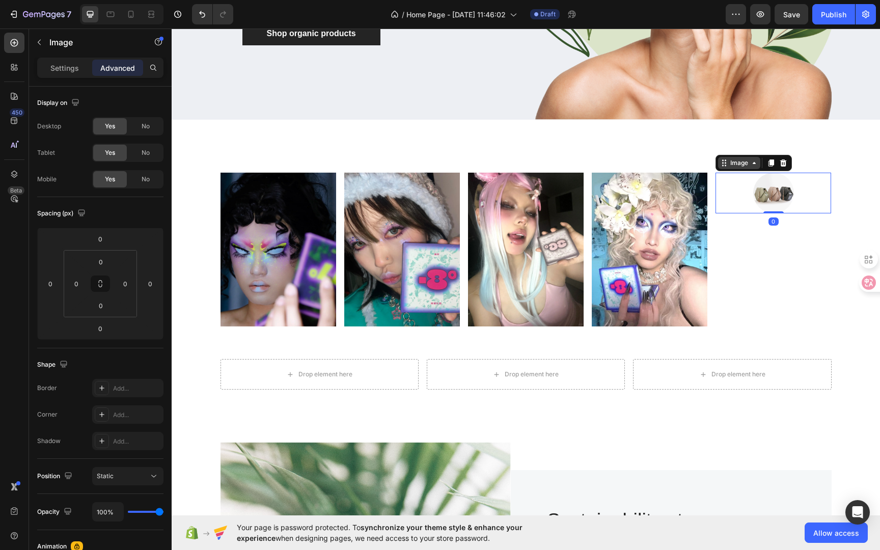
click at [750, 159] on icon at bounding box center [754, 163] width 8 height 8
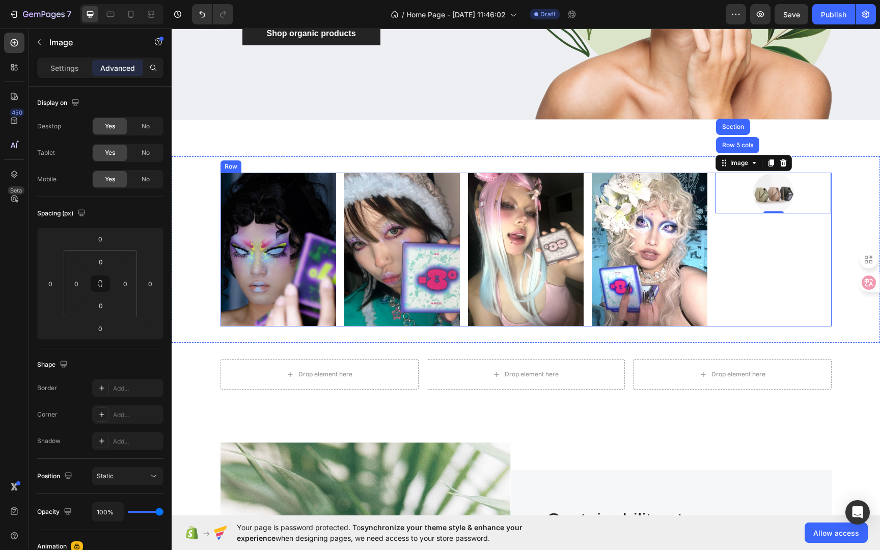
click at [756, 229] on div "Image Row 5 cols Section 0" at bounding box center [774, 250] width 116 height 154
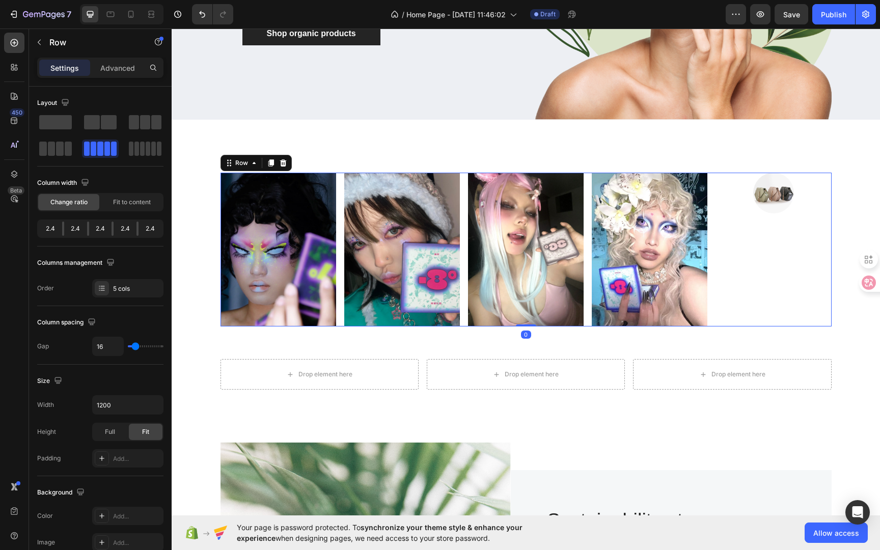
click at [777, 201] on img at bounding box center [773, 193] width 41 height 41
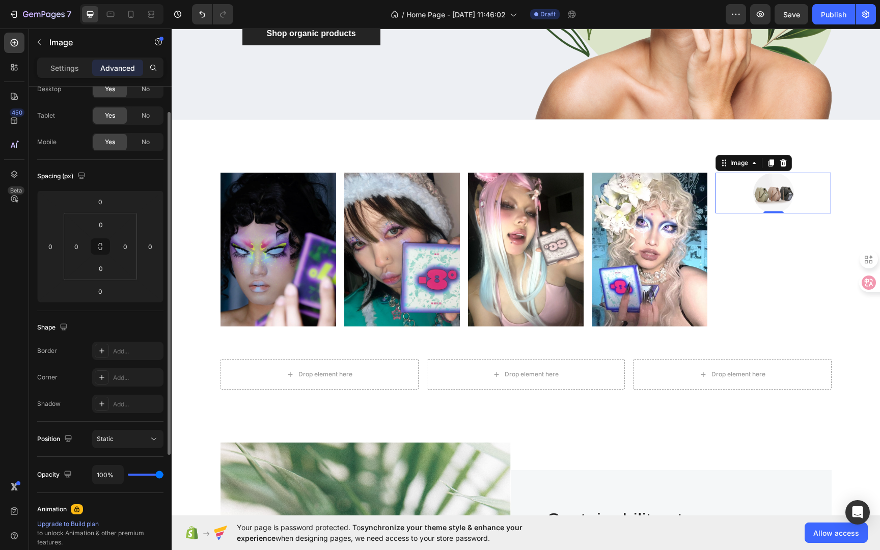
scroll to position [0, 0]
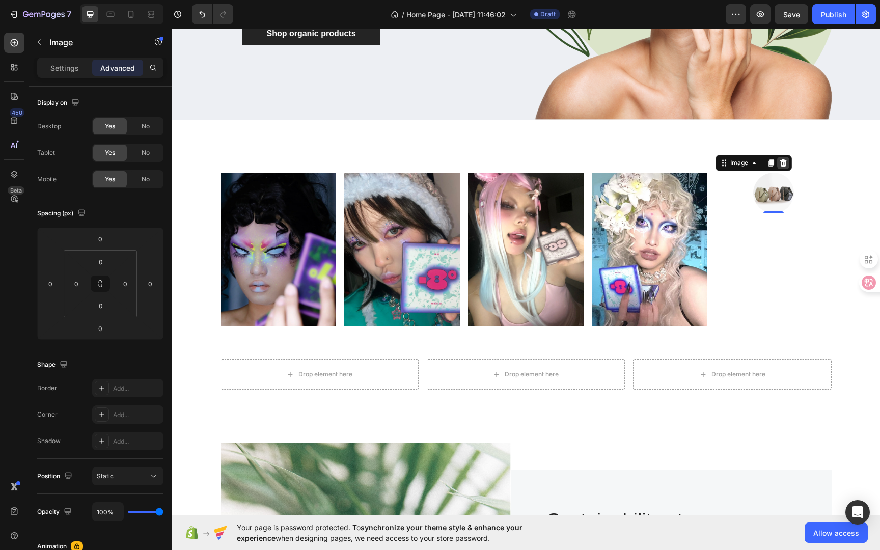
click at [779, 160] on icon at bounding box center [783, 163] width 8 height 8
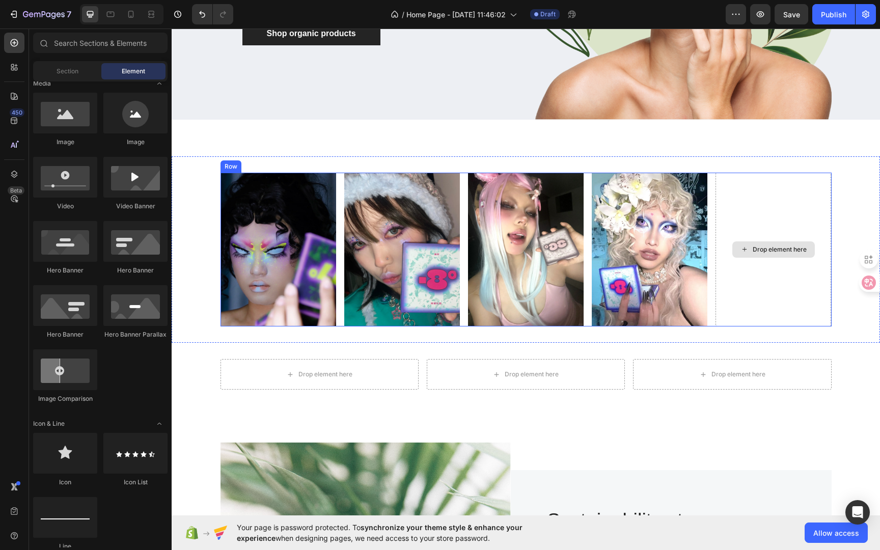
click at [751, 241] on div "Drop element here" at bounding box center [773, 249] width 83 height 16
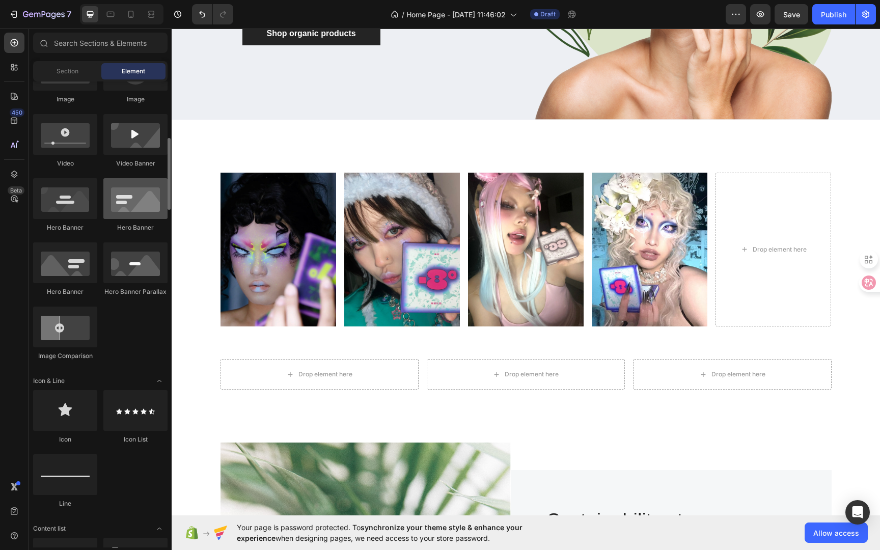
scroll to position [321, 0]
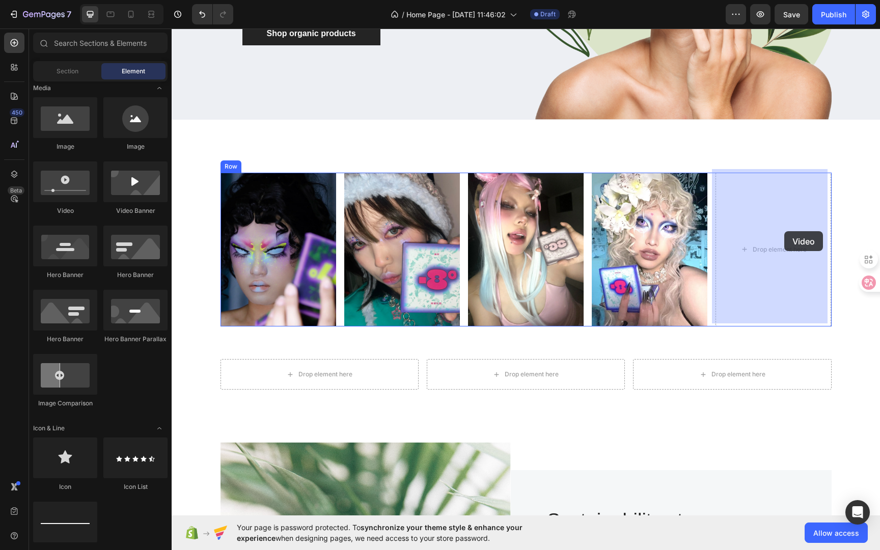
drag, startPoint x: 241, startPoint y: 220, endPoint x: 734, endPoint y: 260, distance: 495.3
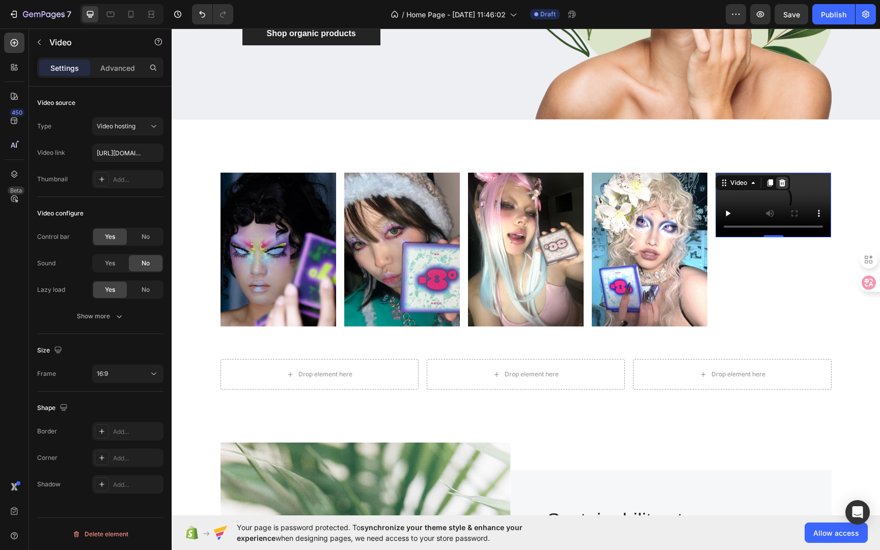
click at [779, 179] on icon at bounding box center [782, 182] width 7 height 7
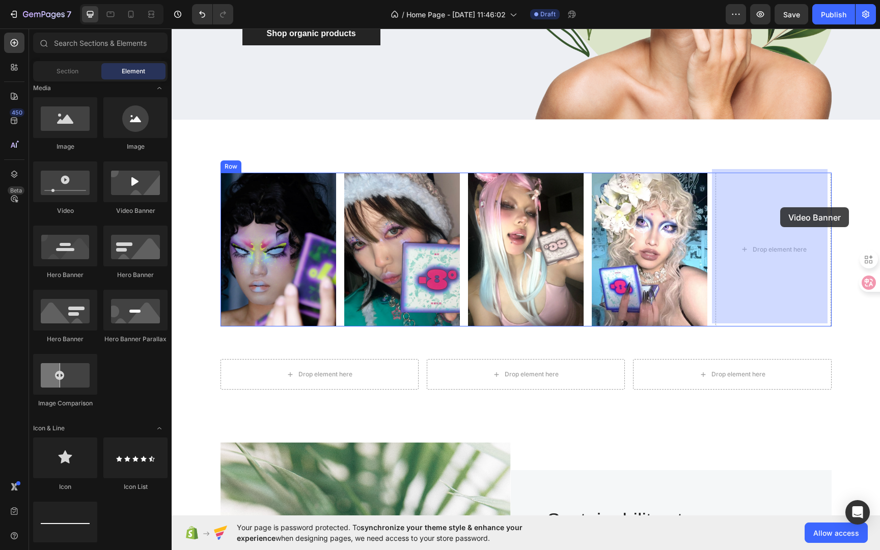
drag, startPoint x: 342, startPoint y: 226, endPoint x: 780, endPoint y: 207, distance: 438.9
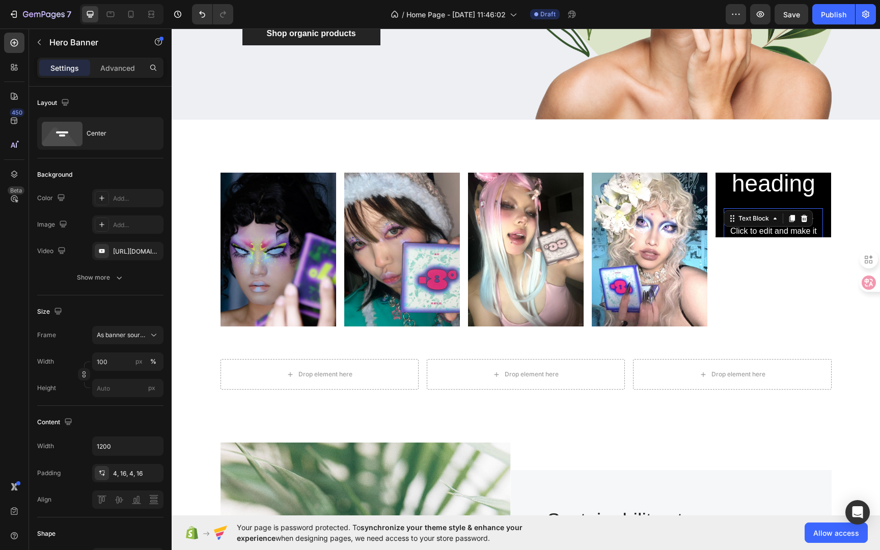
click at [794, 208] on div "This is your text block. Click to edit and make it your own. Share your product…" at bounding box center [773, 253] width 99 height 90
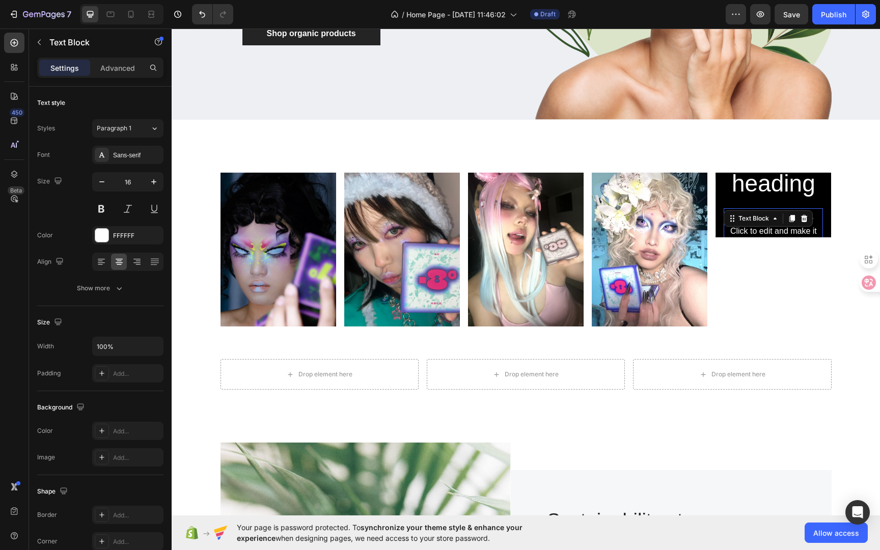
click at [801, 192] on div "Click here to edit heading Heading This is your text block. Click to edit and m…" at bounding box center [773, 204] width 99 height 257
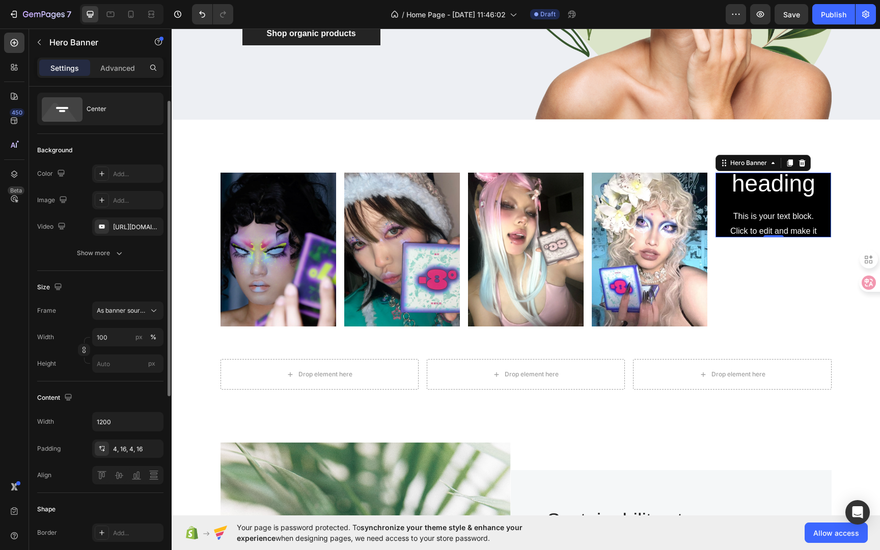
scroll to position [69, 0]
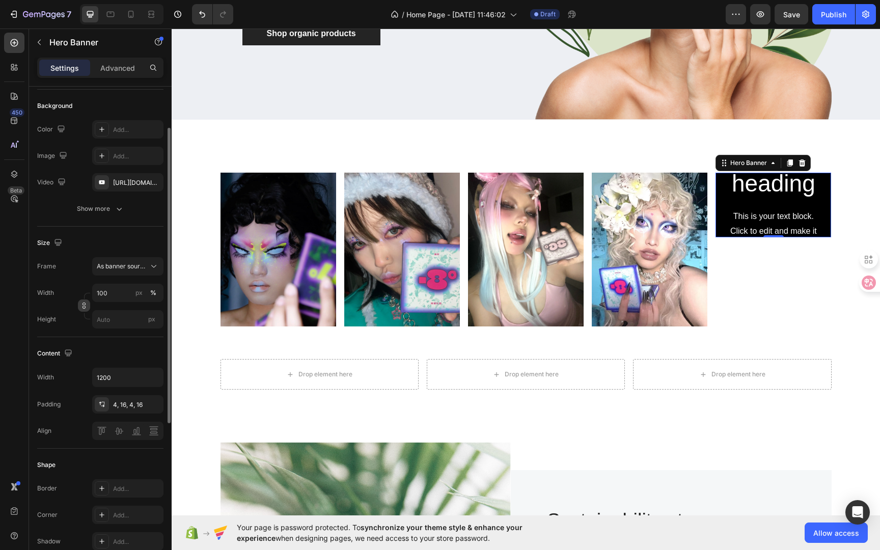
click at [86, 311] on button "button" at bounding box center [84, 306] width 12 height 12
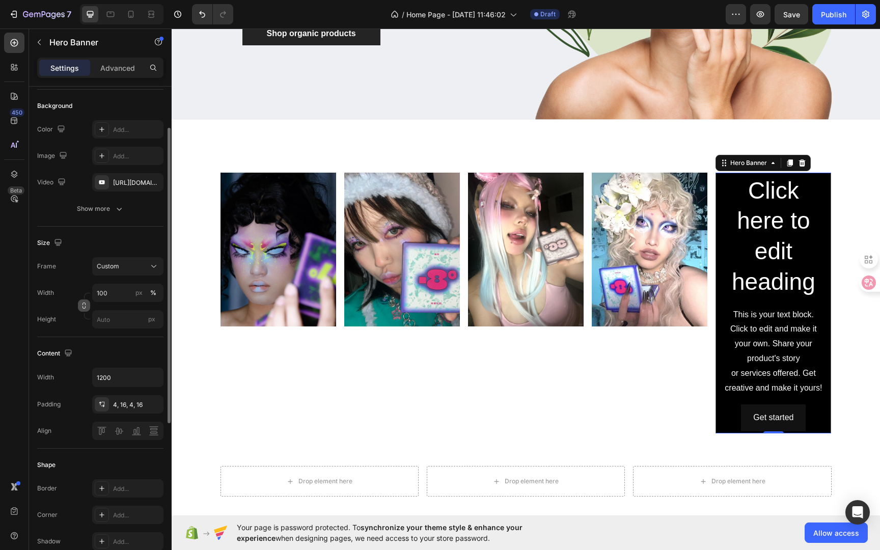
click at [84, 307] on icon "button" at bounding box center [83, 305] width 7 height 7
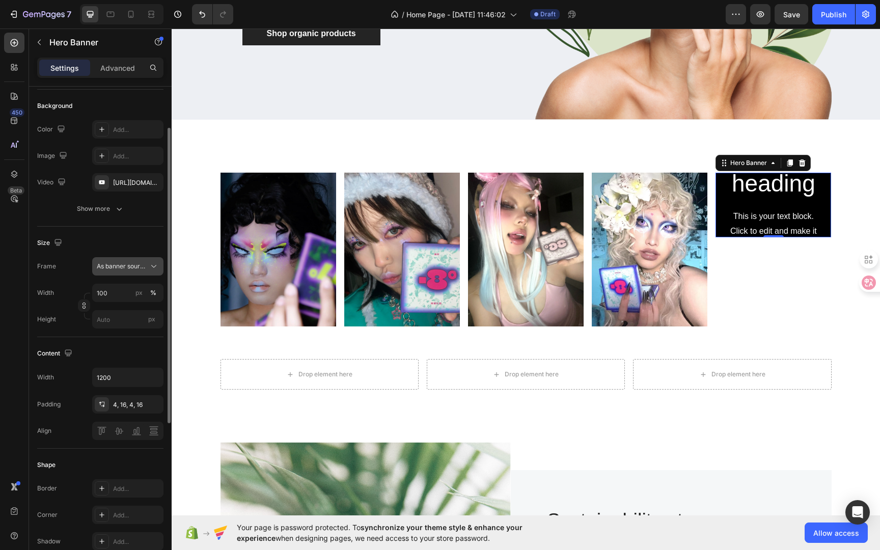
click at [138, 271] on div "As banner source" at bounding box center [128, 266] width 62 height 10
click at [118, 311] on span "Custom" at bounding box center [107, 309] width 22 height 9
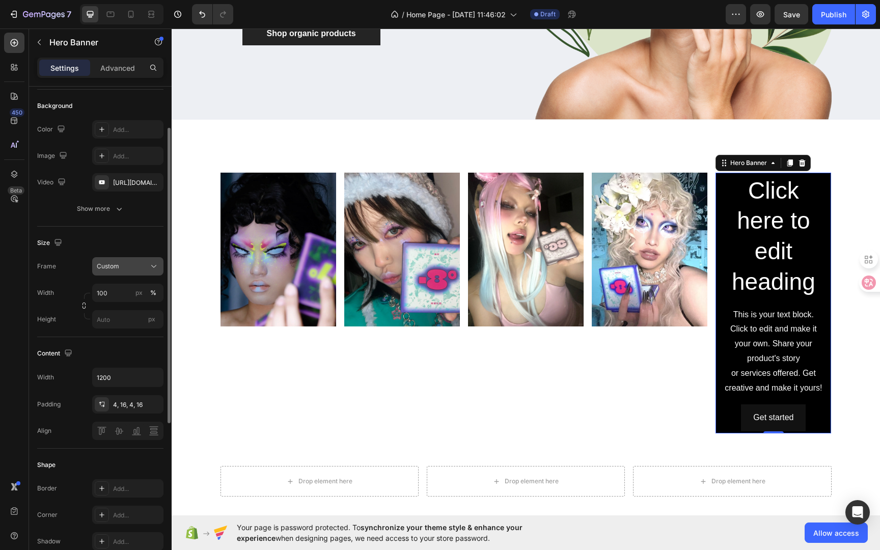
click at [137, 263] on div "Custom" at bounding box center [122, 266] width 50 height 9
click at [122, 295] on div "As banner source" at bounding box center [118, 291] width 81 height 18
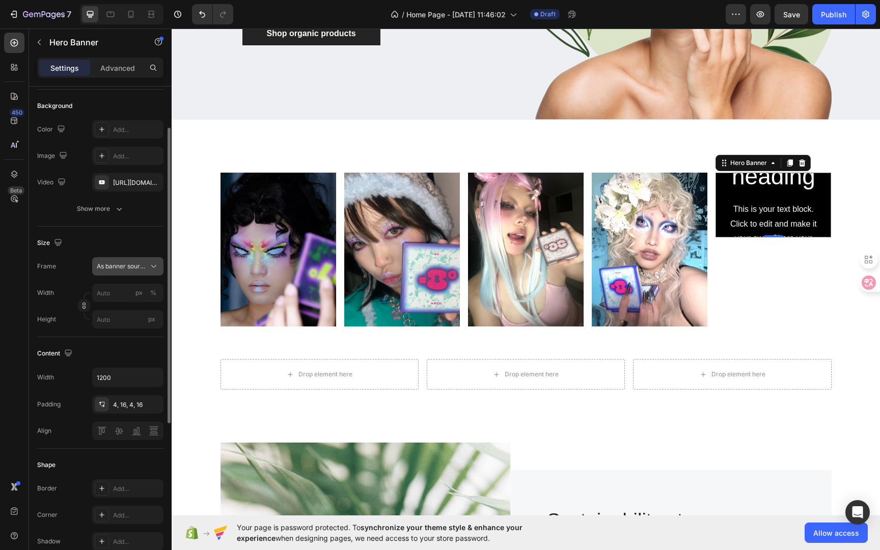
click at [133, 274] on button "As banner source" at bounding box center [127, 266] width 71 height 18
click at [121, 306] on div "Custom" at bounding box center [125, 309] width 59 height 9
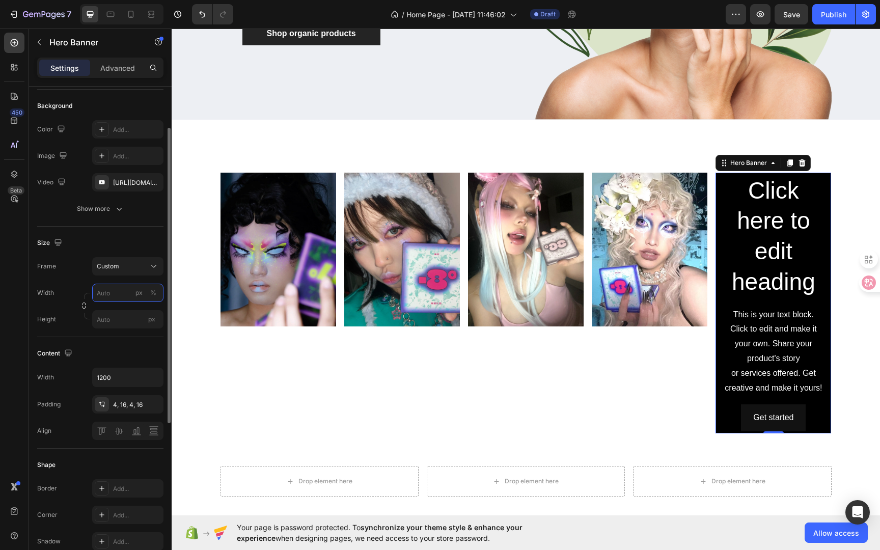
click at [116, 294] on input "px %" at bounding box center [127, 293] width 71 height 18
click at [113, 338] on span "Default" at bounding box center [106, 335] width 21 height 9
type input "1200"
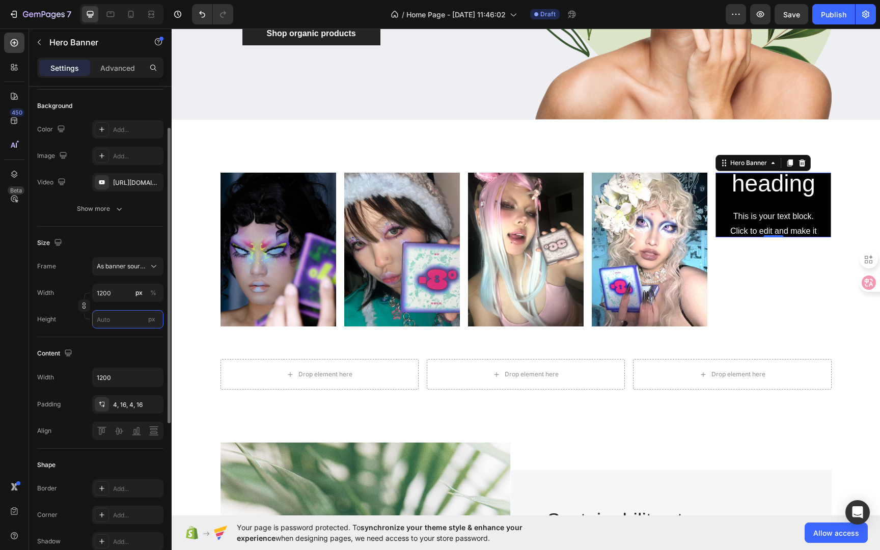
click at [117, 319] on input "px" at bounding box center [127, 319] width 71 height 18
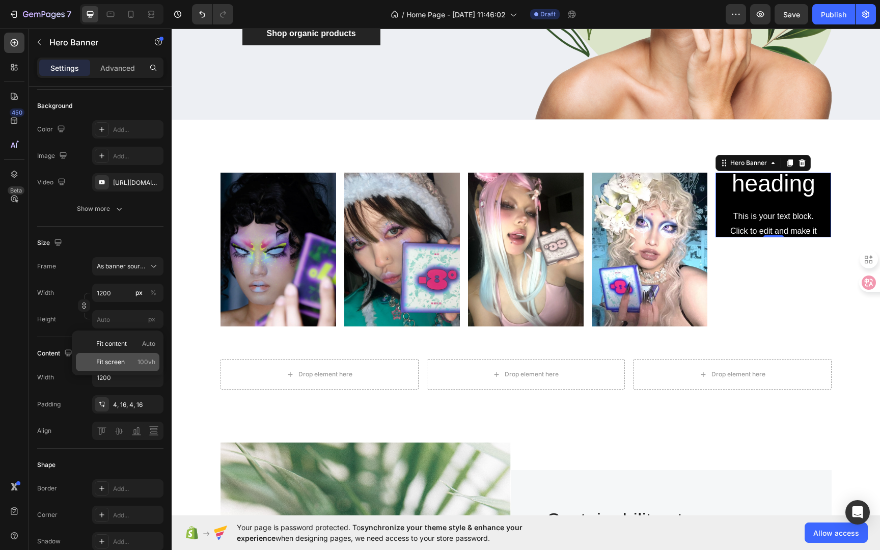
click at [119, 360] on span "Fit screen" at bounding box center [110, 362] width 29 height 9
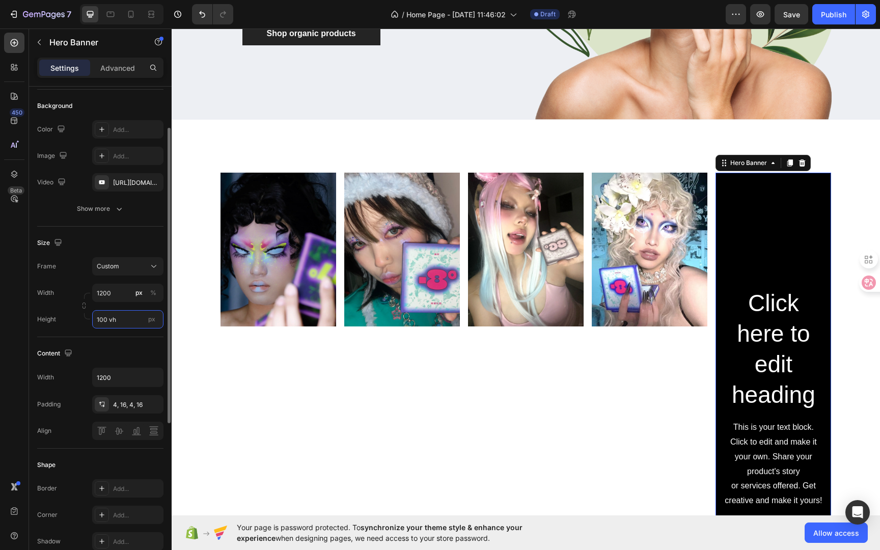
click at [123, 321] on input "100 vh" at bounding box center [127, 319] width 71 height 18
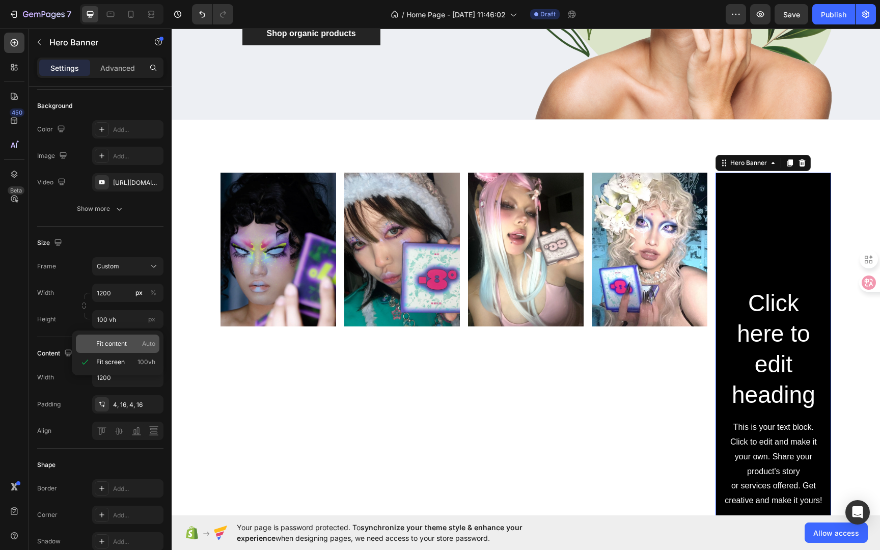
click at [127, 345] on p "Fit content Auto" at bounding box center [125, 343] width 59 height 9
type input "Auto"
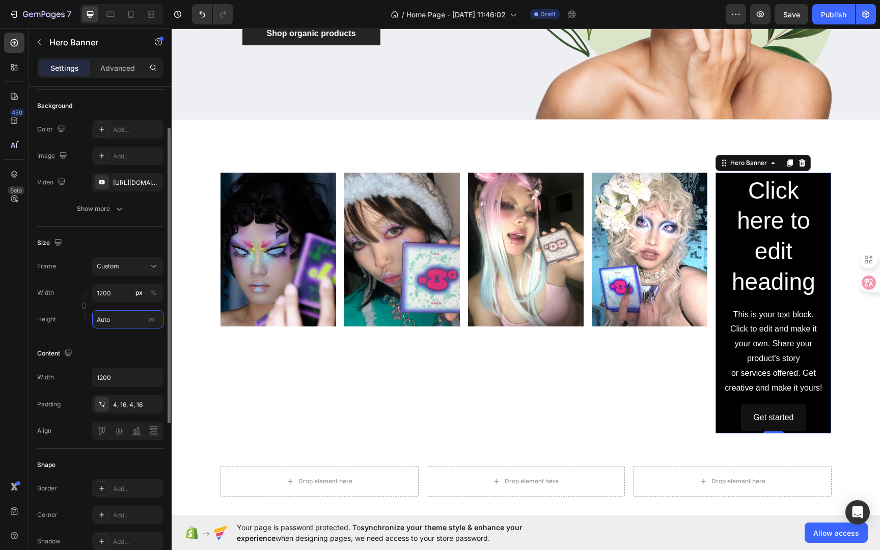
click at [129, 317] on input "Auto" at bounding box center [127, 319] width 71 height 18
drag, startPoint x: 122, startPoint y: 314, endPoint x: 88, endPoint y: 313, distance: 34.6
click at [87, 313] on div "Width 1200 px % Height Auto px" at bounding box center [100, 306] width 126 height 45
click at [117, 324] on input "Auto" at bounding box center [127, 319] width 71 height 18
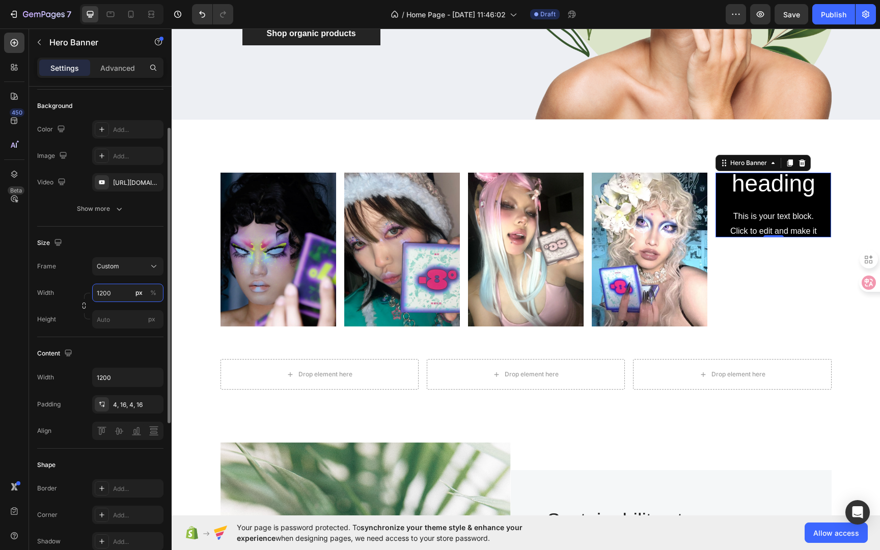
click at [123, 292] on input "1200" at bounding box center [127, 293] width 71 height 18
click at [148, 240] on div "Size" at bounding box center [100, 243] width 126 height 16
click at [798, 159] on icon at bounding box center [802, 163] width 8 height 8
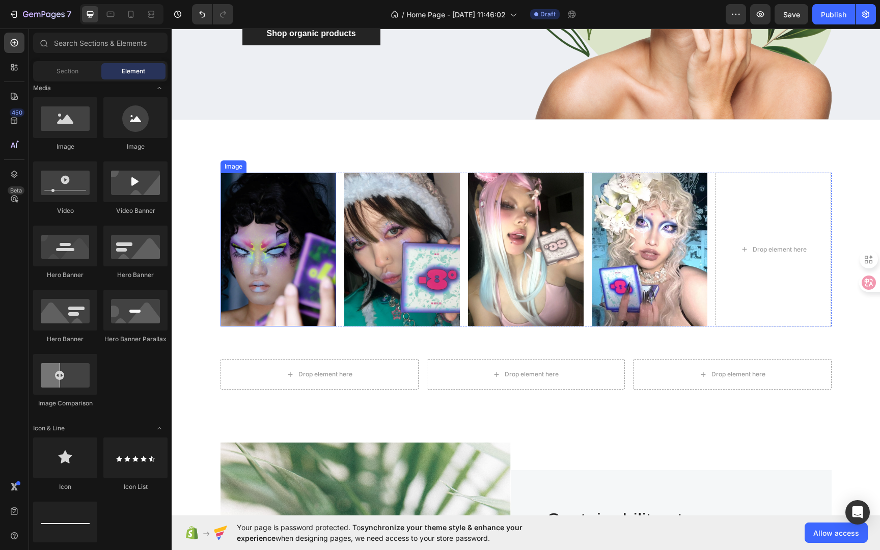
click at [224, 162] on div "Image" at bounding box center [234, 166] width 22 height 9
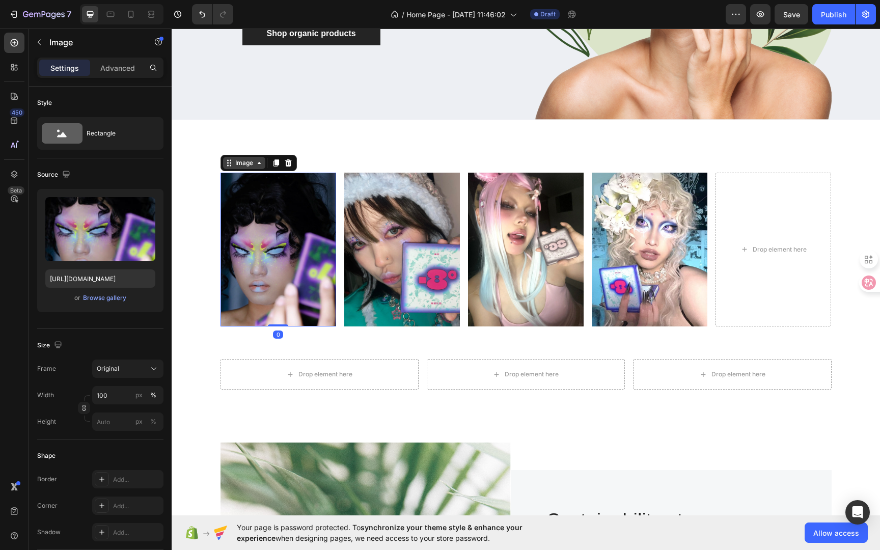
click at [240, 158] on div "Image" at bounding box center [244, 162] width 22 height 9
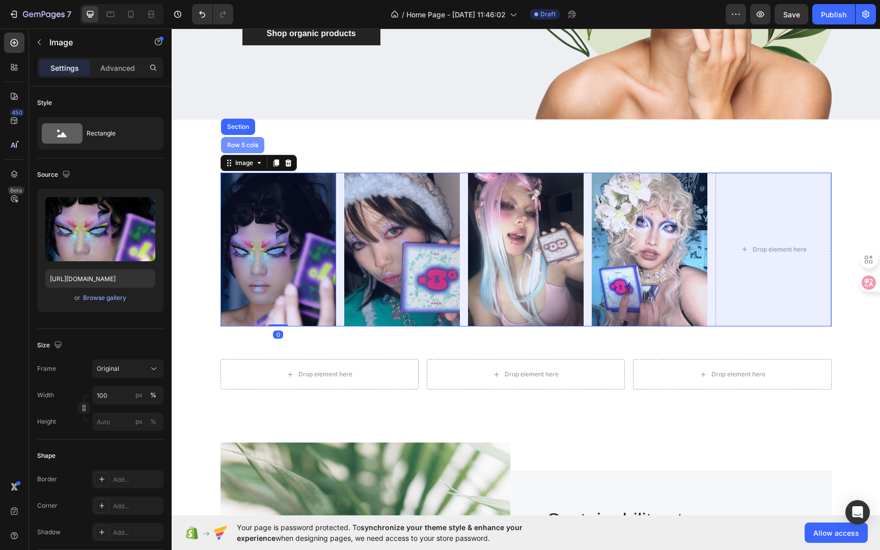
click at [244, 143] on div "Row 5 cols" at bounding box center [242, 145] width 35 height 6
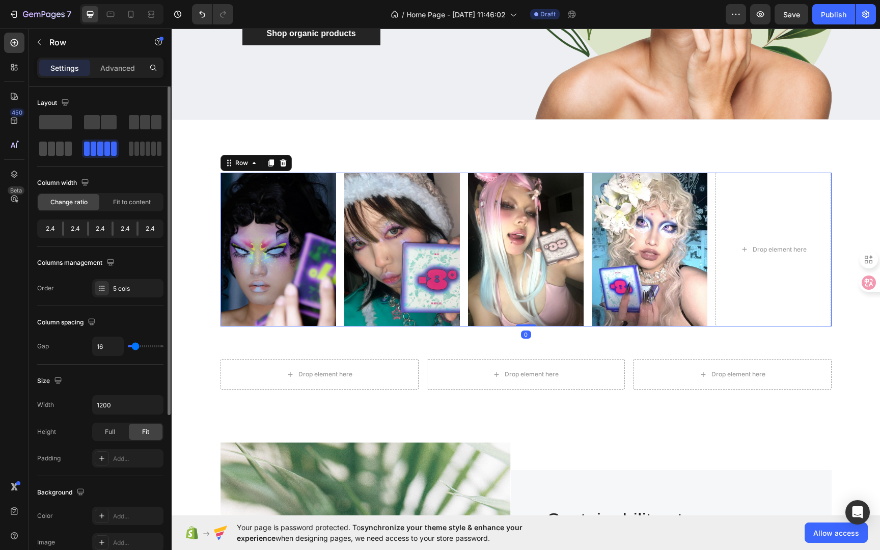
click at [66, 144] on span at bounding box center [69, 149] width 8 height 14
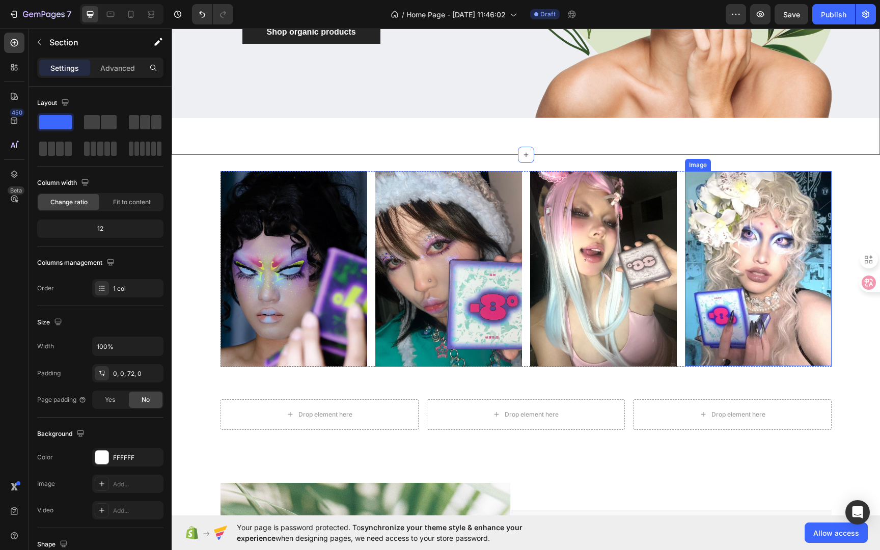
scroll to position [257, 0]
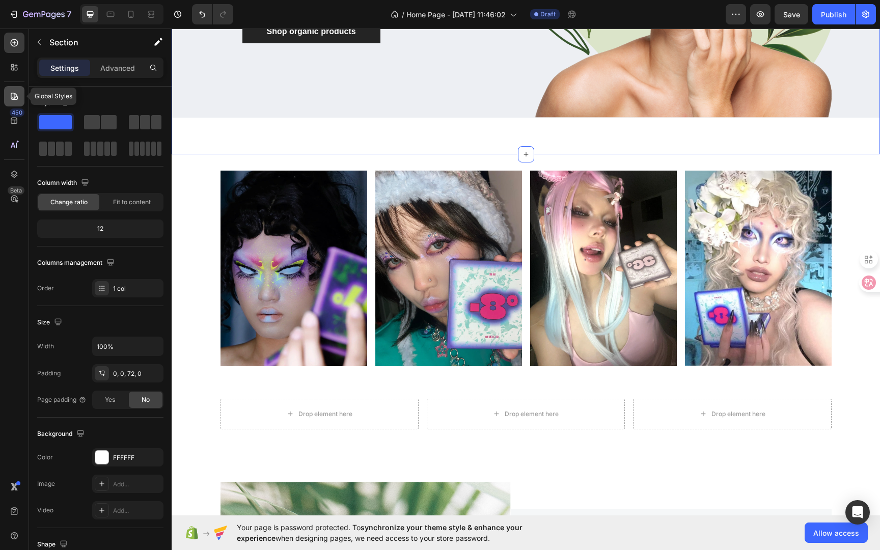
click at [19, 96] on icon at bounding box center [14, 96] width 10 height 10
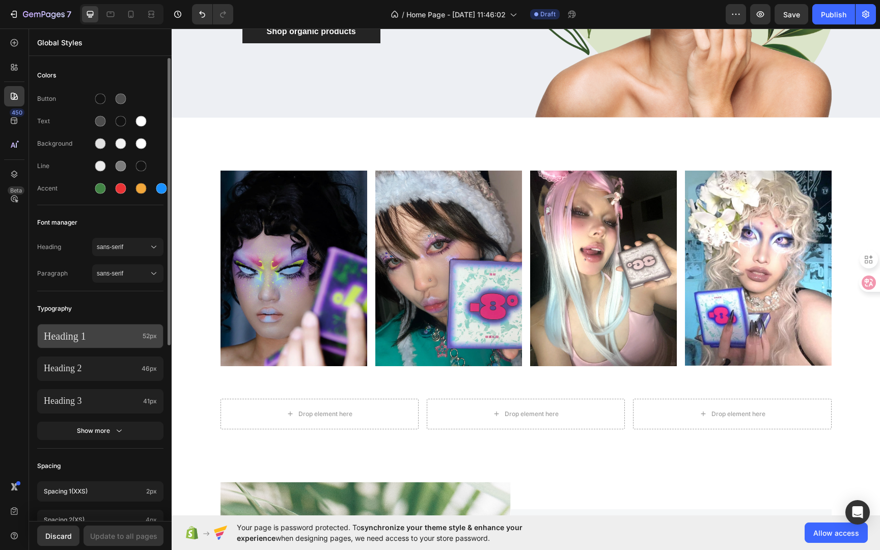
scroll to position [42, 0]
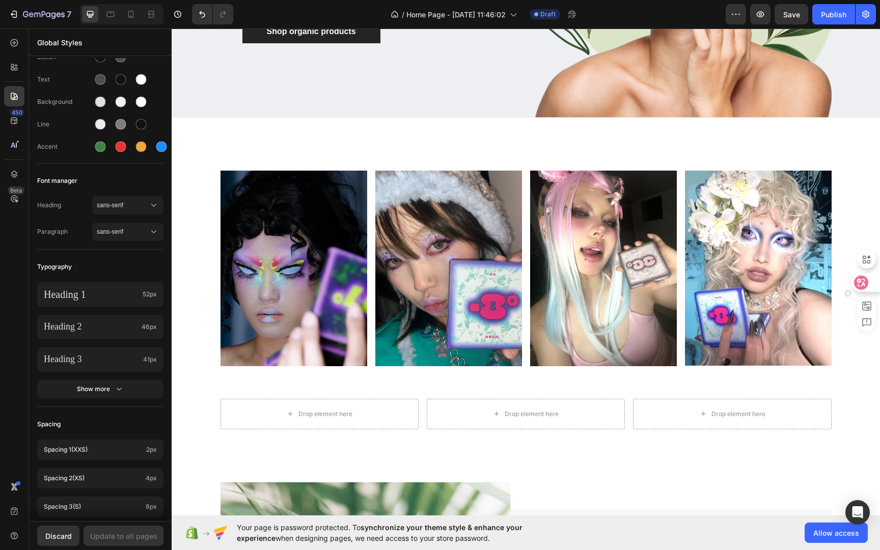
click at [856, 284] on icon at bounding box center [861, 283] width 14 height 14
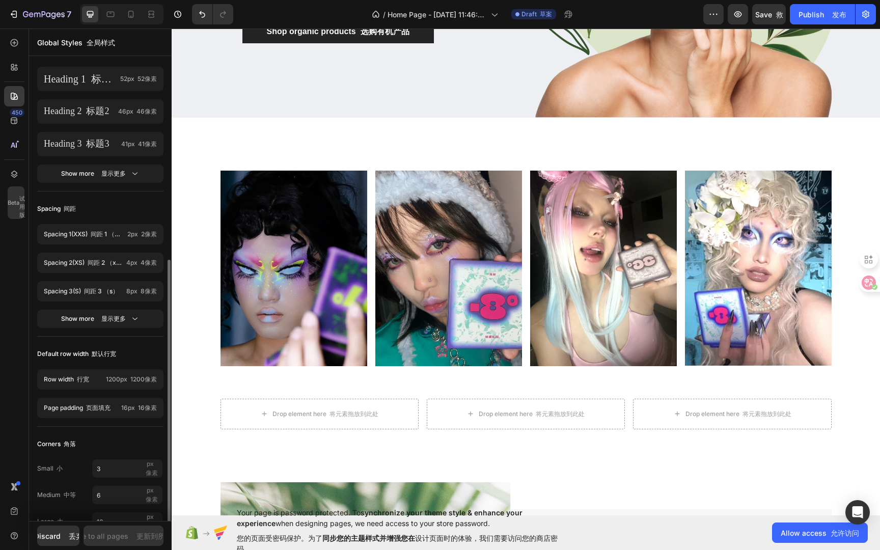
scroll to position [283, 0]
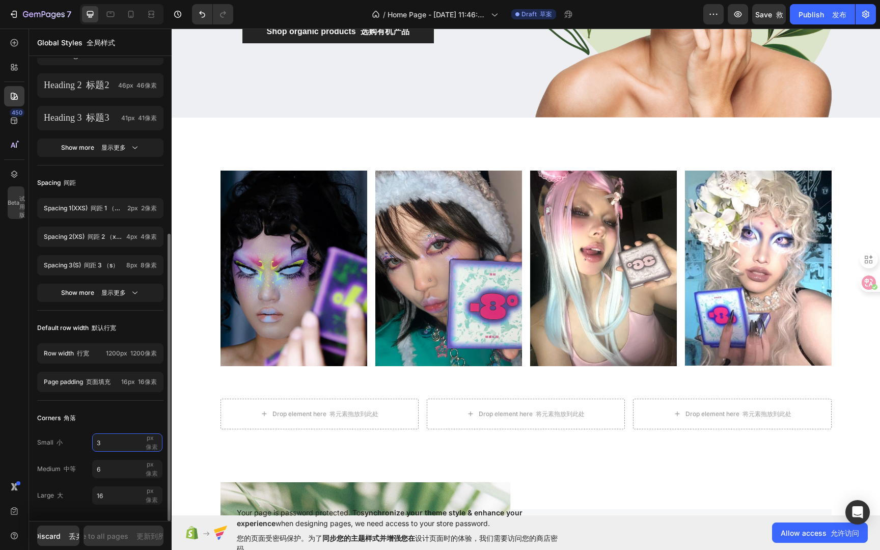
click at [118, 443] on input "3" at bounding box center [127, 442] width 70 height 18
type input "10"
click at [113, 469] on input "6" at bounding box center [127, 469] width 70 height 18
click at [117, 532] on div "Update to all pages 更新到所有页面" at bounding box center [123, 536] width 125 height 11
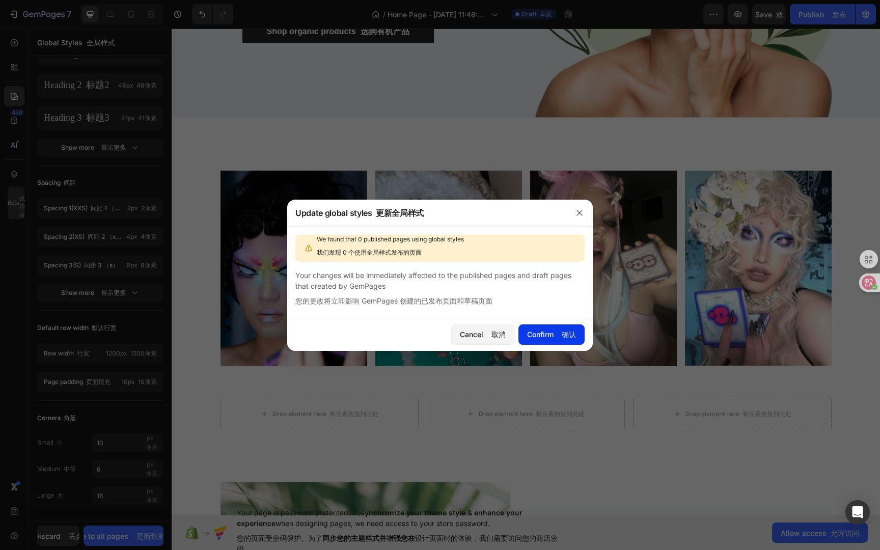
click at [547, 334] on div "Confirm 确认" at bounding box center [551, 334] width 49 height 11
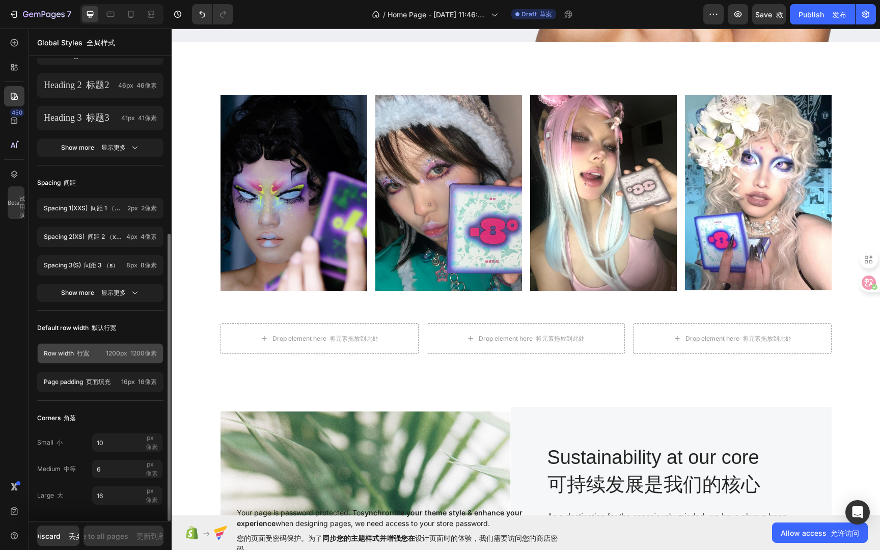
scroll to position [237, 0]
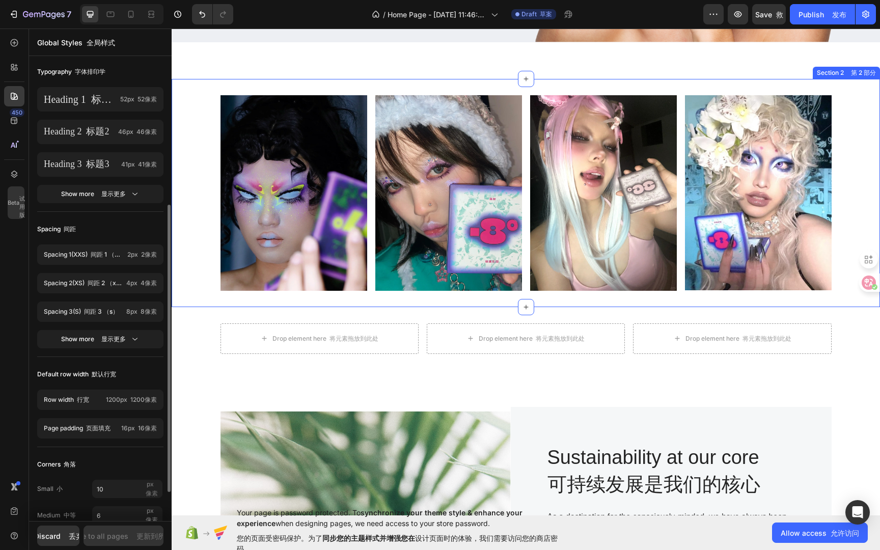
click at [242, 87] on div "Image 图像 Image 图像 Image 图像 Image 图像 Row 排 Section 2 第 2 部分" at bounding box center [526, 193] width 709 height 228
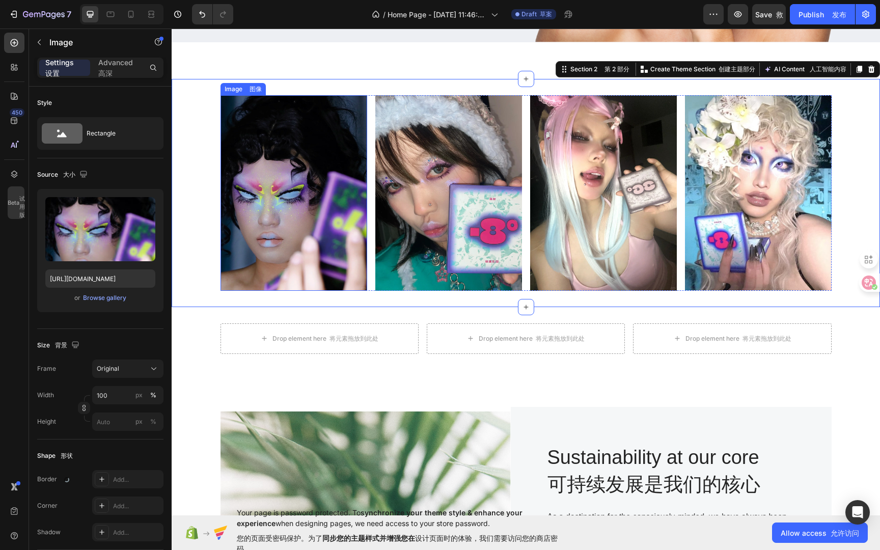
click at [236, 86] on div "Image 图像" at bounding box center [243, 89] width 41 height 9
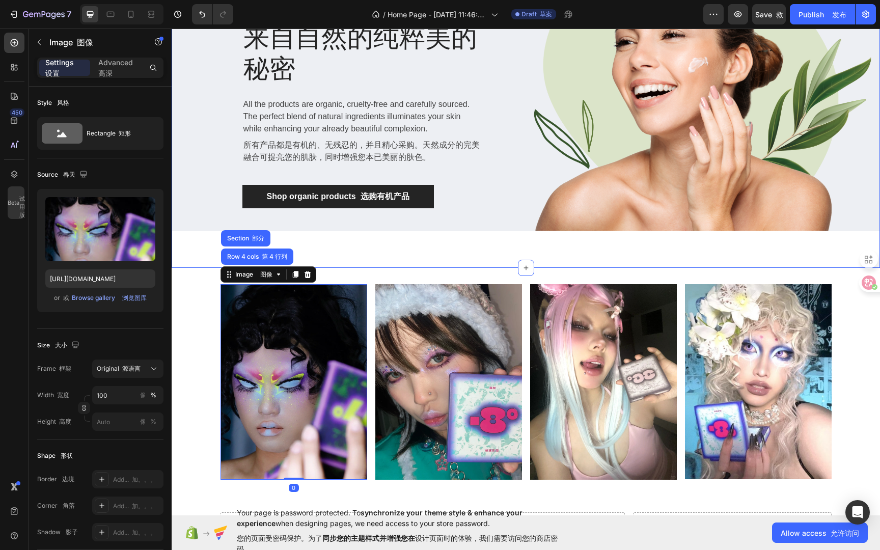
scroll to position [145, 0]
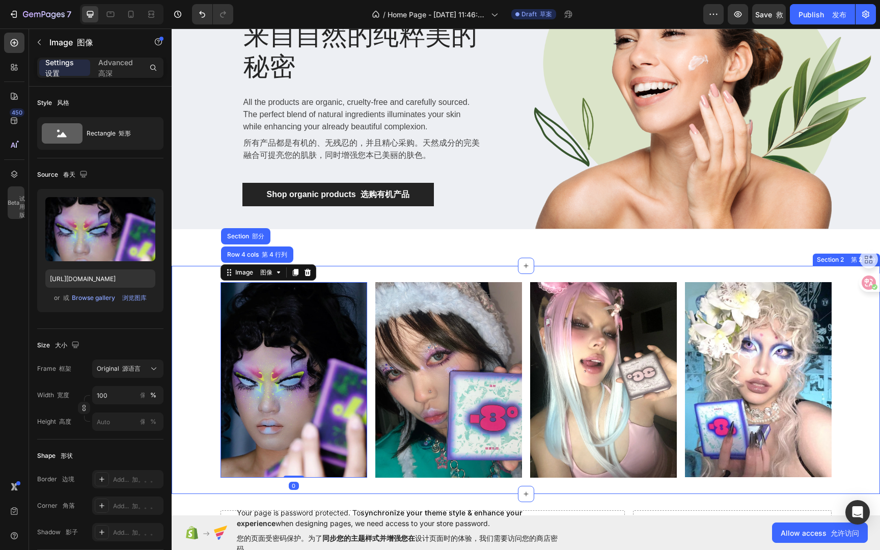
click at [364, 266] on div "Image 图像 Row 4 cols 第 4 行列 Section 部分 0 Image 图像 Image 图像 Image 图像 Row 排 Sectio…" at bounding box center [526, 380] width 709 height 228
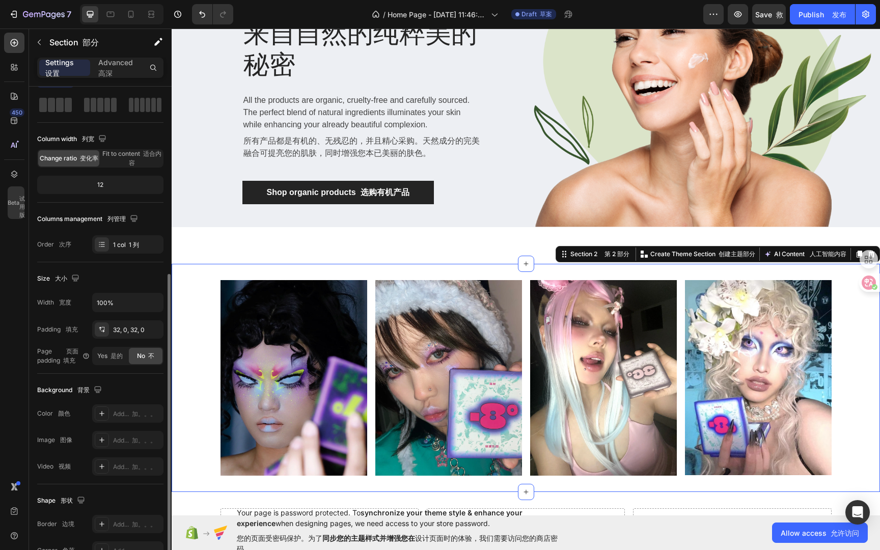
scroll to position [129, 0]
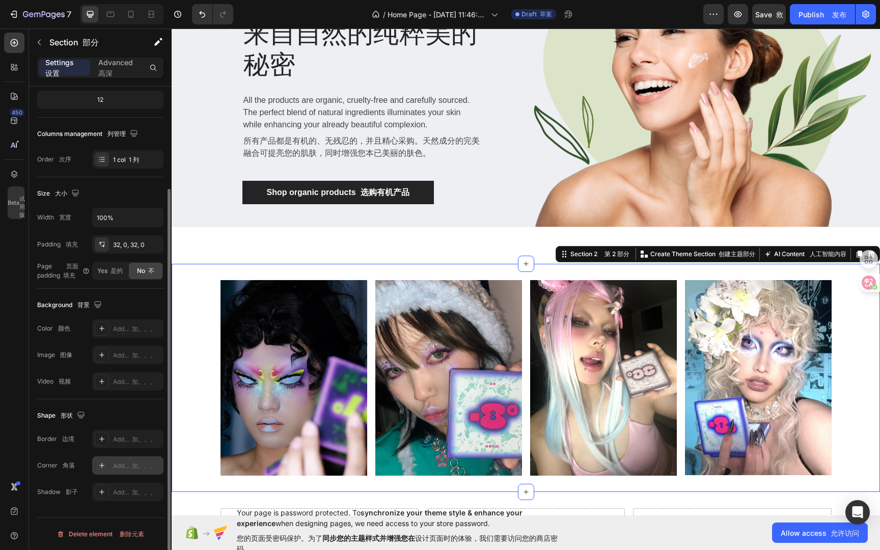
click at [118, 466] on div "Add... 加。。。" at bounding box center [137, 465] width 48 height 9
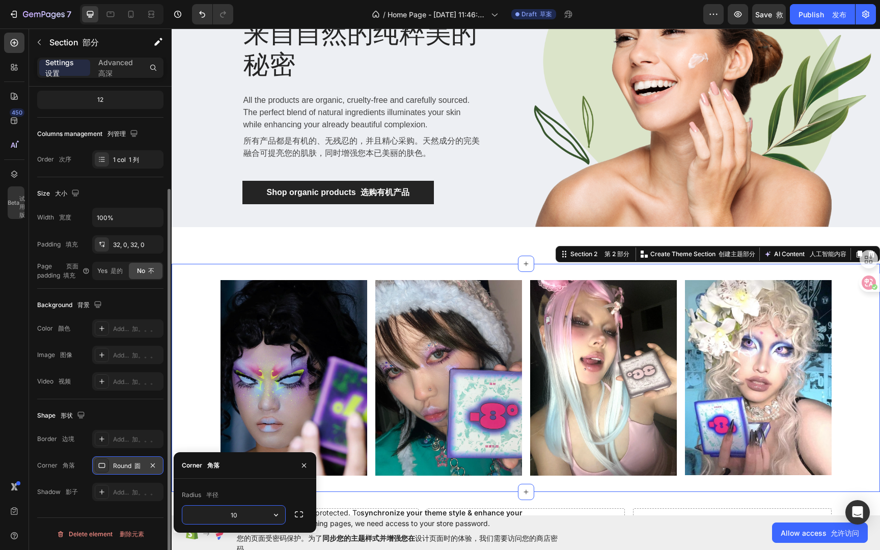
type input "10"
click at [301, 465] on icon "button" at bounding box center [304, 465] width 8 height 8
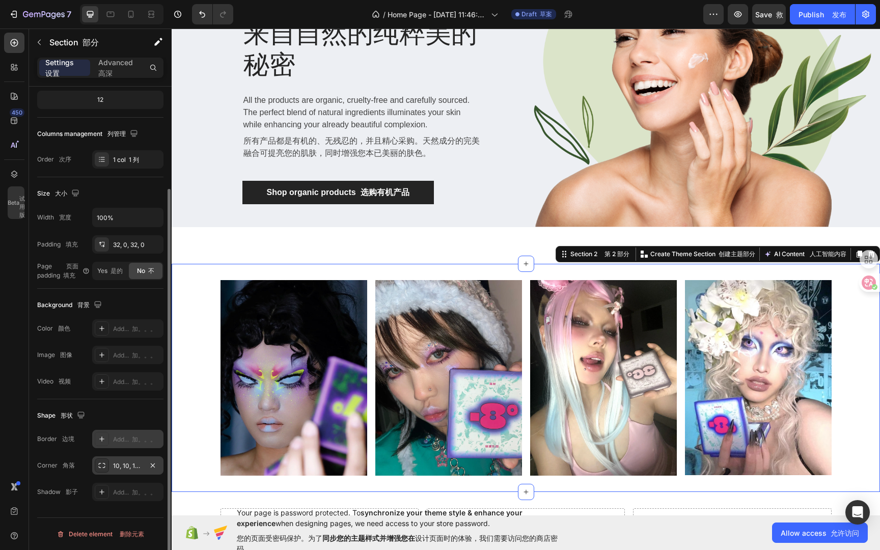
click at [119, 439] on div "Add... 加。。。" at bounding box center [137, 439] width 48 height 9
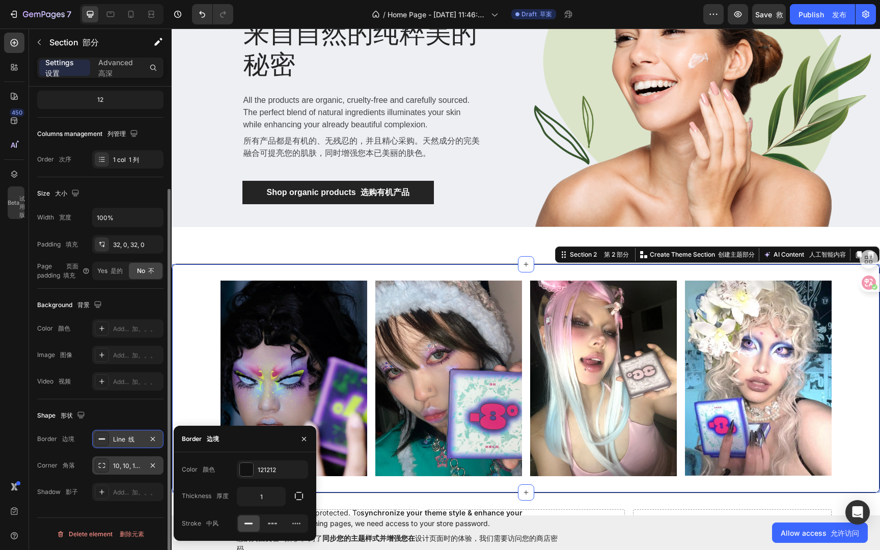
click at [192, 377] on div "Image 图像 Image 图像 Image 图像 Image 图像 Row 排" at bounding box center [526, 379] width 708 height 196
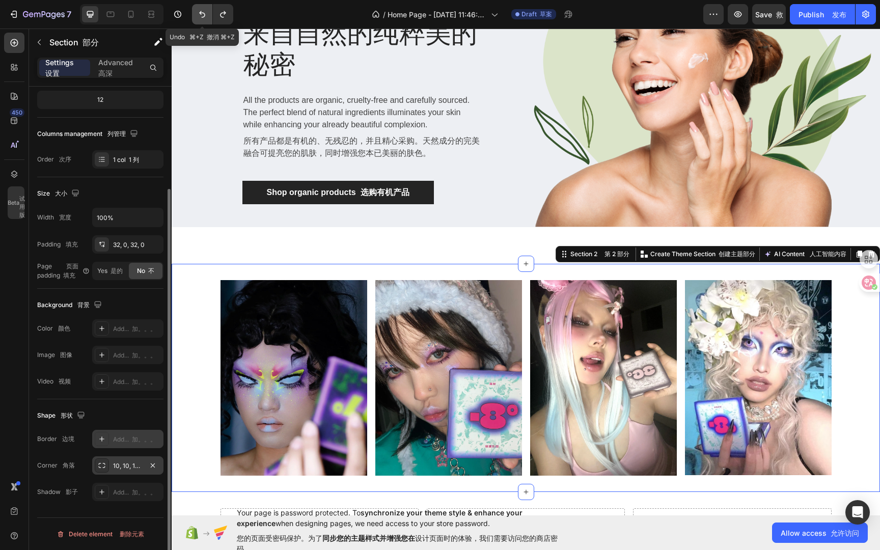
click at [201, 14] on icon "Undo/Redo" at bounding box center [202, 14] width 6 height 7
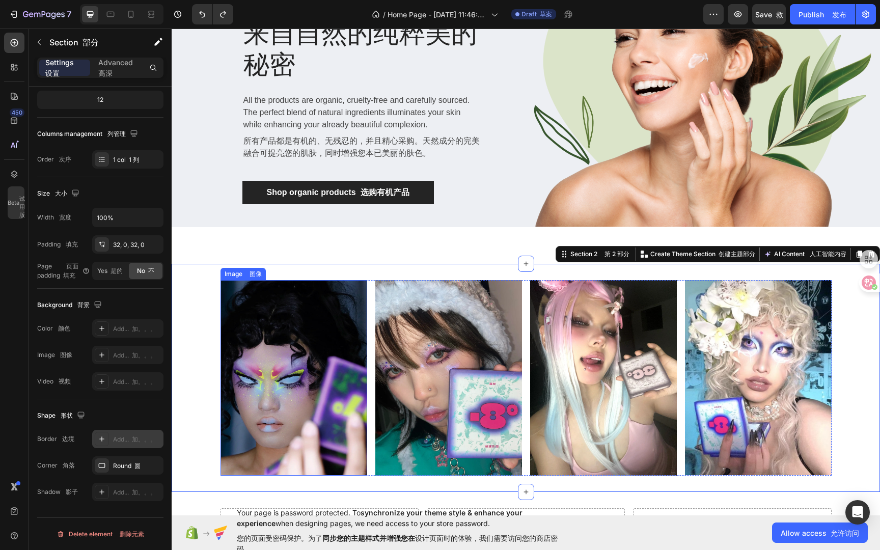
click at [237, 272] on div "Image 图像" at bounding box center [243, 273] width 41 height 9
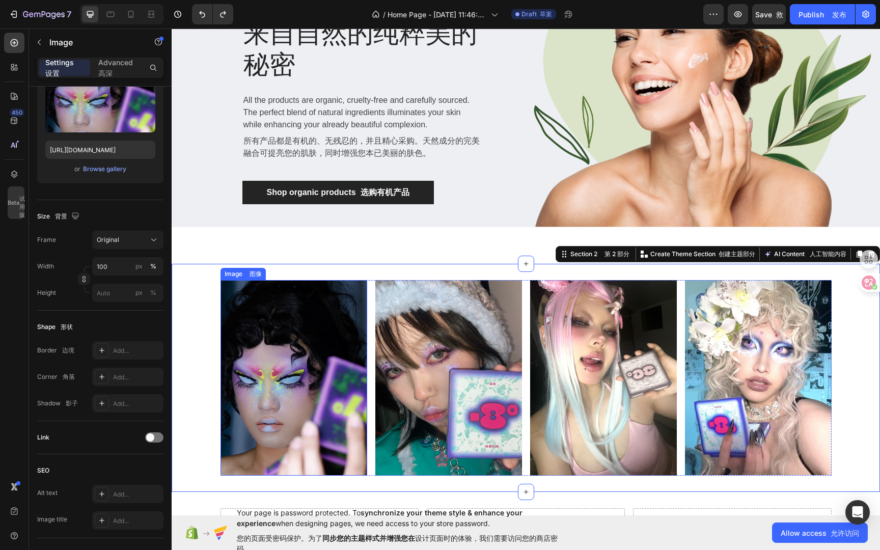
scroll to position [0, 0]
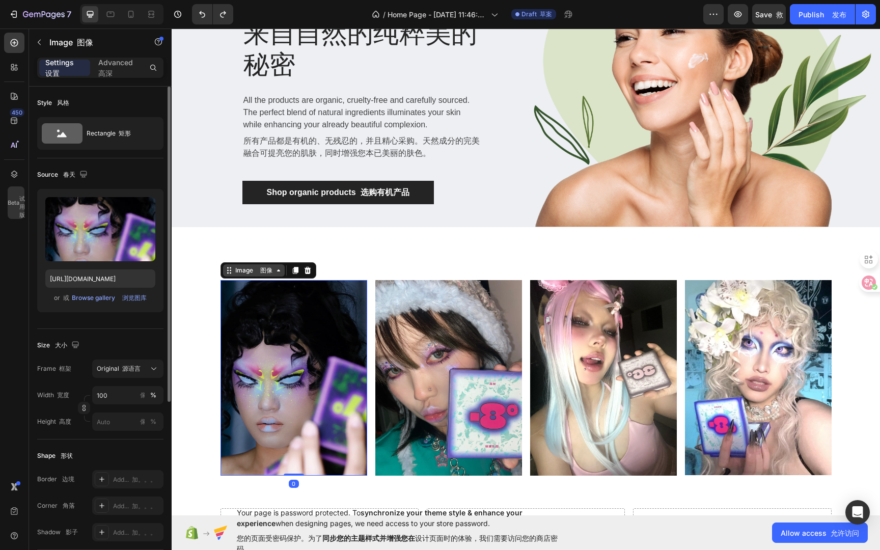
click at [247, 266] on div "Image 图像" at bounding box center [253, 270] width 41 height 9
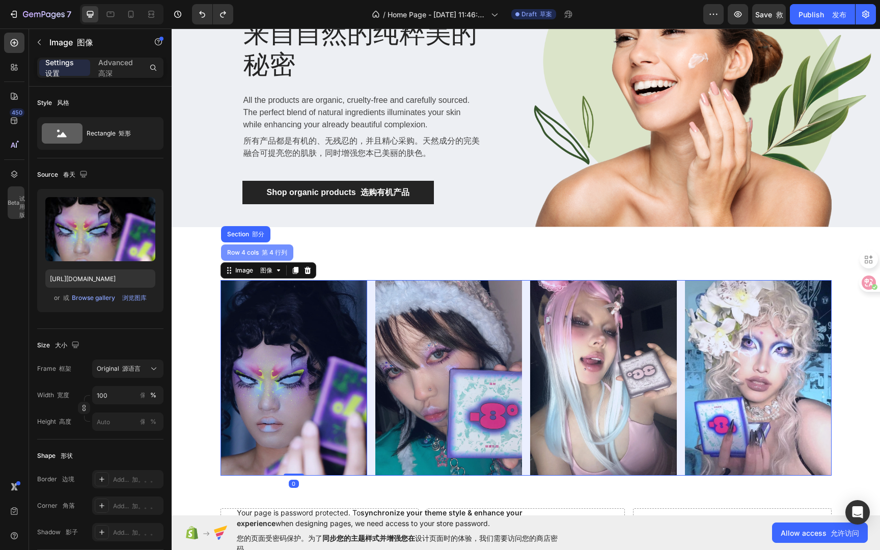
click at [242, 250] on div "Row 4 cols 第 4 行列" at bounding box center [257, 253] width 64 height 6
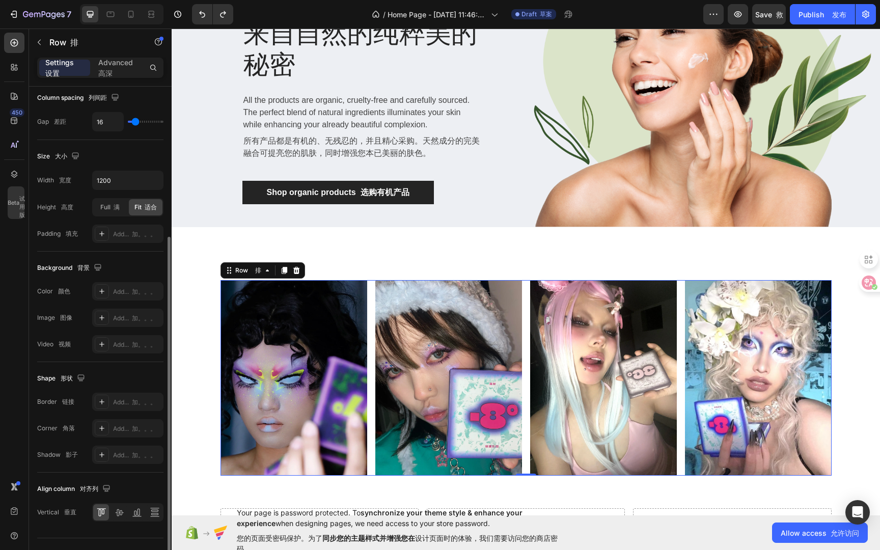
scroll to position [245, 0]
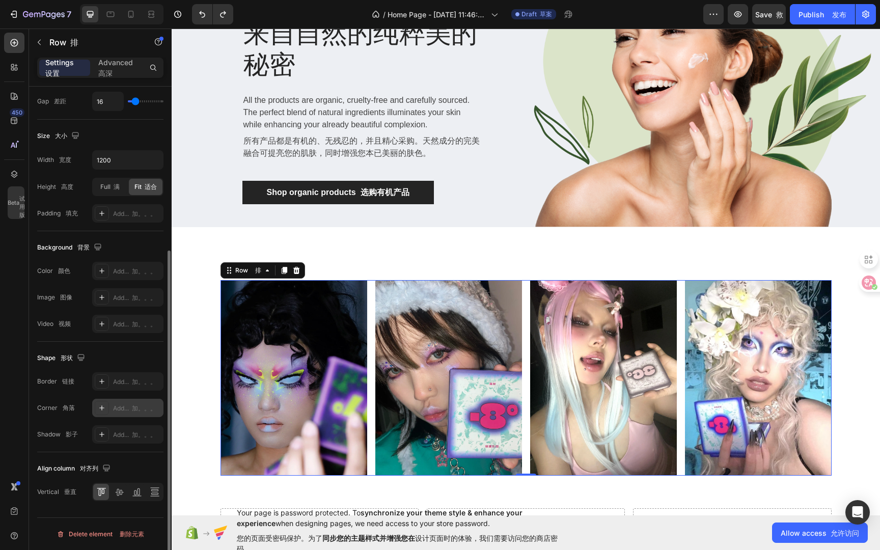
click at [98, 407] on icon at bounding box center [102, 408] width 8 height 8
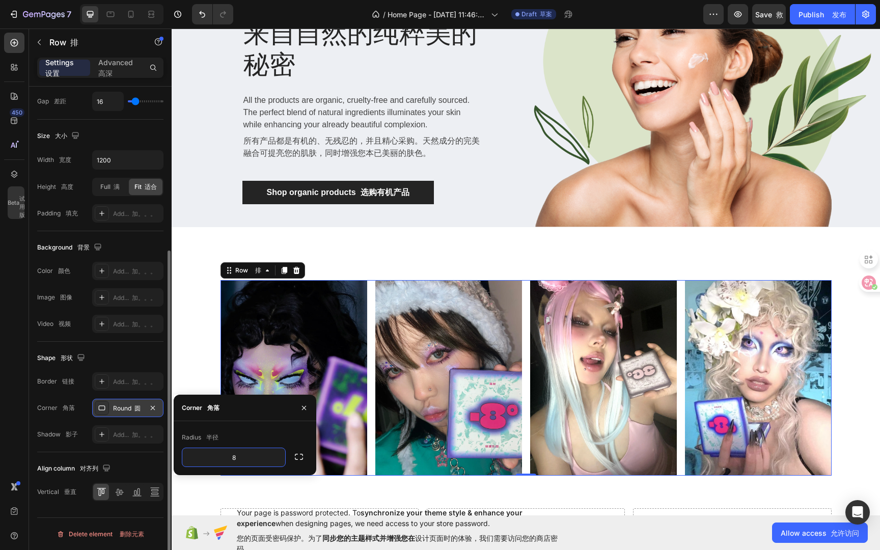
click at [148, 358] on div "Shape 形状" at bounding box center [100, 358] width 126 height 16
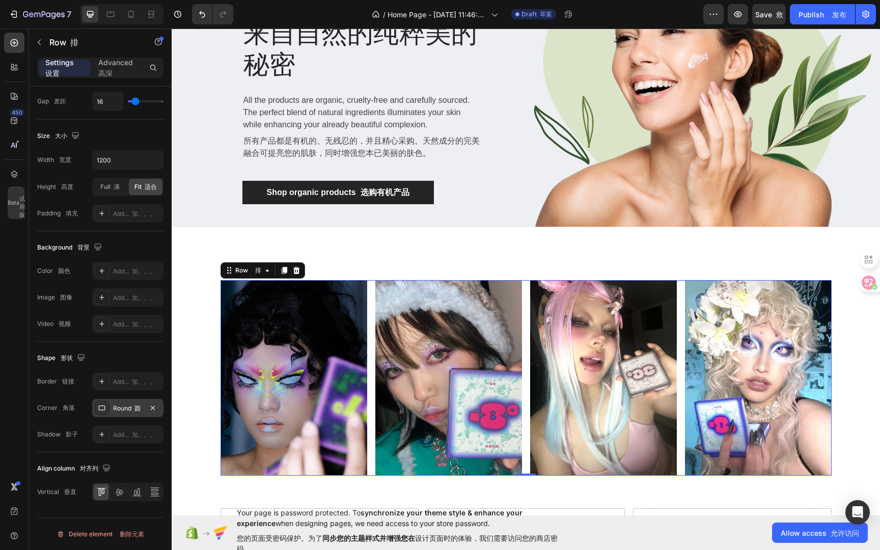
click at [123, 404] on div "Round 圆" at bounding box center [128, 408] width 30 height 9
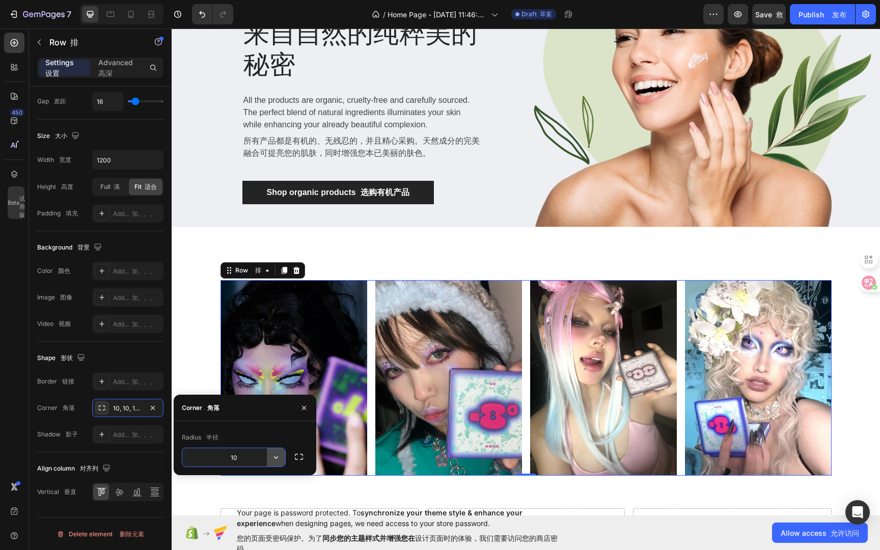
click at [275, 460] on icon "button" at bounding box center [276, 457] width 10 height 10
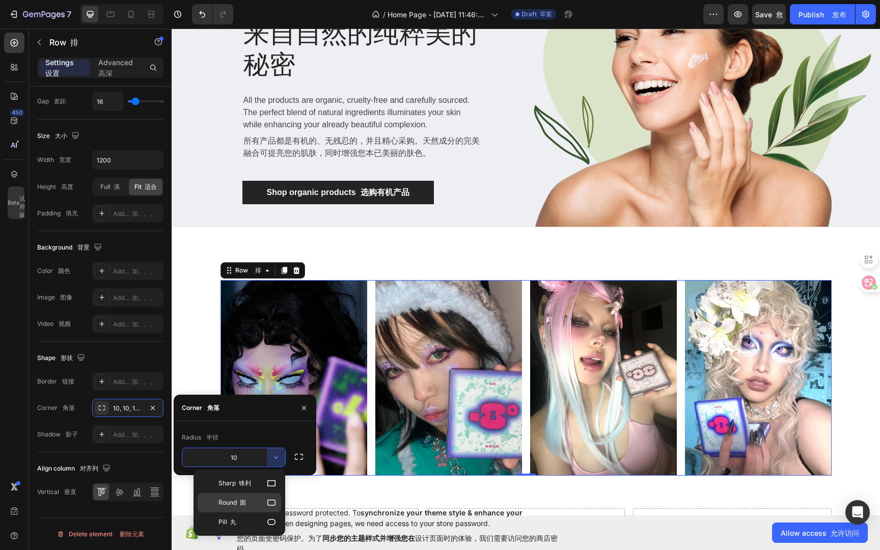
click at [249, 501] on p "Round 圆" at bounding box center [248, 503] width 58 height 10
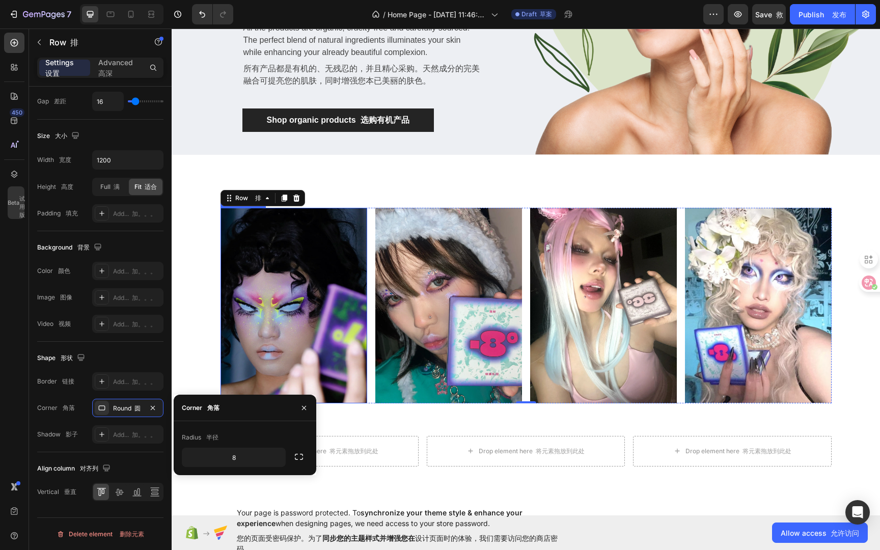
scroll to position [238, 0]
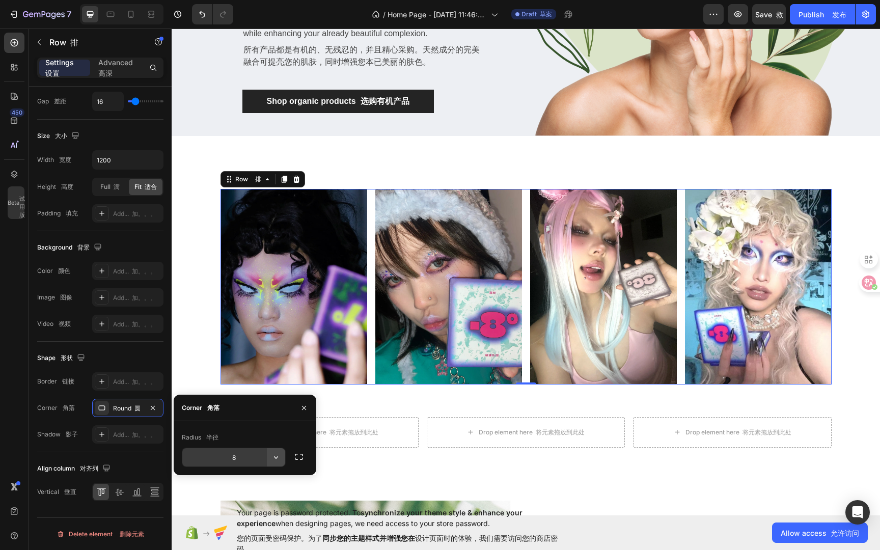
click at [273, 457] on icon "button" at bounding box center [276, 457] width 10 height 10
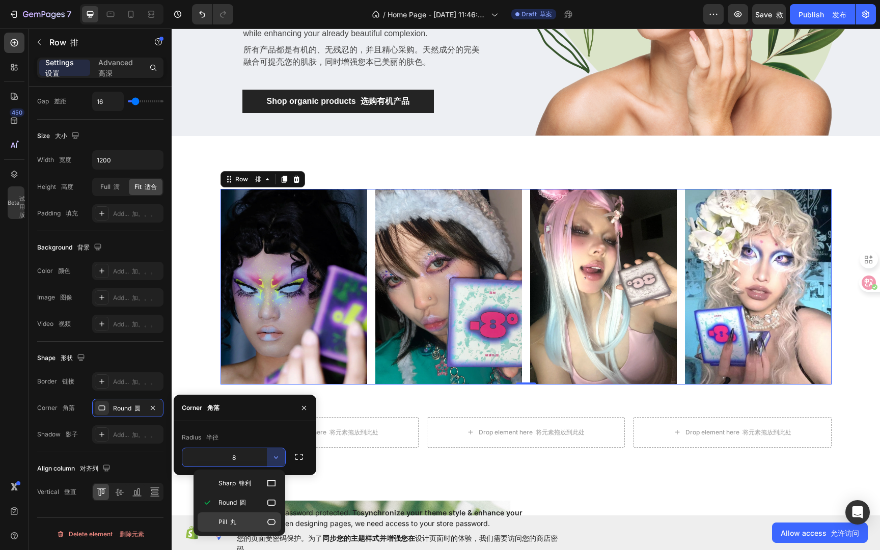
click at [249, 520] on p "Pill 丸" at bounding box center [248, 522] width 58 height 10
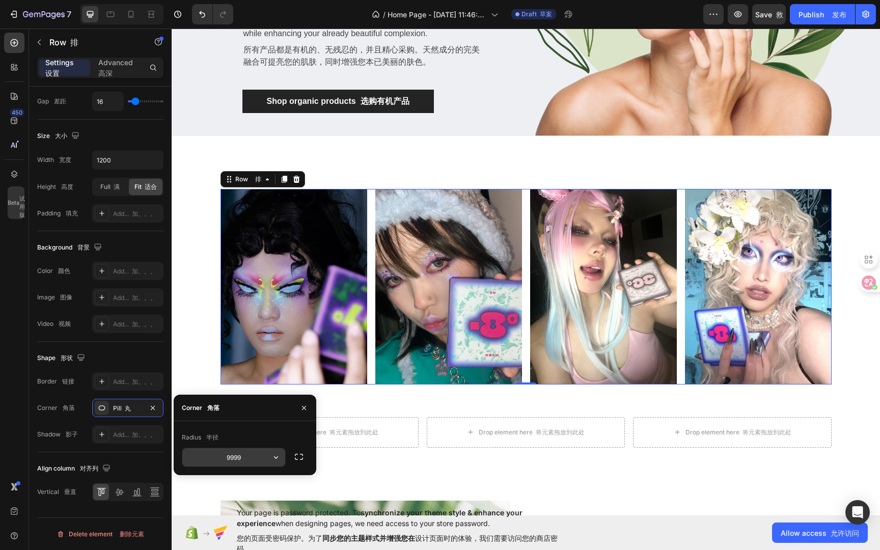
click at [277, 456] on icon "button" at bounding box center [276, 457] width 4 height 3
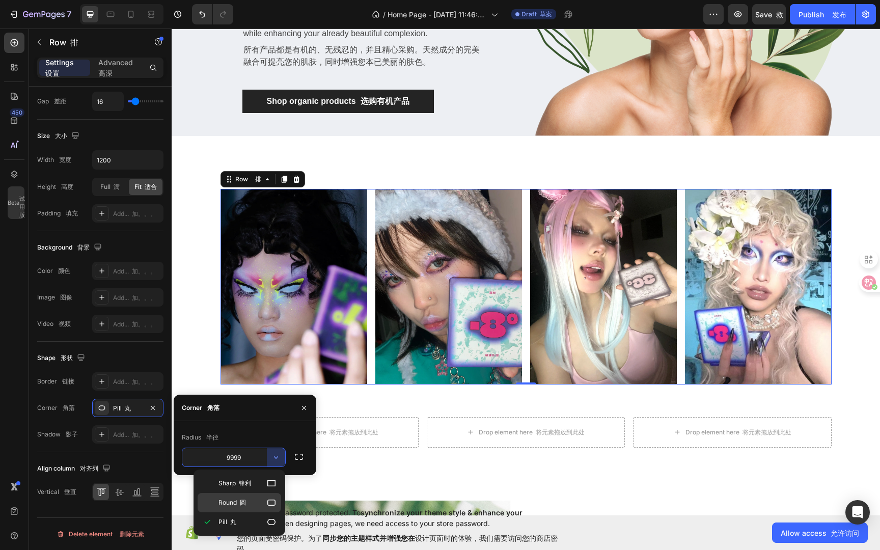
drag, startPoint x: 249, startPoint y: 501, endPoint x: 83, endPoint y: 462, distance: 170.1
click at [249, 501] on p "Round 圆" at bounding box center [248, 503] width 58 height 10
type input "8"
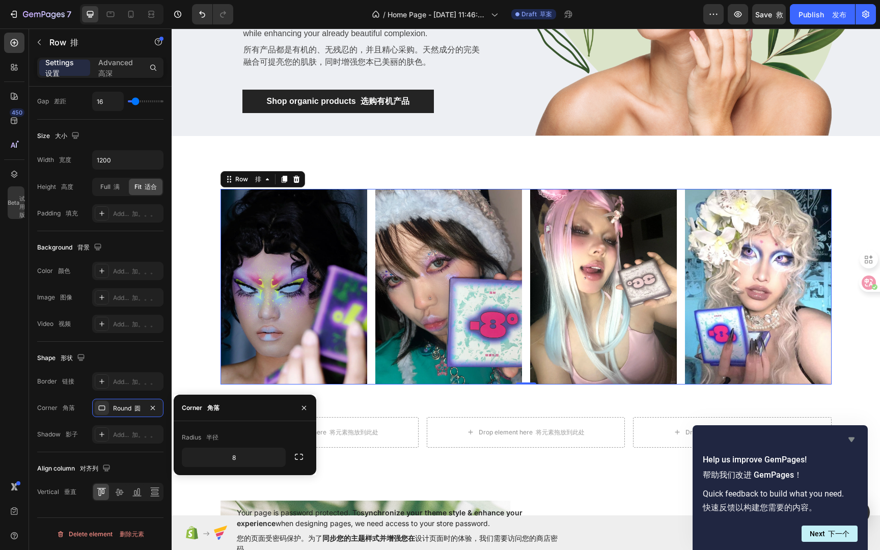
click at [853, 440] on icon "Hide survey" at bounding box center [852, 439] width 12 height 12
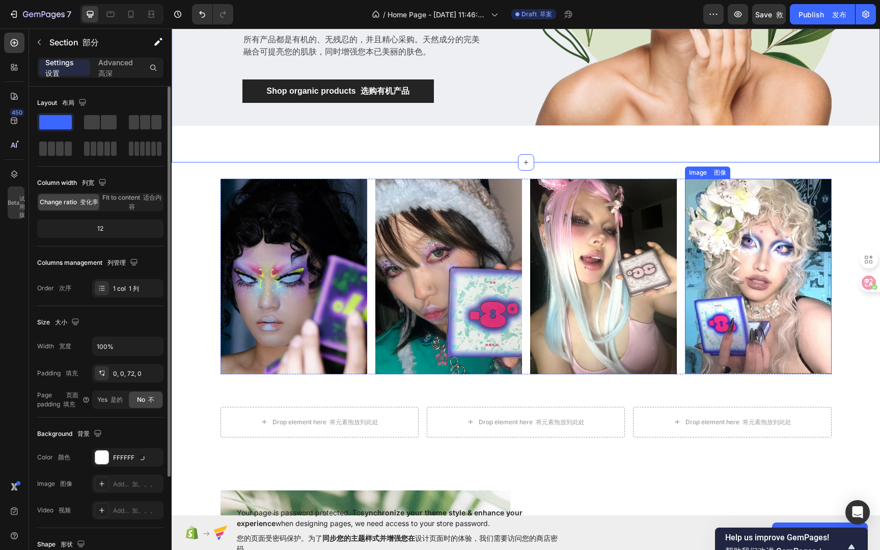
scroll to position [275, 0]
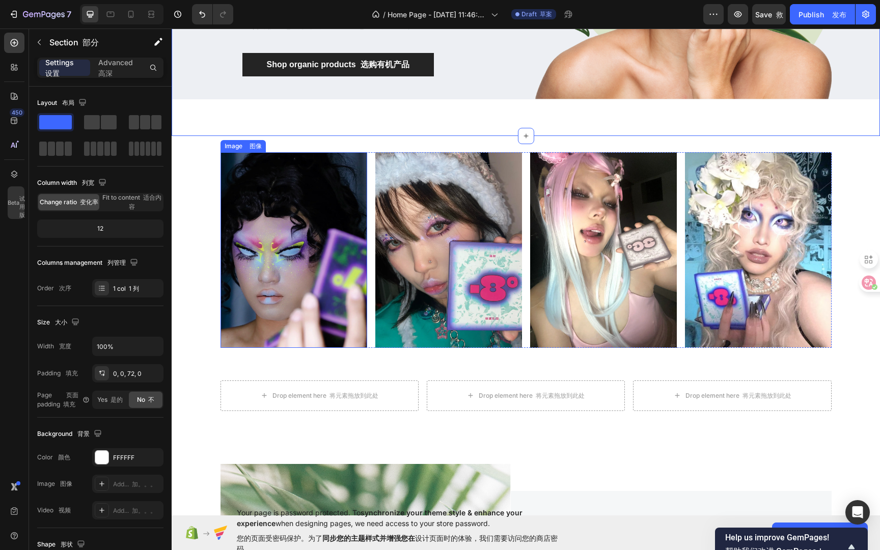
click at [314, 201] on img at bounding box center [294, 250] width 147 height 196
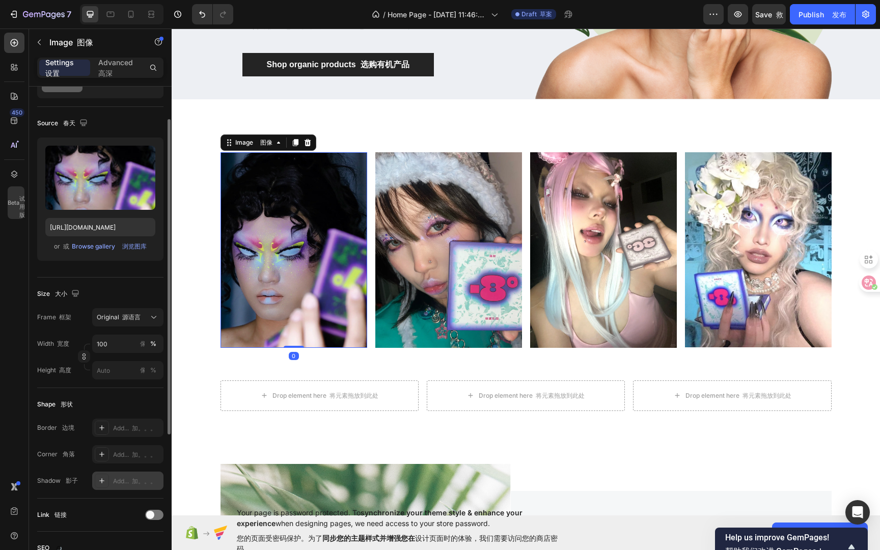
scroll to position [96, 0]
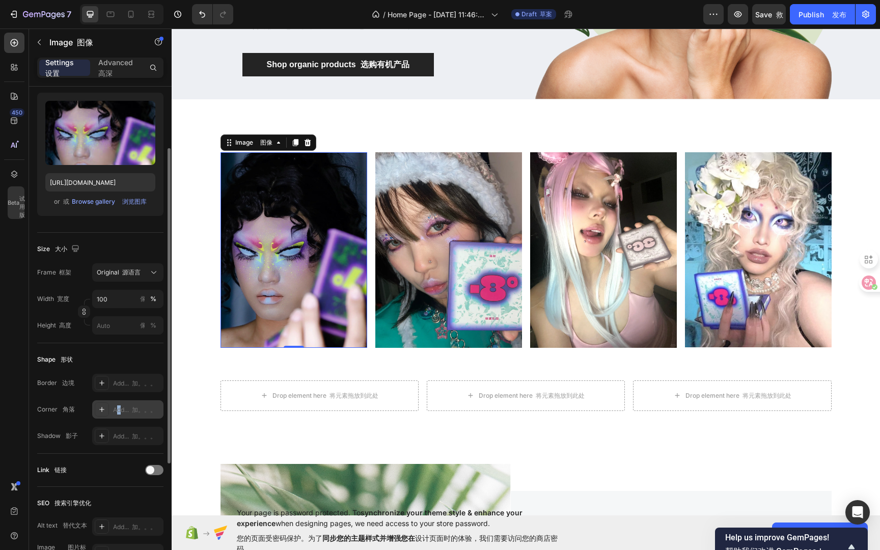
click at [119, 412] on div "Add... 加。。。" at bounding box center [137, 409] width 48 height 9
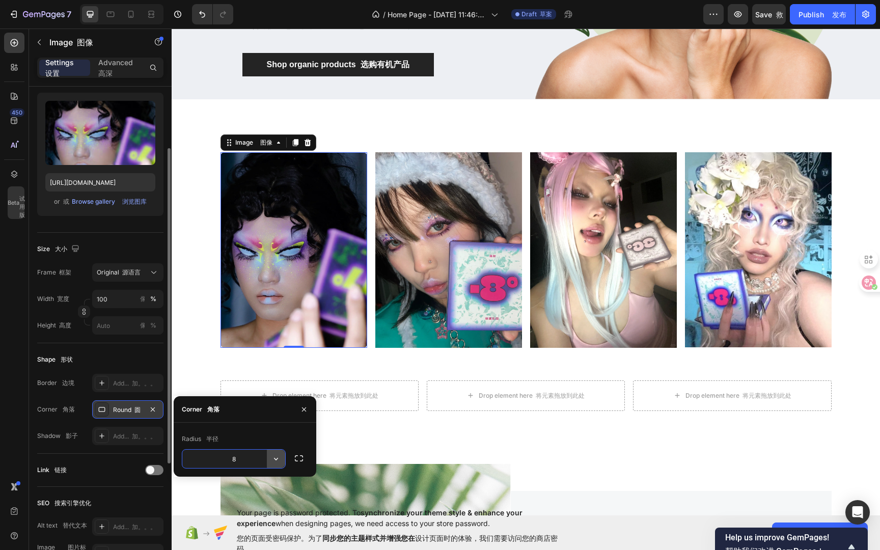
click at [270, 457] on button "button" at bounding box center [276, 459] width 18 height 18
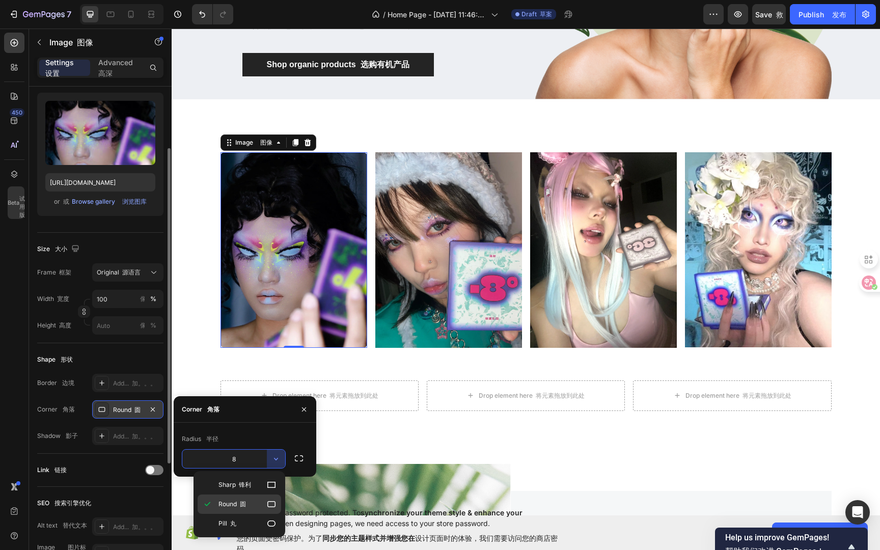
click at [259, 504] on p "Round 圆" at bounding box center [248, 504] width 58 height 10
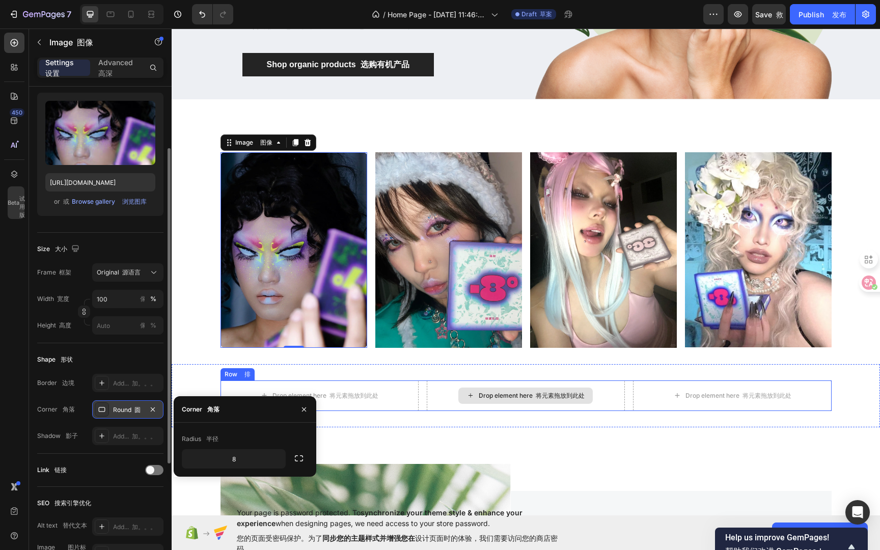
click at [499, 291] on img at bounding box center [448, 250] width 147 height 196
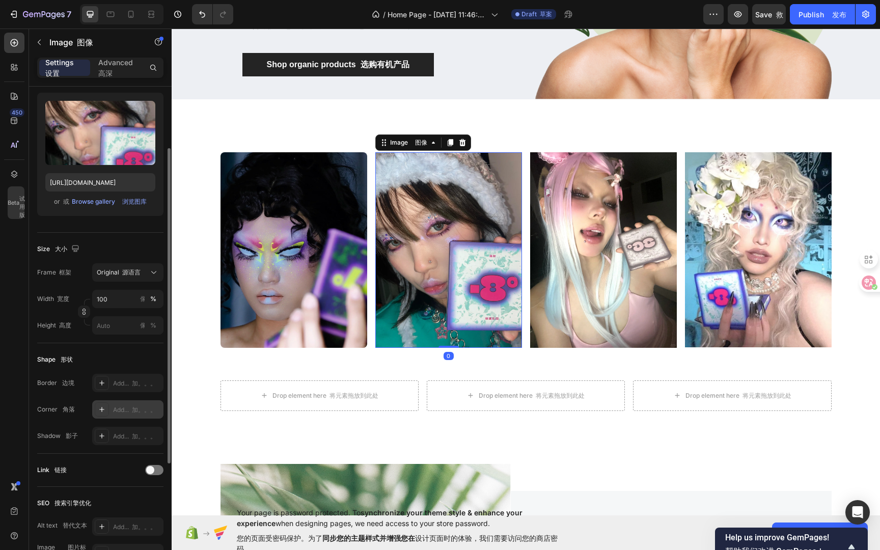
click at [145, 407] on font "加。。。" at bounding box center [144, 410] width 24 height 8
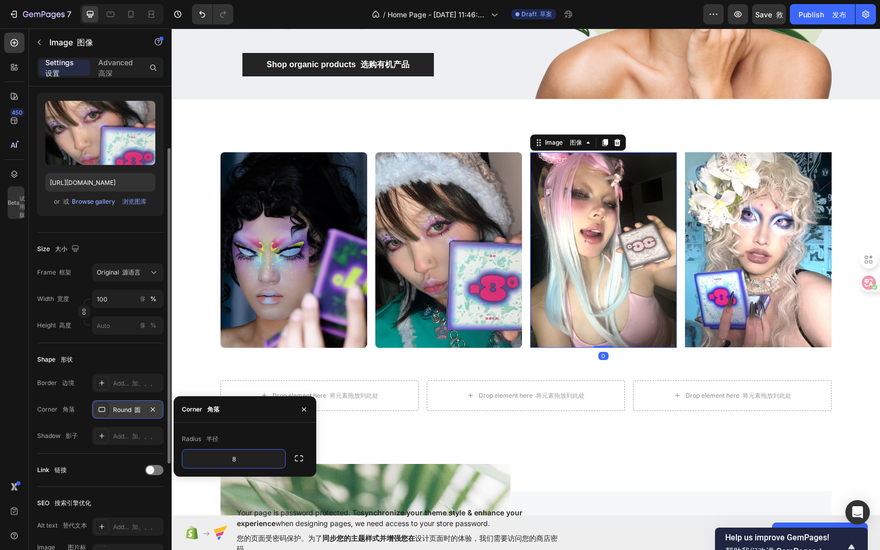
click at [562, 226] on img at bounding box center [603, 250] width 147 height 196
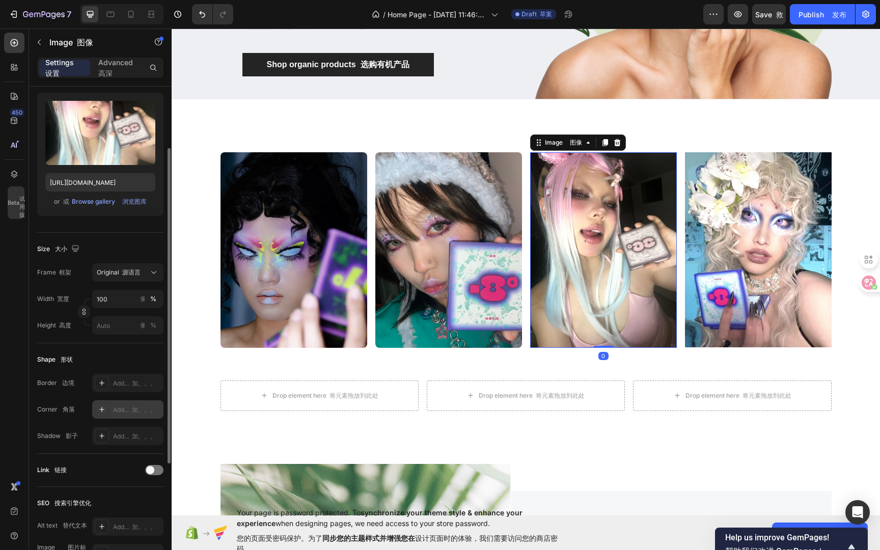
click at [132, 404] on div "Add... 加。。。" at bounding box center [127, 409] width 71 height 18
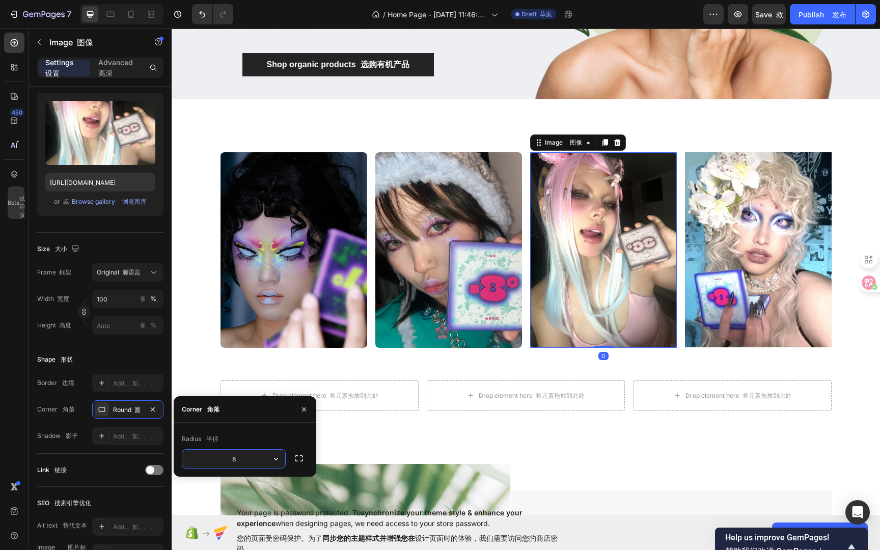
click at [711, 216] on img at bounding box center [758, 249] width 147 height 195
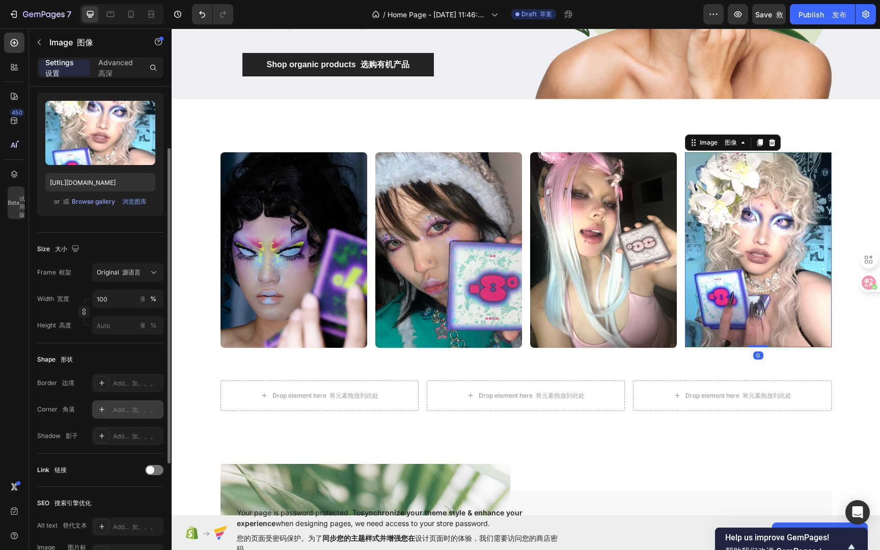
click at [113, 408] on div "Add... 加。。。" at bounding box center [137, 409] width 48 height 9
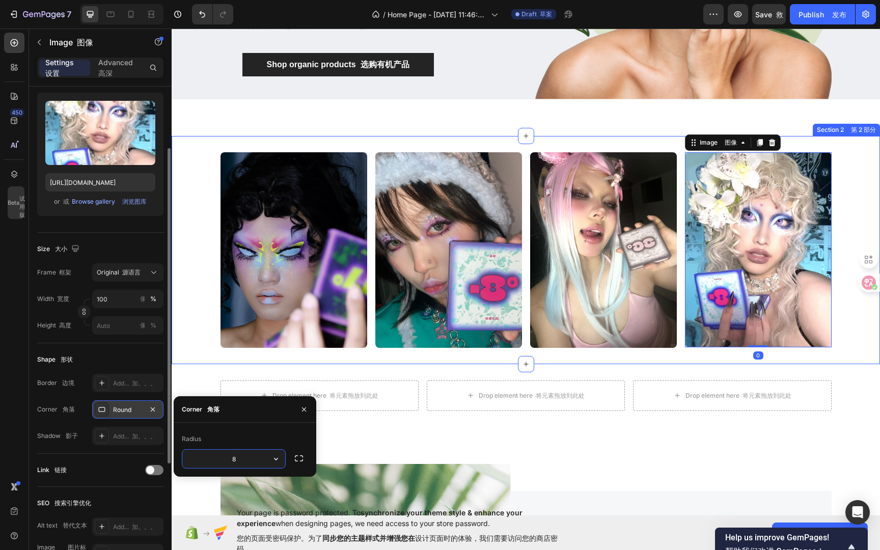
click at [857, 158] on div "Image 图像 Image 图像 Image 图像 Image 图像 0 Row 排" at bounding box center [526, 250] width 709 height 196
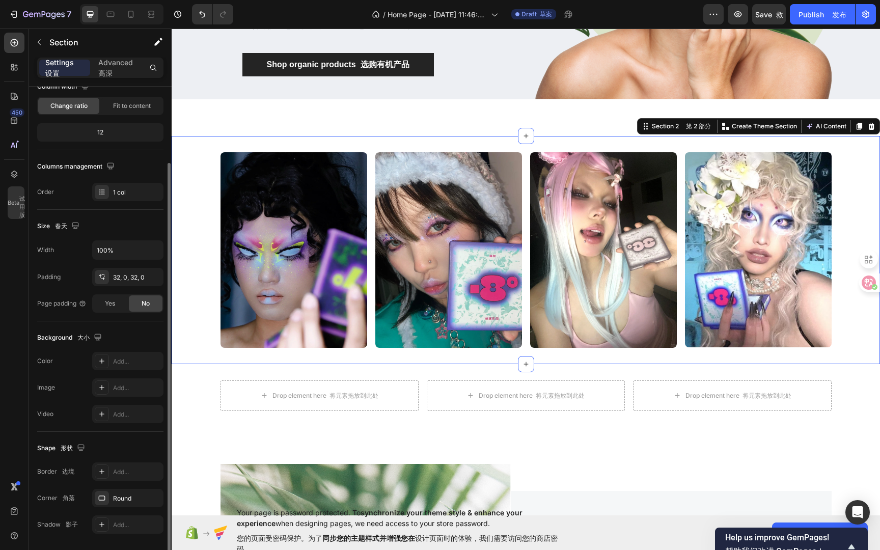
scroll to position [0, 0]
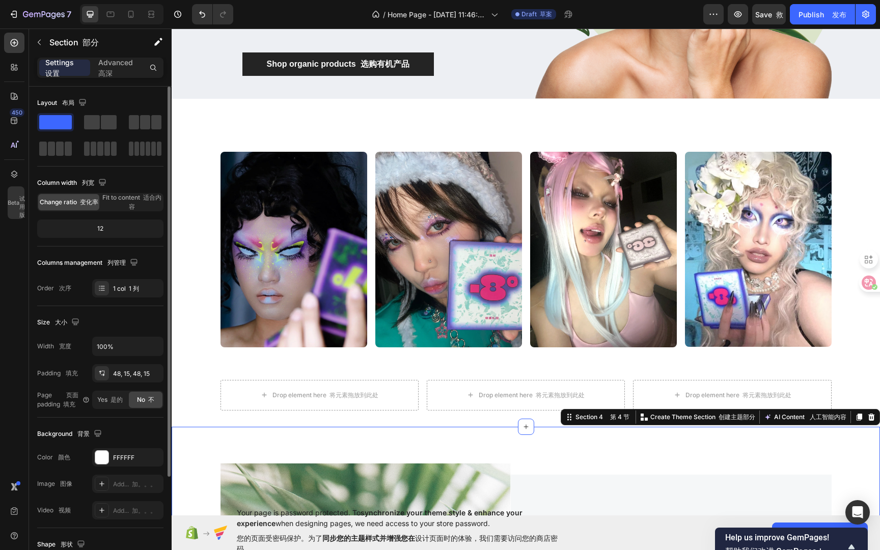
scroll to position [271, 0]
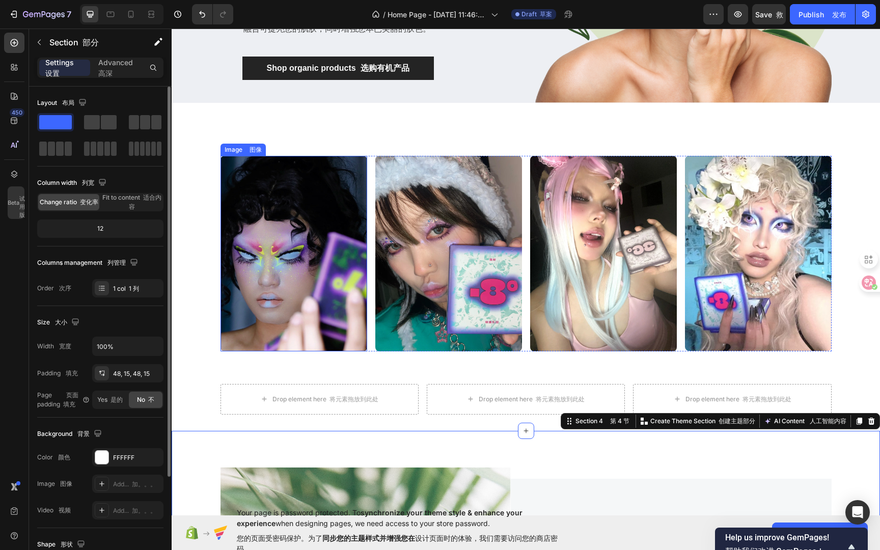
click at [301, 231] on img at bounding box center [294, 254] width 147 height 196
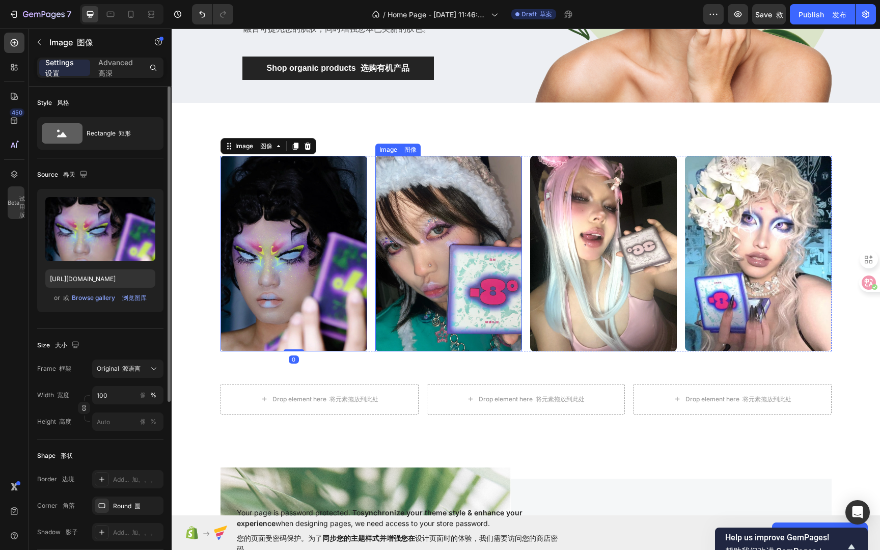
click at [440, 213] on img at bounding box center [448, 254] width 147 height 196
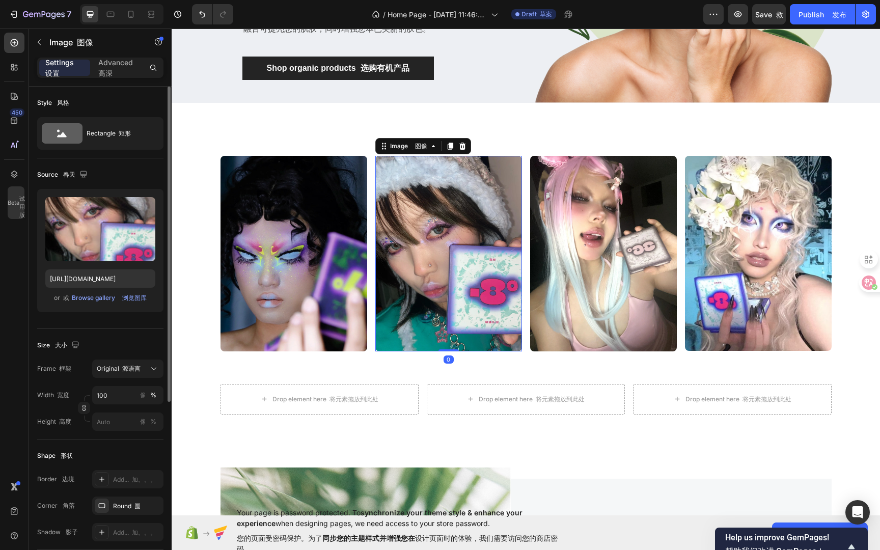
click at [327, 203] on img at bounding box center [294, 254] width 147 height 196
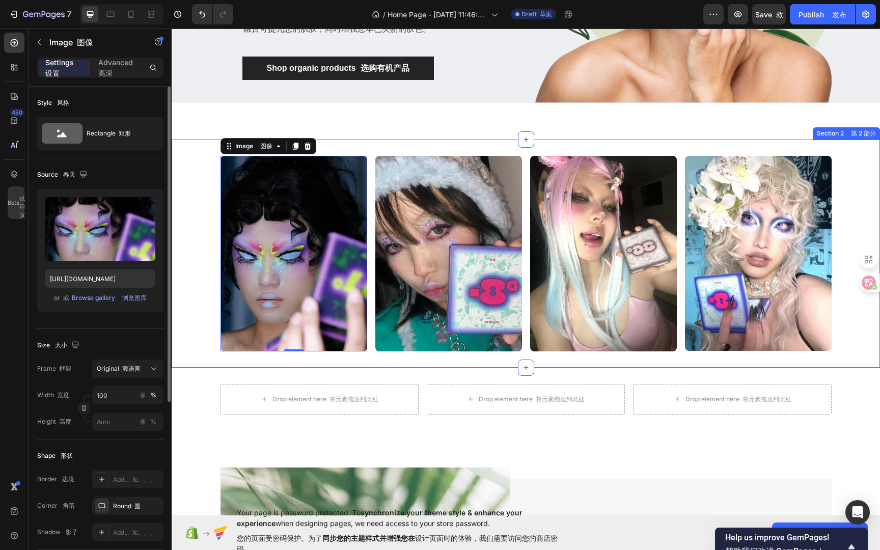
click at [861, 172] on div "Image 图像 0 Image 图像 Image 图像 Image 图像 Row 排" at bounding box center [526, 254] width 709 height 196
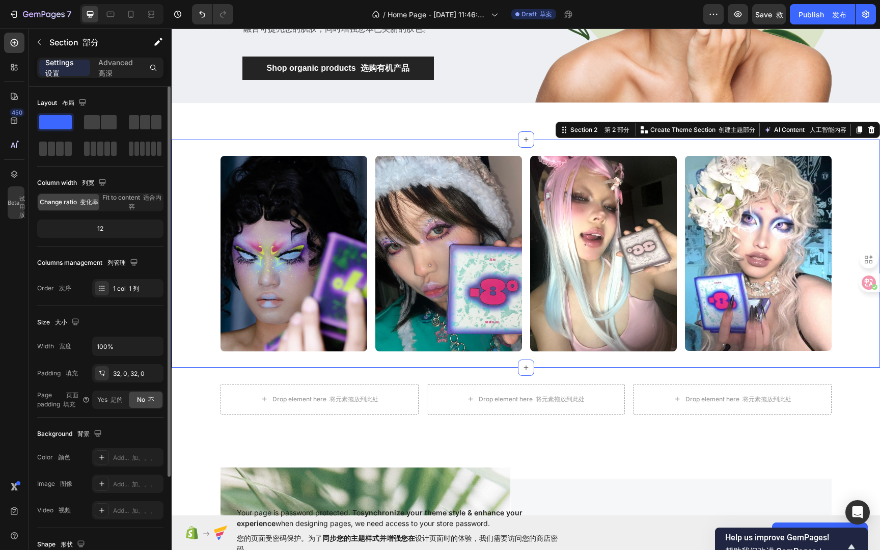
click at [859, 358] on div "Image 图像 Image 图像 Image 图像 Image 图像 Row 排 Section 2 第 2 部分 You can create reusa…" at bounding box center [526, 254] width 709 height 228
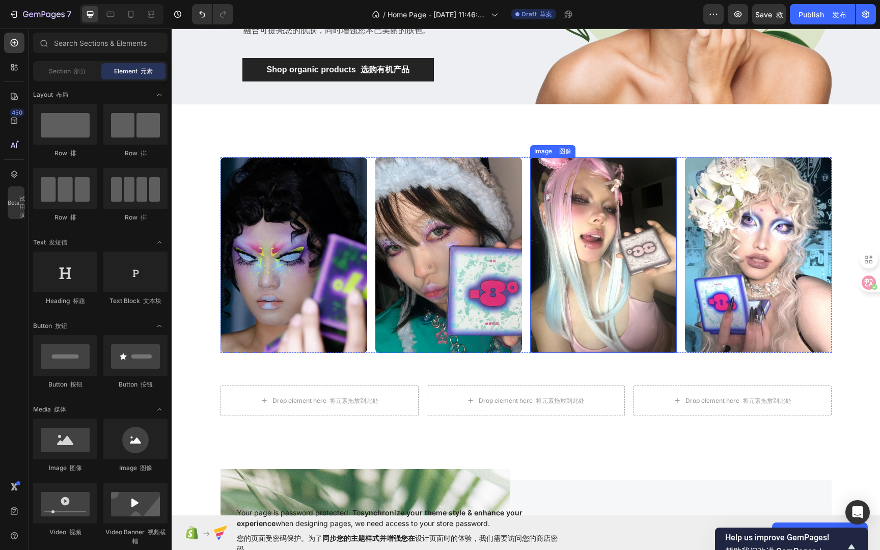
scroll to position [254, 0]
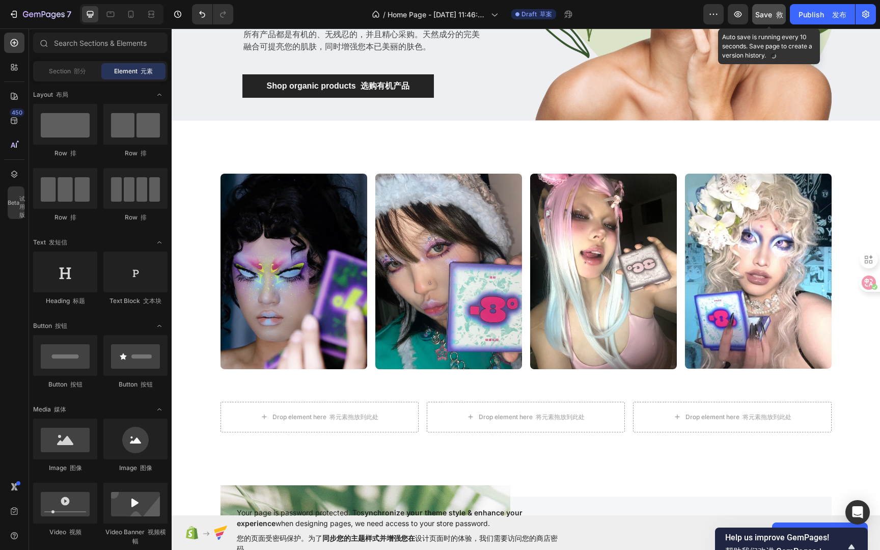
click at [765, 14] on span "Save 救" at bounding box center [769, 14] width 28 height 9
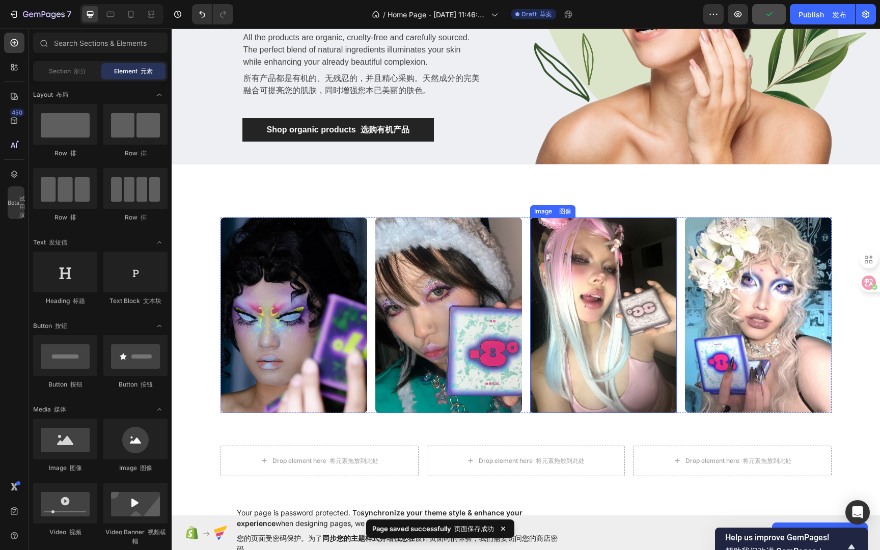
scroll to position [0, 0]
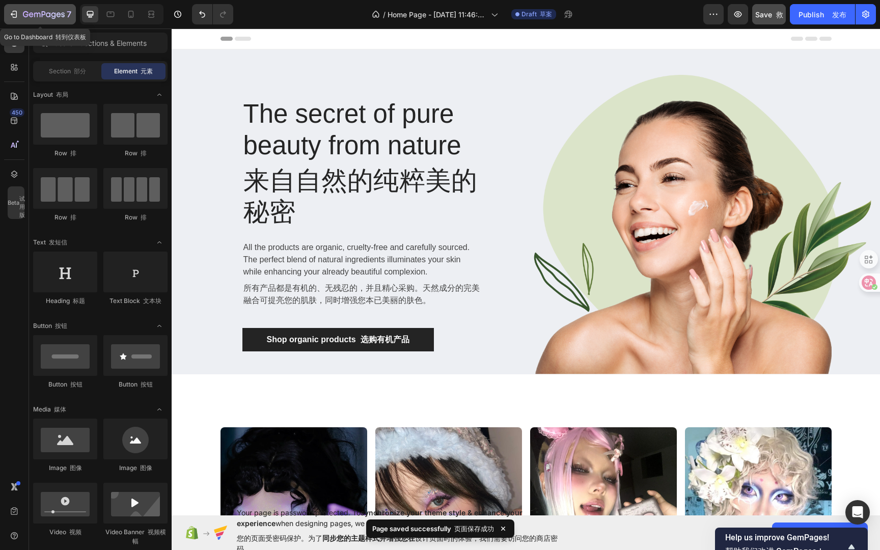
click at [33, 14] on icon "button" at bounding box center [44, 15] width 42 height 9
